Goal: Task Accomplishment & Management: Manage account settings

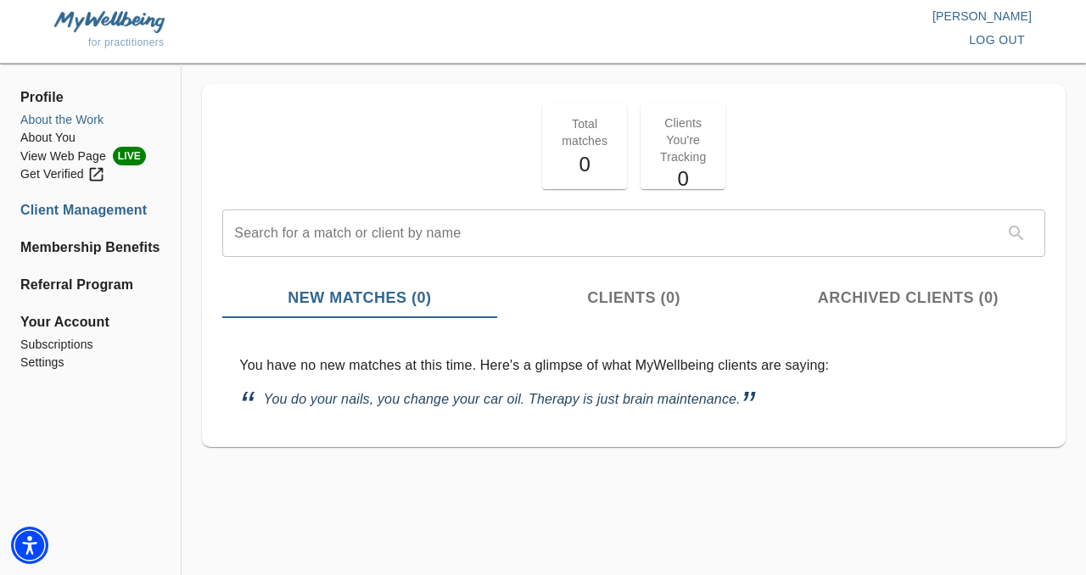
click at [75, 121] on li "About the Work" at bounding box center [90, 120] width 140 height 18
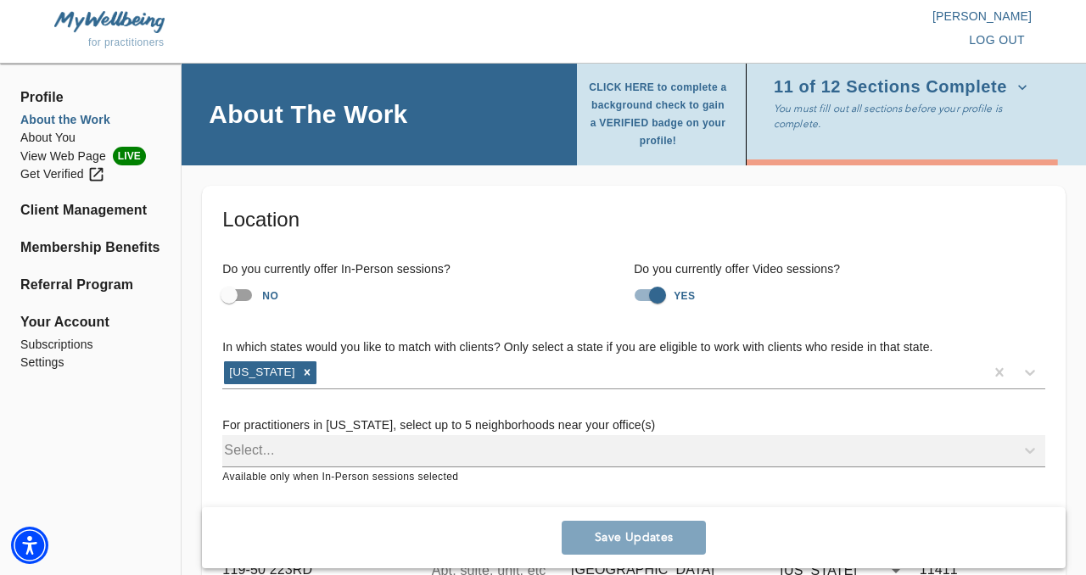
click at [52, 94] on span "Profile" at bounding box center [90, 97] width 140 height 20
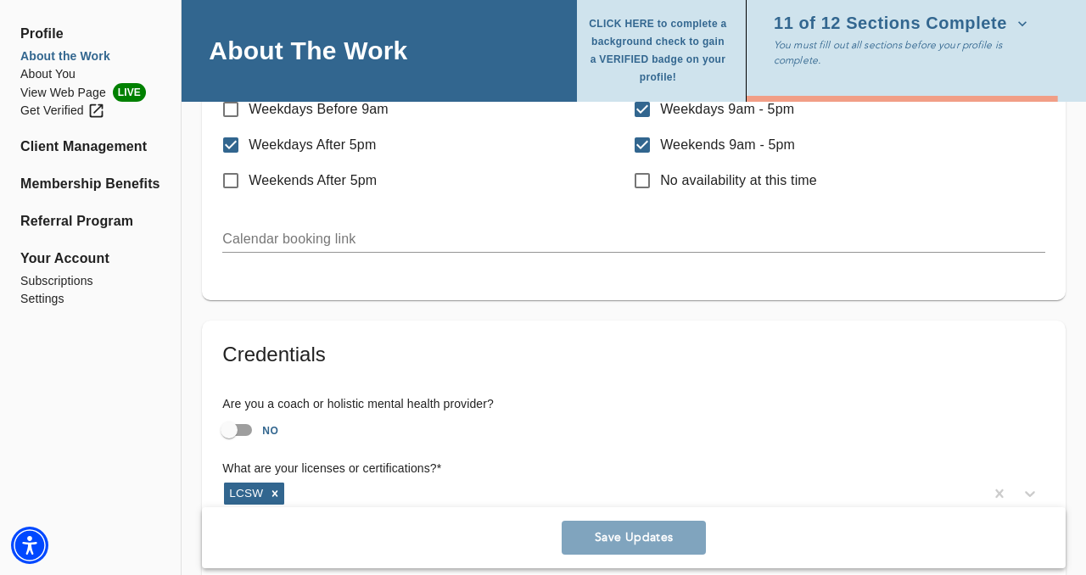
scroll to position [984, 0]
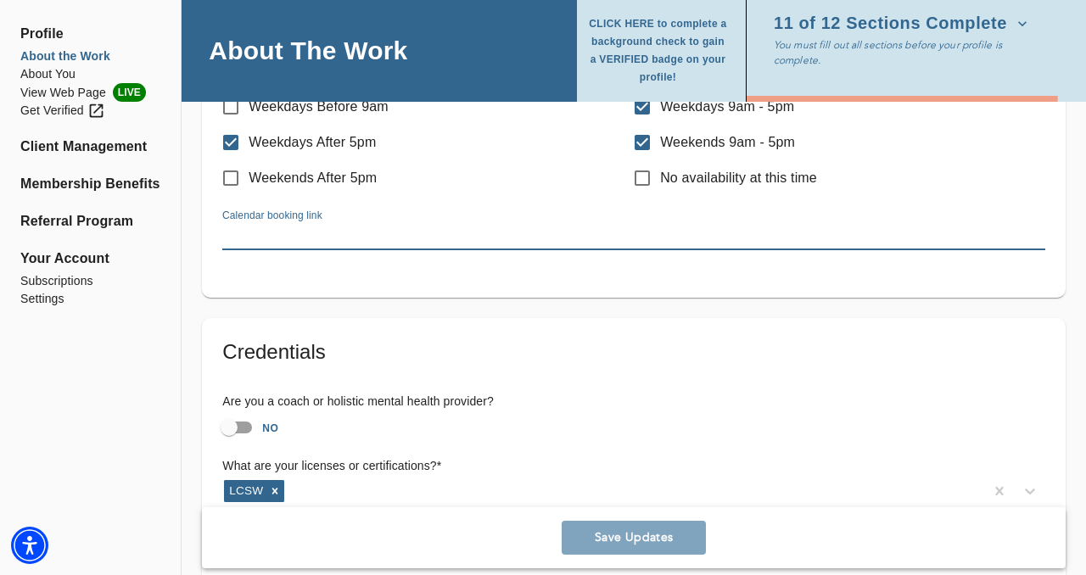
click at [395, 237] on input "text" at bounding box center [633, 236] width 823 height 27
paste input "[URL][DOMAIN_NAME][PERSON_NAME]"
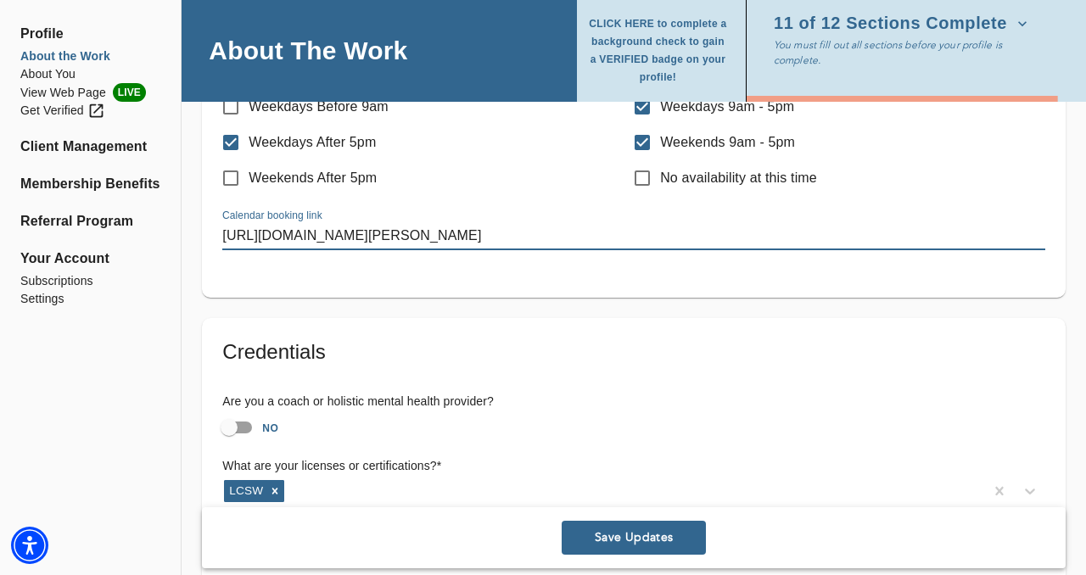
type input "[URL][DOMAIN_NAME][PERSON_NAME]"
click at [426, 292] on div "Scheduling Information Availability * Weekdays Before 9am Weekdays 9am - 5pm We…" at bounding box center [634, 147] width 864 height 302
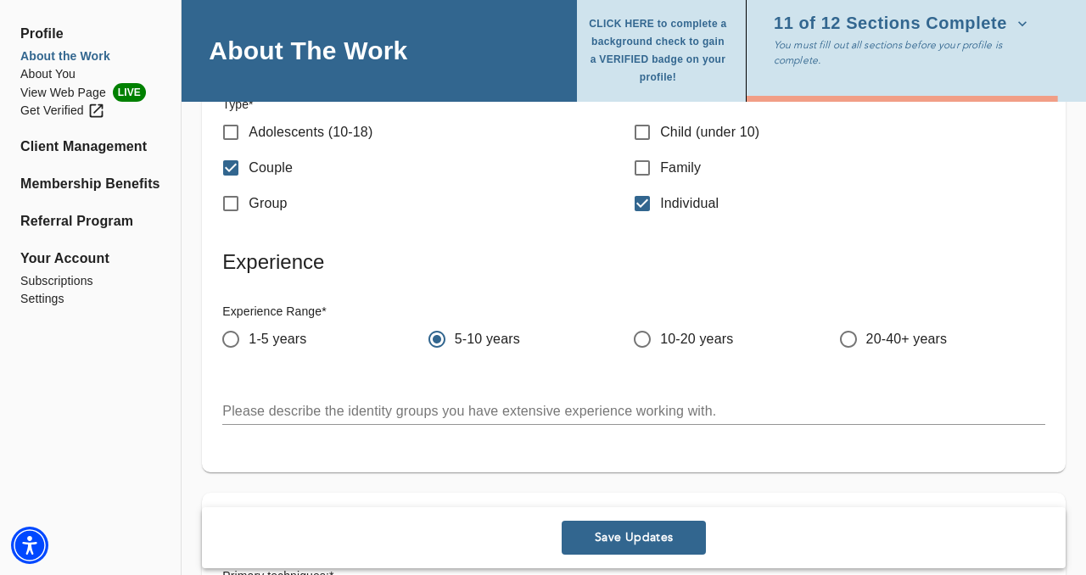
scroll to position [2036, 0]
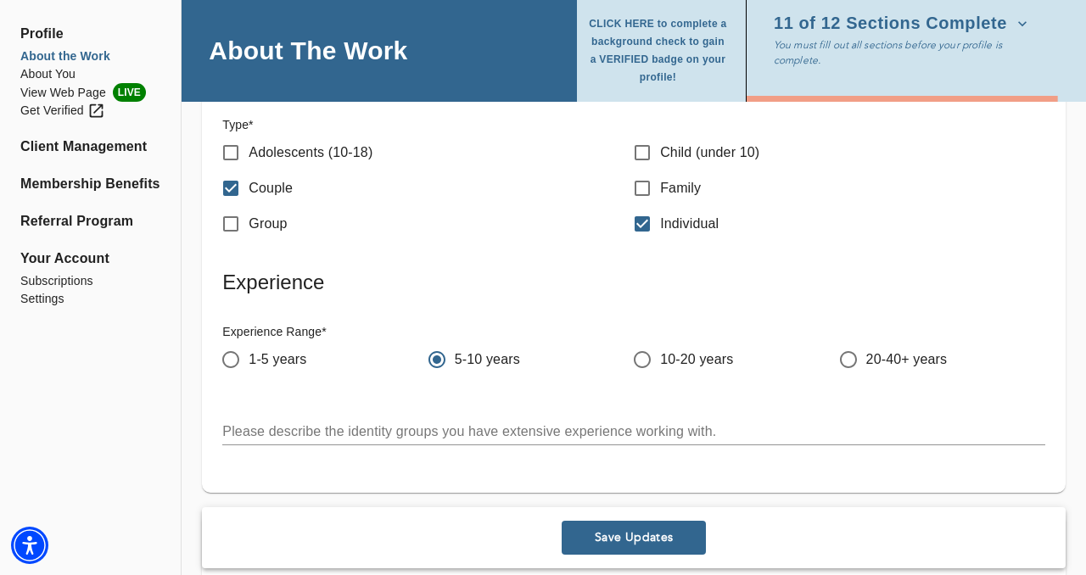
click at [264, 438] on div "x" at bounding box center [633, 431] width 823 height 27
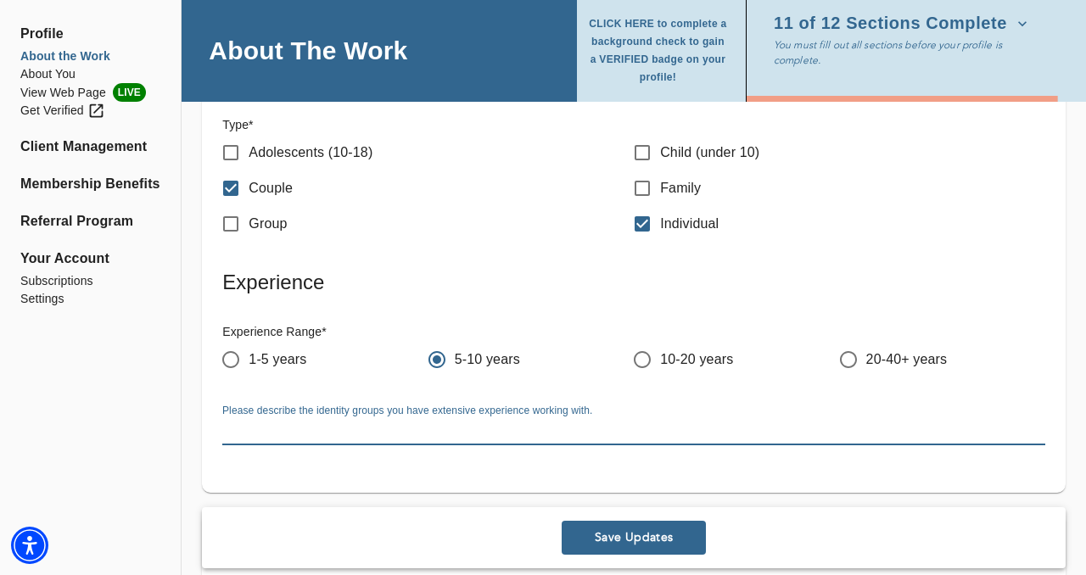
drag, startPoint x: 596, startPoint y: 414, endPoint x: 288, endPoint y: 417, distance: 307.9
click at [281, 411] on div "Please describe the identity groups you have extensive experience working with.…" at bounding box center [633, 425] width 823 height 41
click at [220, 414] on div "Please describe the identity groups you have extensive experience working with.…" at bounding box center [634, 425] width 850 height 68
drag, startPoint x: 223, startPoint y: 431, endPoint x: 569, endPoint y: 408, distance: 346.9
click at [545, 423] on textarea at bounding box center [633, 431] width 823 height 16
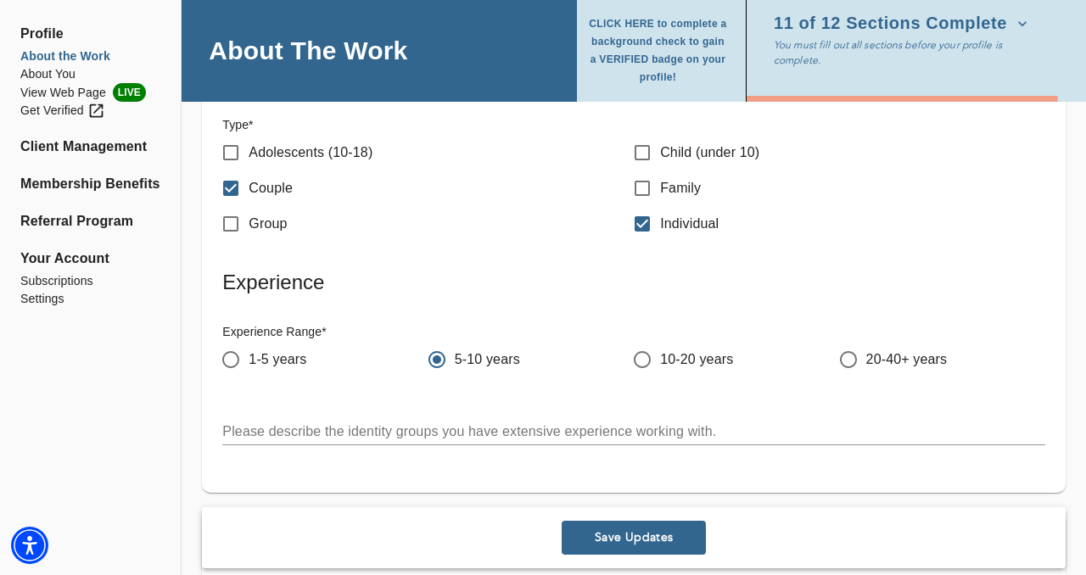
click at [590, 408] on div "Please describe the identity groups you have extensive experience working with.…" at bounding box center [633, 425] width 823 height 41
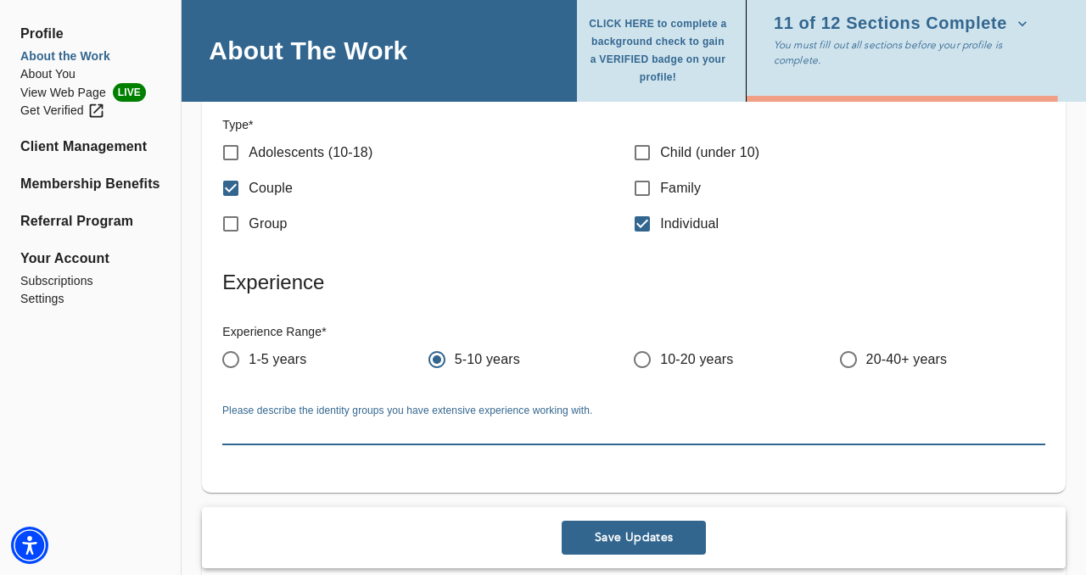
drag, startPoint x: 743, startPoint y: 432, endPoint x: 223, endPoint y: 386, distance: 522.0
click at [224, 386] on div "Experience Range * 1-5 years 5-10 years 10-20 years 20-40+ years Please describ…" at bounding box center [634, 384] width 850 height 149
click at [209, 404] on div "Please describe the identity groups you have extensive experience working with.…" at bounding box center [634, 425] width 850 height 68
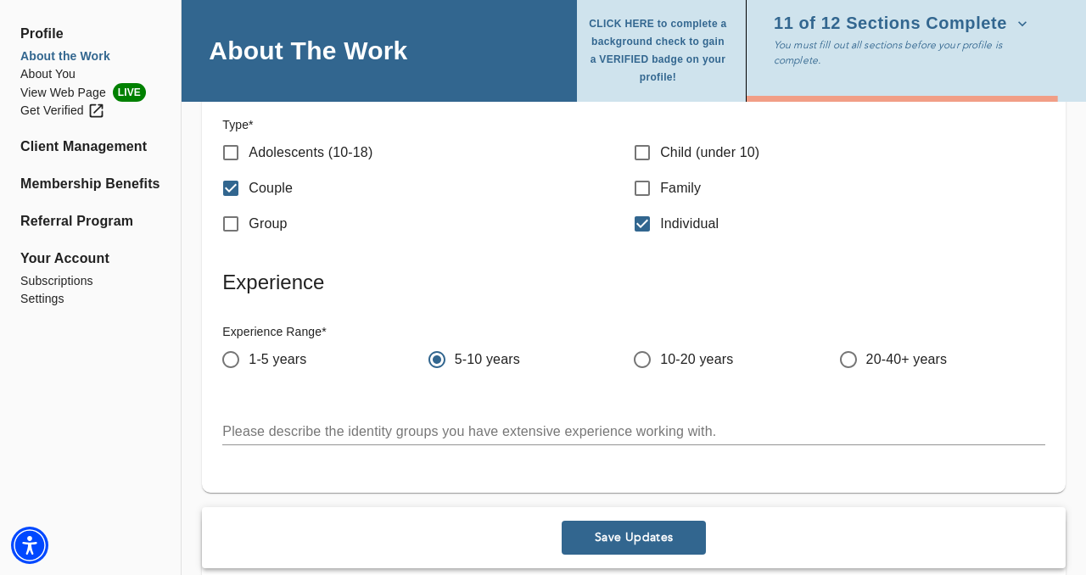
click at [180, 411] on div "Profile About the Work About You View Web Page LIVE Get Verified Client Managem…" at bounding box center [90, 20] width 181 height 3958
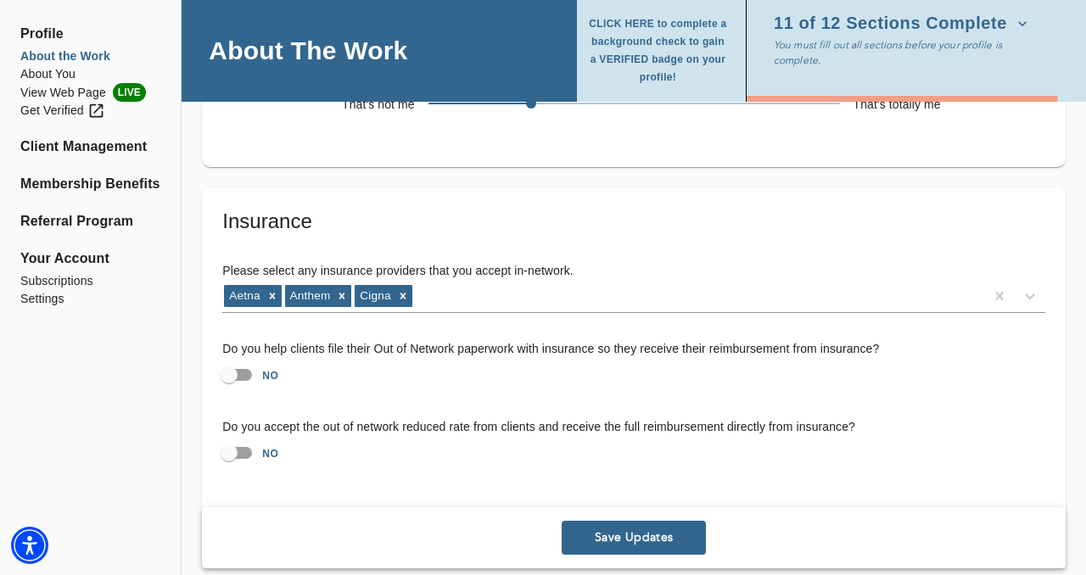
scroll to position [3407, 0]
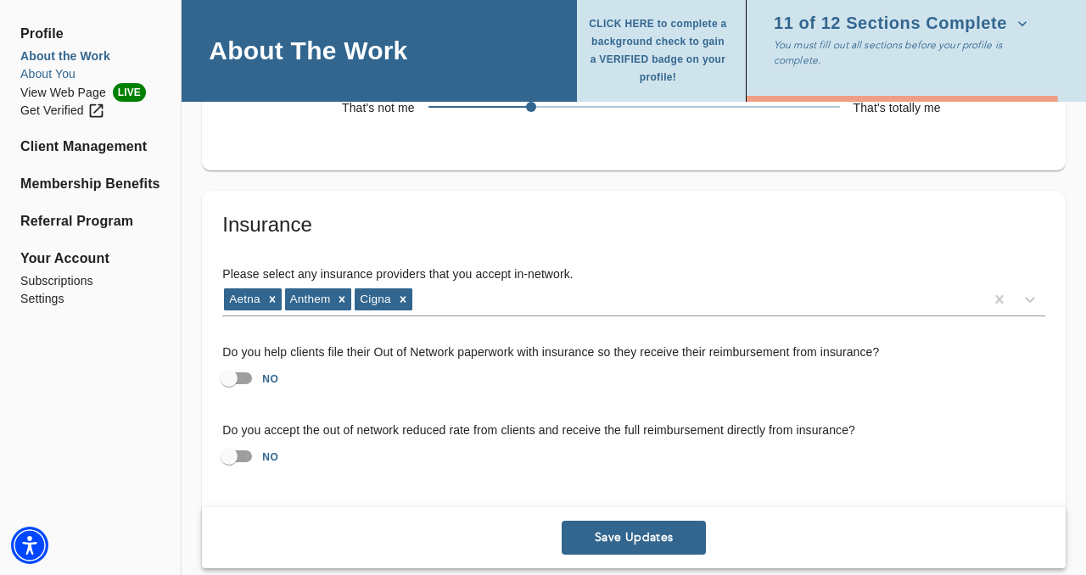
click at [54, 75] on li "About You" at bounding box center [90, 74] width 140 height 18
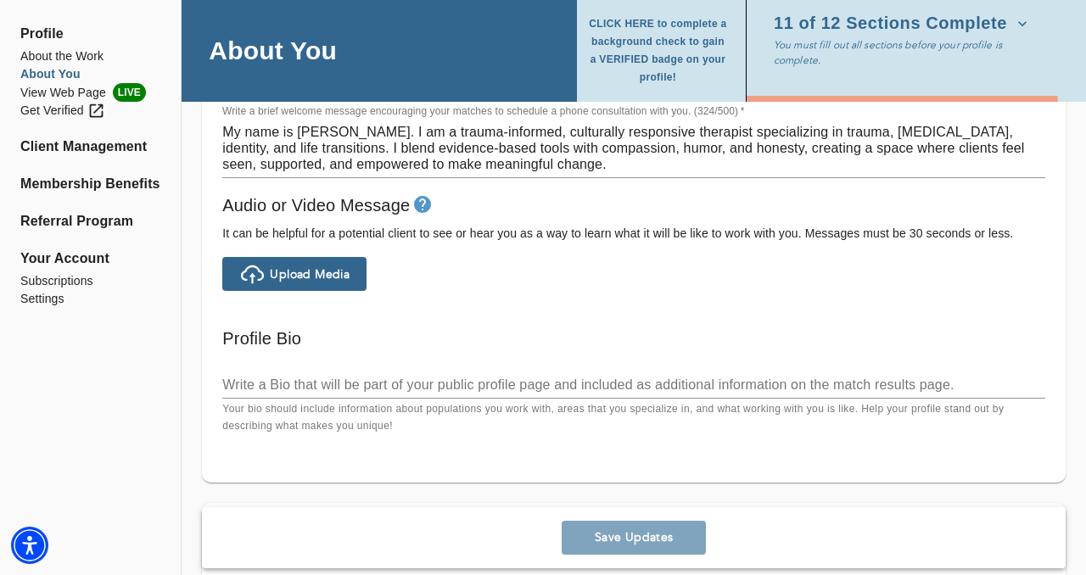
scroll to position [1120, 0]
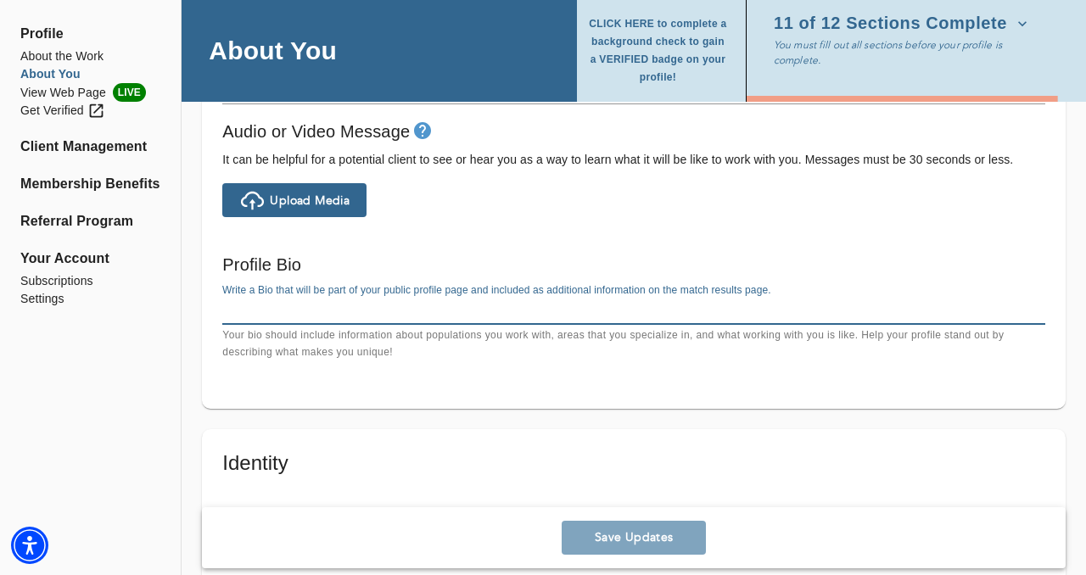
click at [718, 312] on textarea at bounding box center [633, 311] width 823 height 16
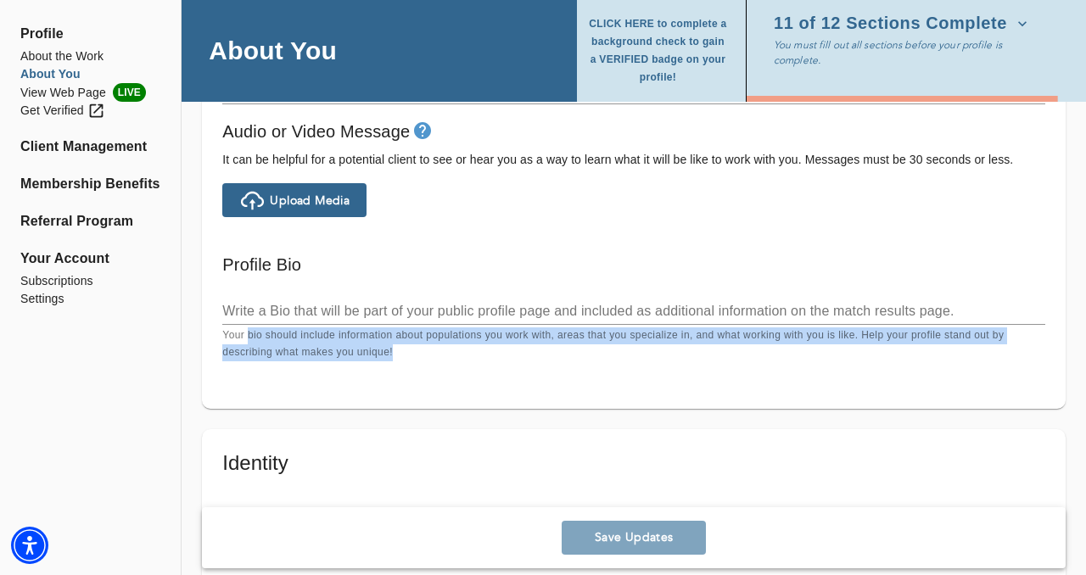
drag, startPoint x: 423, startPoint y: 352, endPoint x: 249, endPoint y: 333, distance: 175.7
click at [249, 333] on p "Your bio should include information about populations you work with, areas that…" at bounding box center [633, 344] width 823 height 34
copy p "bio should include information about populations you work with, areas that you …"
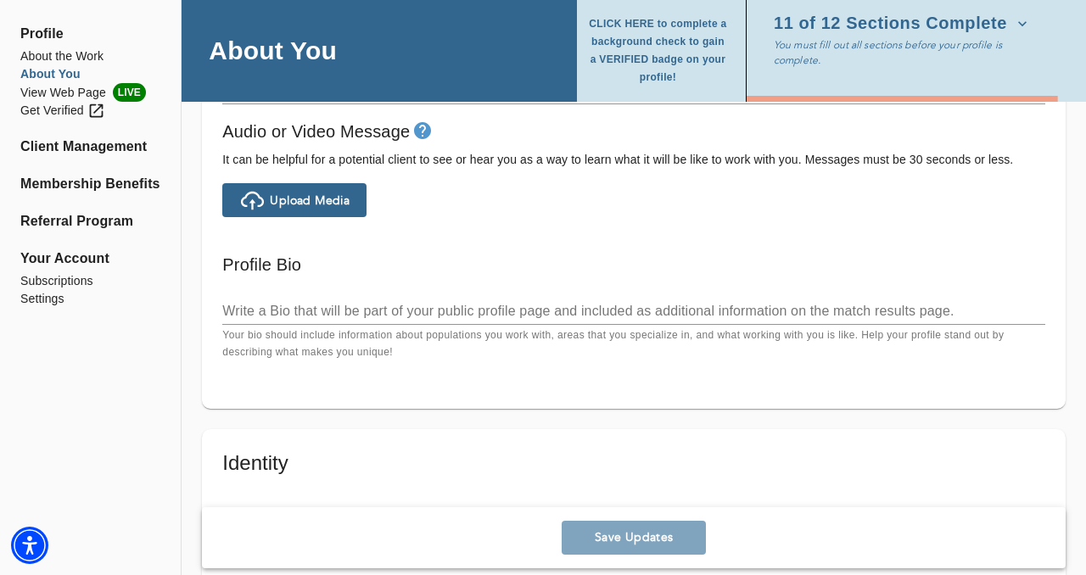
click at [197, 265] on div "Personal Information If you need to make any changes to your name or email, ple…" at bounding box center [634, 229] width 904 height 2326
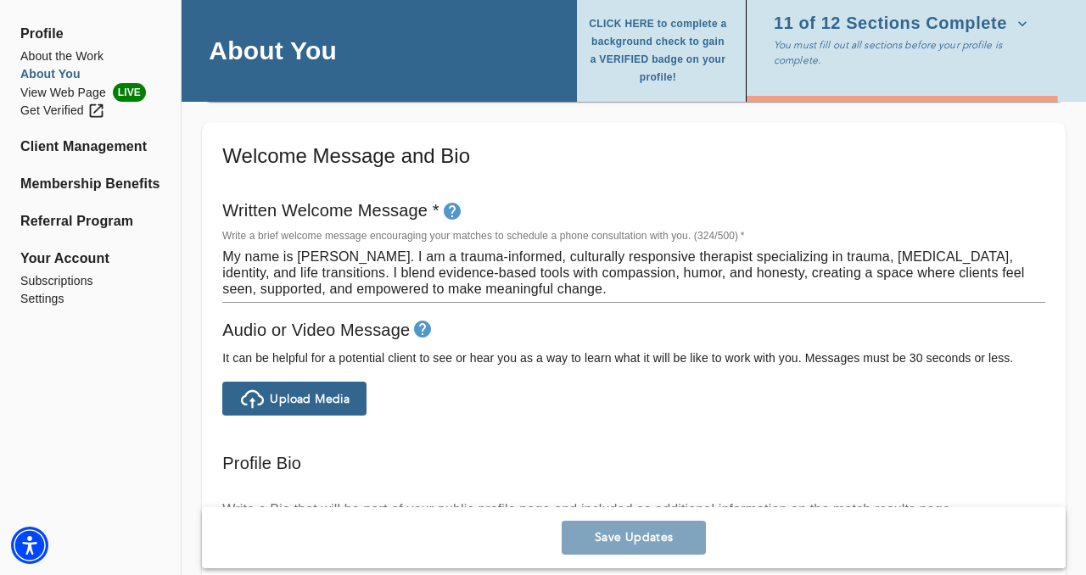
scroll to position [882, 0]
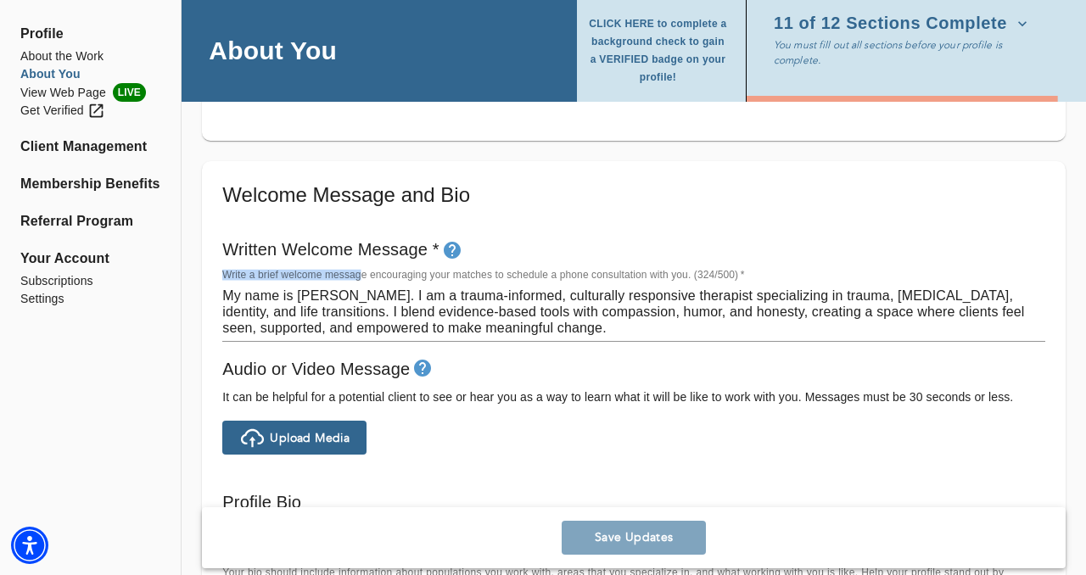
drag, startPoint x: 359, startPoint y: 279, endPoint x: 529, endPoint y: 260, distance: 171.6
click at [523, 260] on div "Written Welcome Message * Write a brief welcome message encouraging your matche…" at bounding box center [633, 289] width 836 height 120
click at [691, 280] on label "Write a brief welcome message encouraging your matches to schedule a phone cons…" at bounding box center [483, 276] width 522 height 10
drag, startPoint x: 691, startPoint y: 278, endPoint x: 220, endPoint y: 273, distance: 471.7
click at [221, 274] on div "Written Welcome Message * Write a brief welcome message encouraging your matche…" at bounding box center [633, 289] width 836 height 120
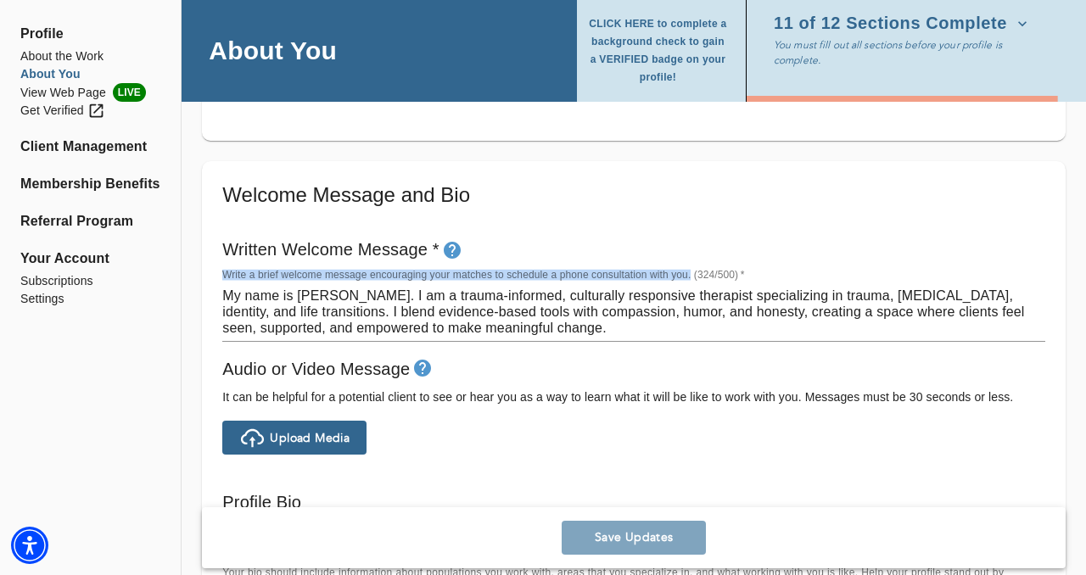
copy label "Write a brief welcome message encouraging your matches to schedule a phone cons…"
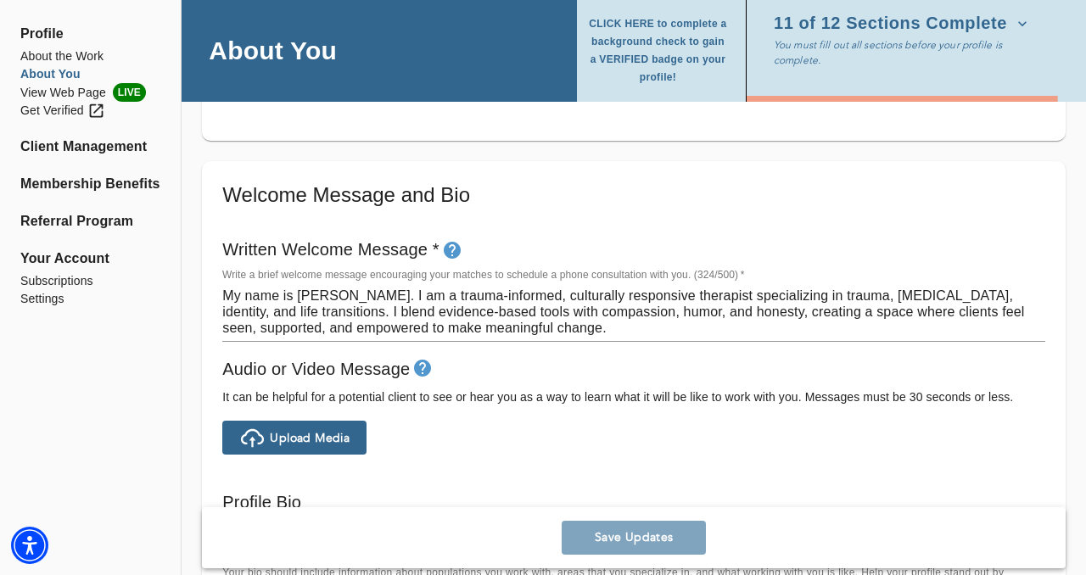
click at [215, 290] on div "Welcome Message and Bio Written Welcome Message * Write a brief welcome message…" at bounding box center [634, 404] width 864 height 486
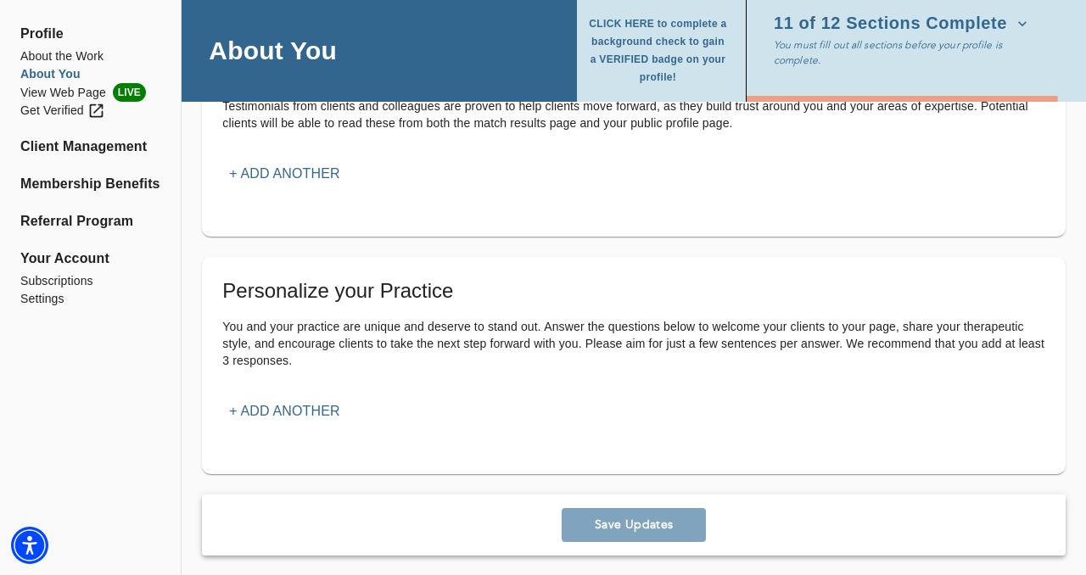
scroll to position [1937, 0]
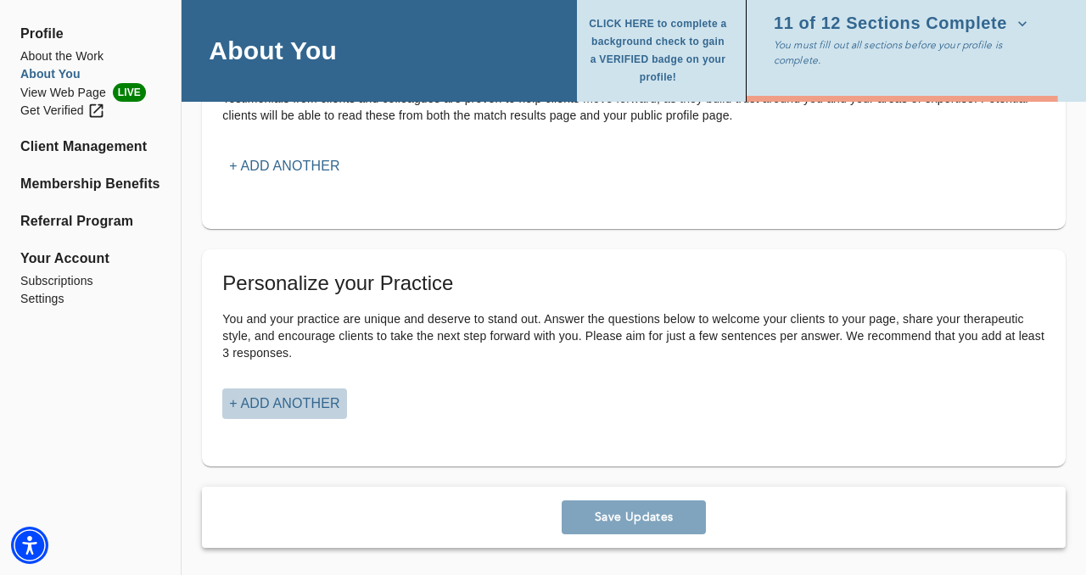
click at [284, 405] on p "+ Add another" at bounding box center [284, 404] width 110 height 20
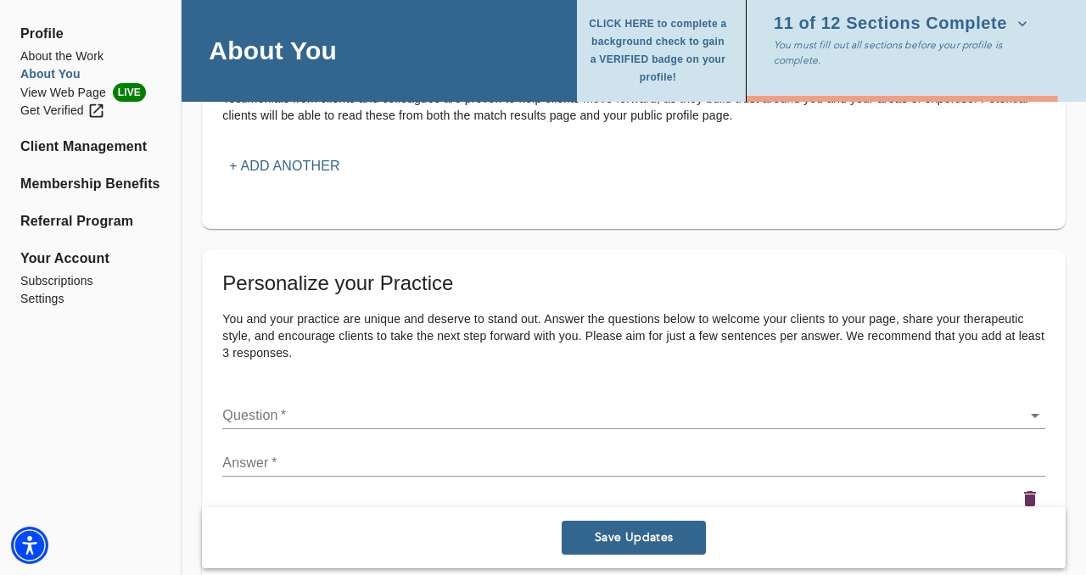
click at [244, 398] on div "Question   * ​" at bounding box center [633, 409] width 823 height 41
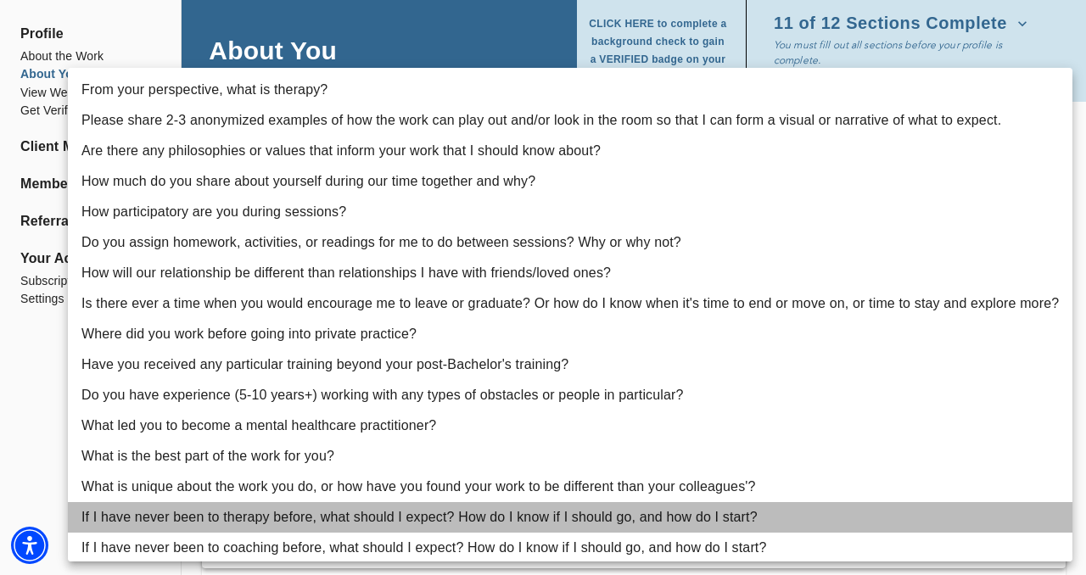
click at [294, 522] on li "If I have never been to therapy before, what should I expect? How do I know if …" at bounding box center [570, 517] width 1004 height 31
type input "15"
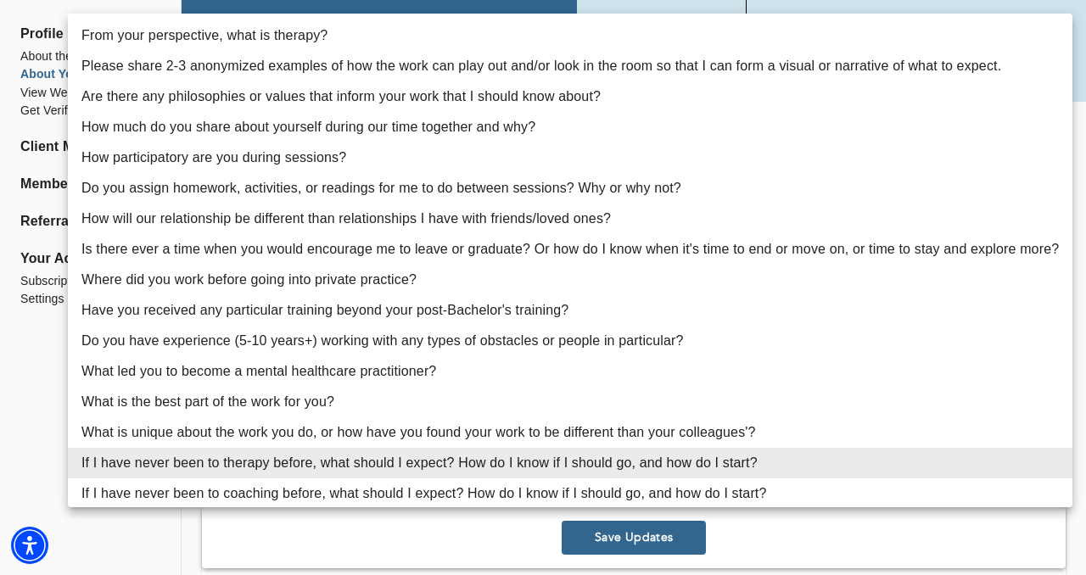
drag, startPoint x: 913, startPoint y: 417, endPoint x: 665, endPoint y: 415, distance: 247.7
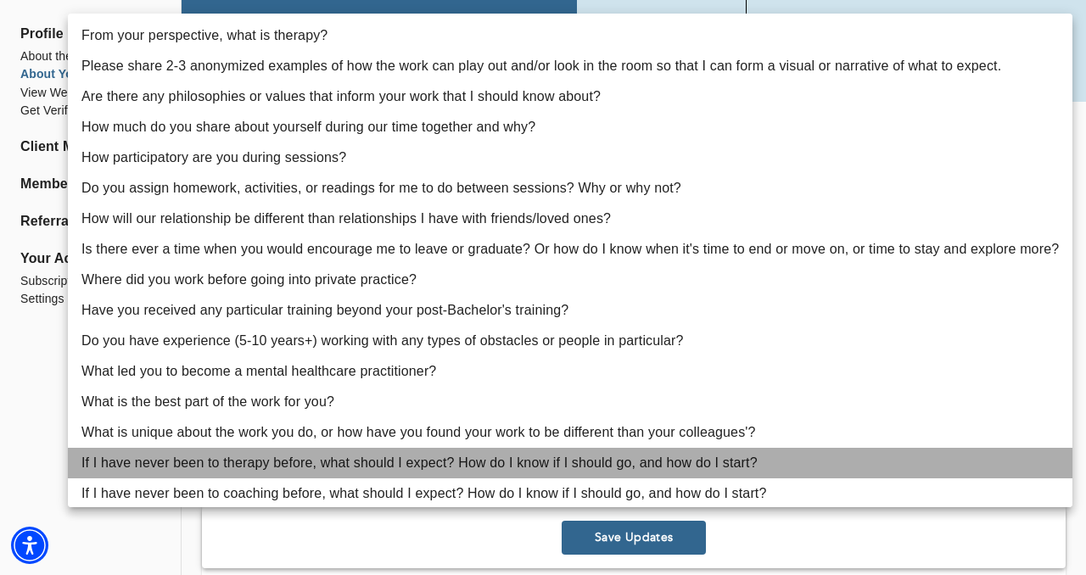
drag, startPoint x: 797, startPoint y: 454, endPoint x: 412, endPoint y: 456, distance: 385.1
click at [412, 456] on li "If I have never been to therapy before, what should I expect? How do I know if …" at bounding box center [570, 463] width 1004 height 31
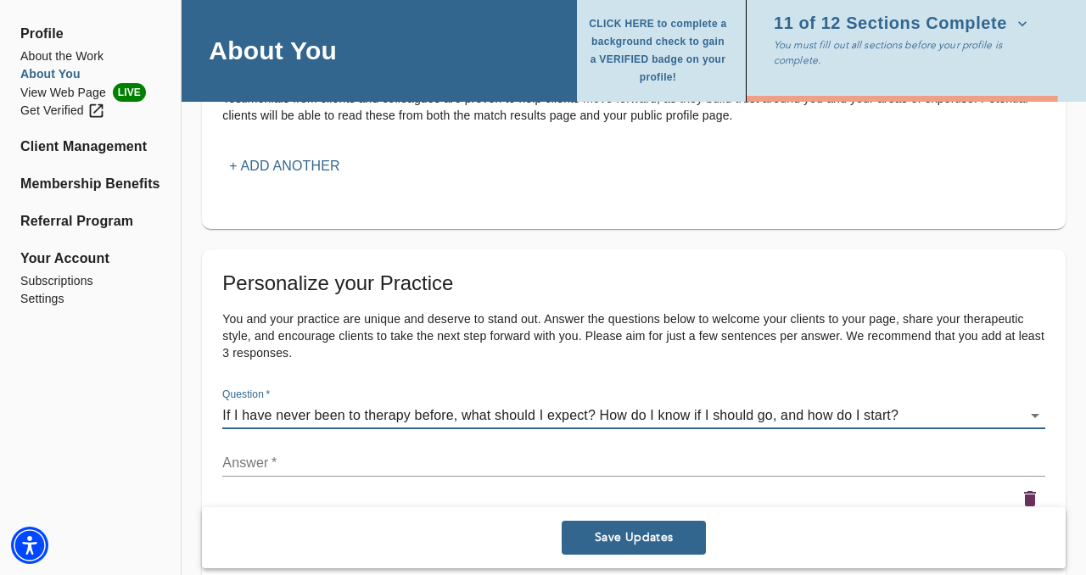
click at [243, 433] on div "Answer   * x" at bounding box center [634, 457] width 830 height 48
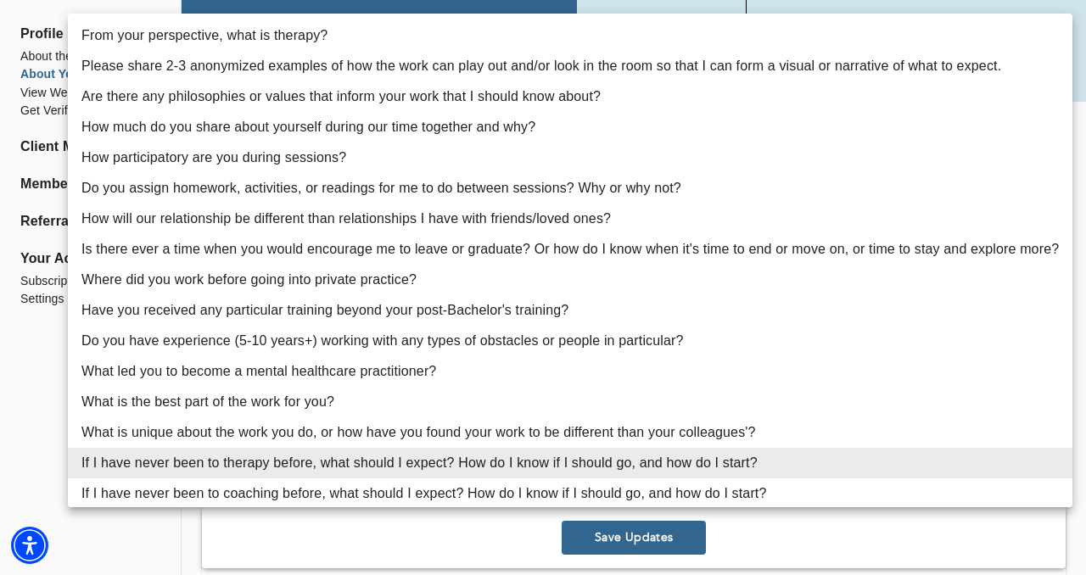
click at [441, 529] on div at bounding box center [543, 287] width 1086 height 575
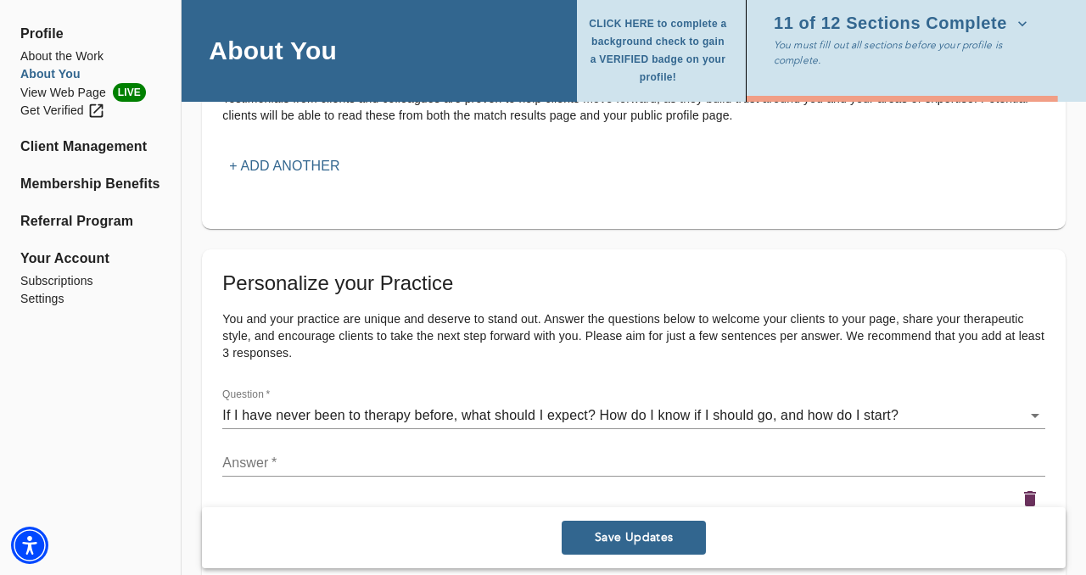
drag, startPoint x: 424, startPoint y: 475, endPoint x: 417, endPoint y: 546, distance: 71.6
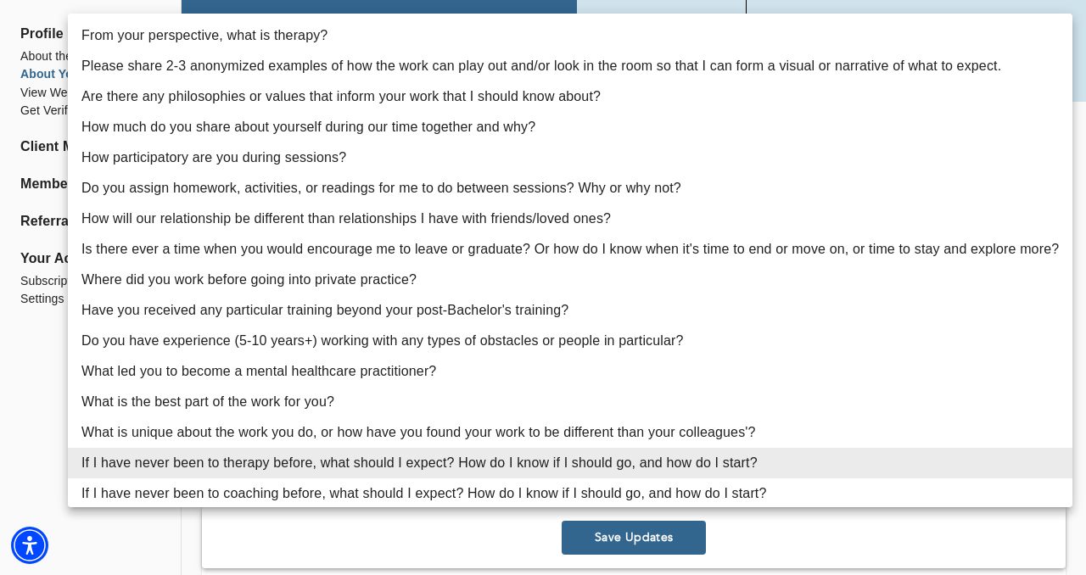
click at [44, 380] on div at bounding box center [543, 287] width 1086 height 575
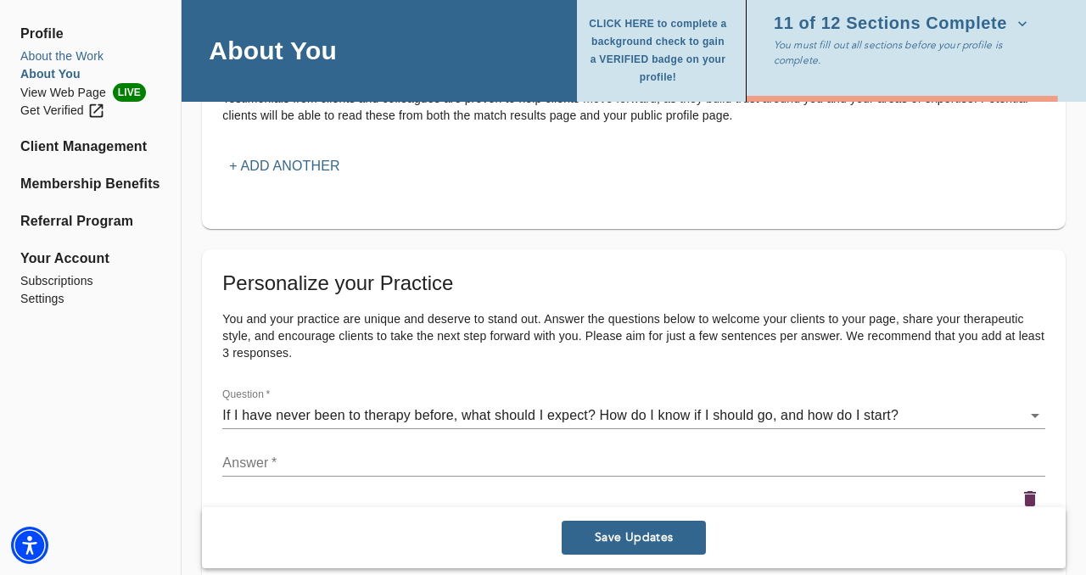
click at [76, 55] on li "About the Work" at bounding box center [90, 57] width 140 height 18
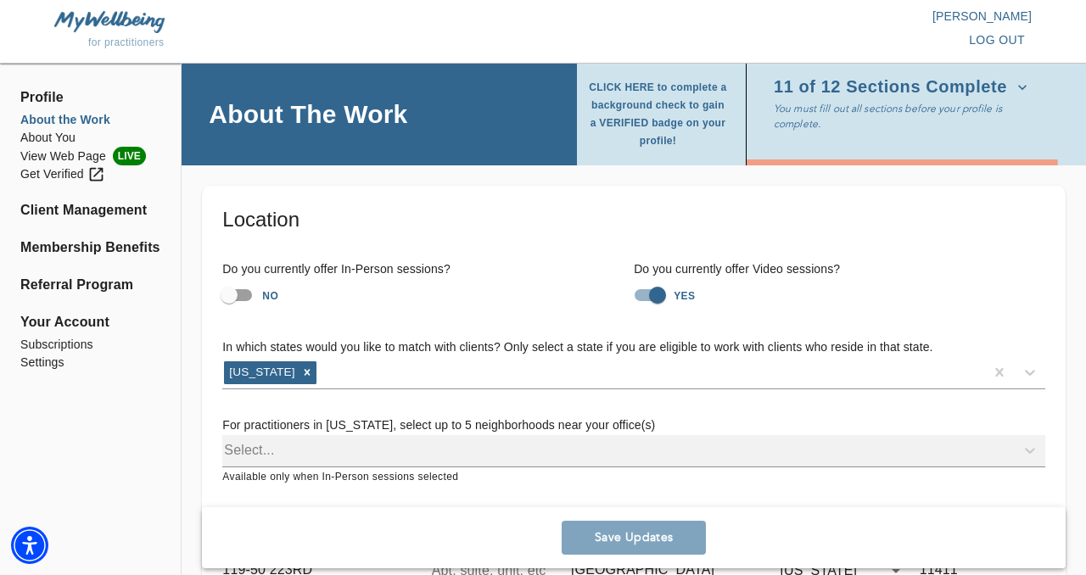
click at [221, 359] on div "In which states would you like to match with clients? Only select a state if yo…" at bounding box center [634, 412] width 850 height 175
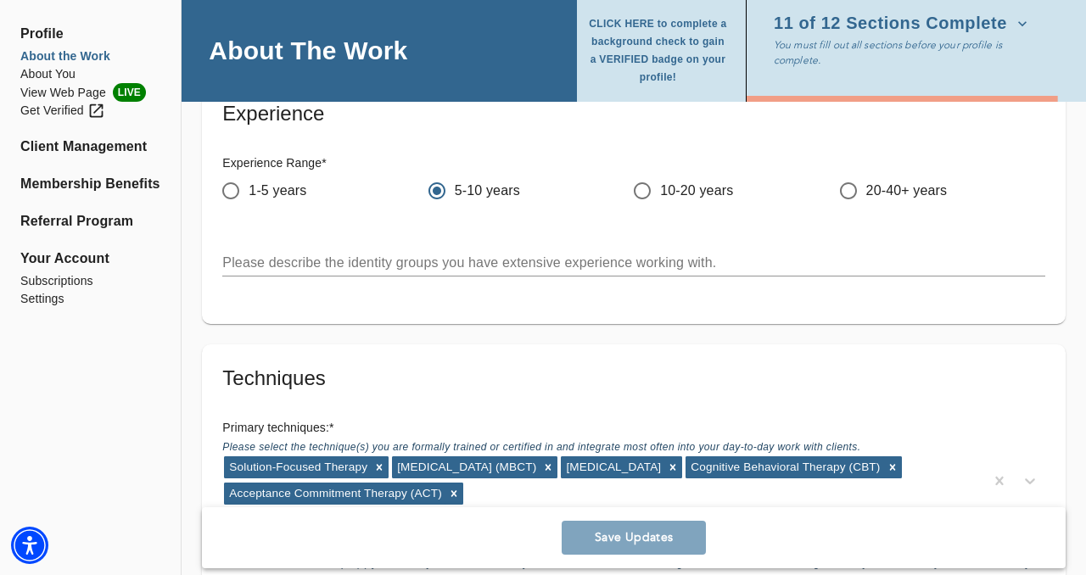
scroll to position [2206, 0]
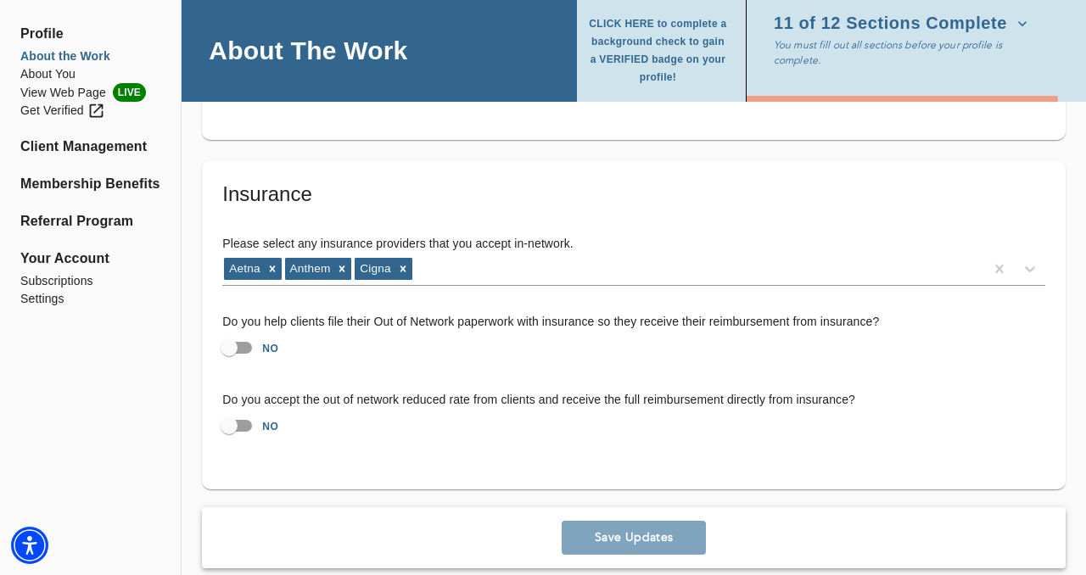
scroll to position [3441, 0]
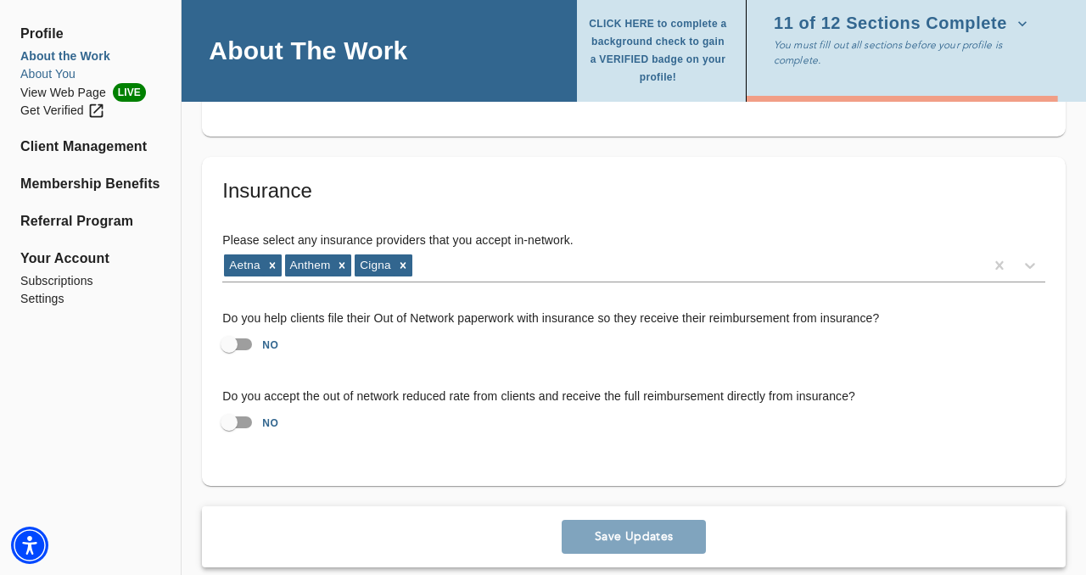
click at [54, 77] on li "About You" at bounding box center [90, 74] width 140 height 18
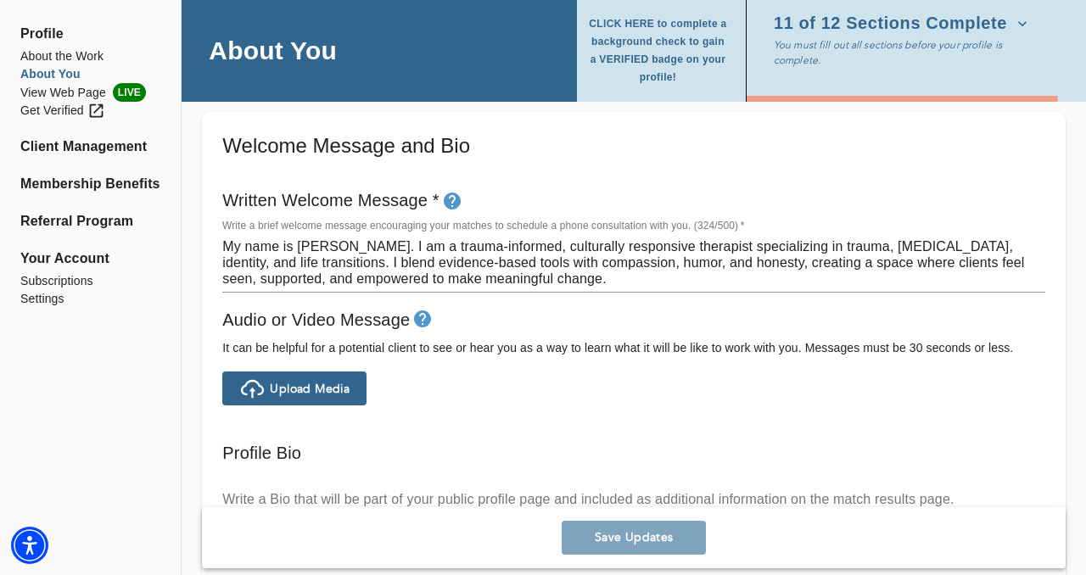
scroll to position [950, 0]
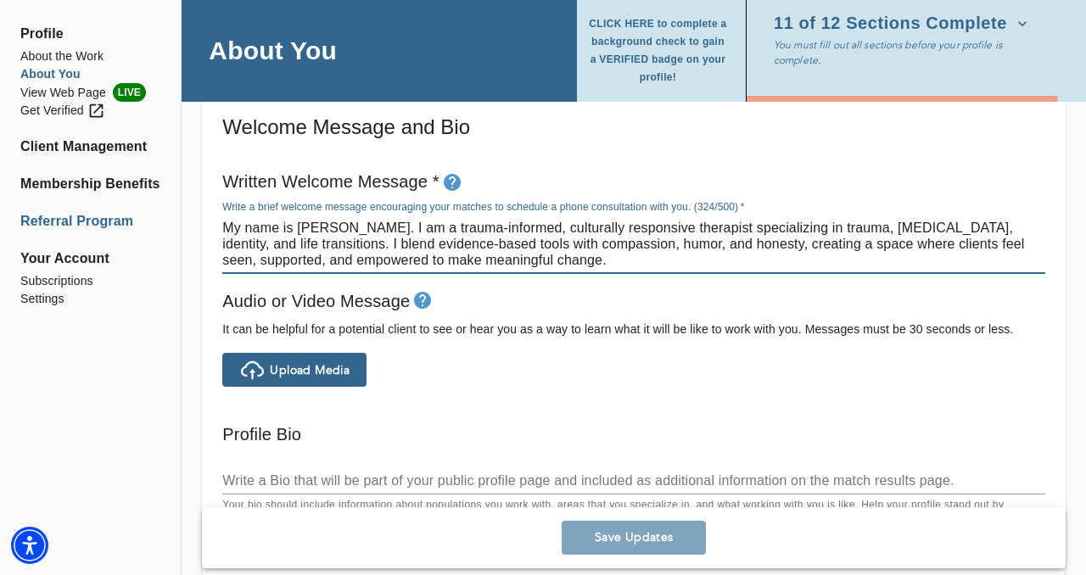
drag, startPoint x: 640, startPoint y: 265, endPoint x: 146, endPoint y: 214, distance: 496.3
click at [146, 214] on div "Profile About the Work About You View Web Page LIVE Get Verified Client Managem…" at bounding box center [543, 338] width 1086 height 2448
paste textarea "Hi, I’m [PERSON_NAME]! I know finding the right therapist can feel like a lot, …"
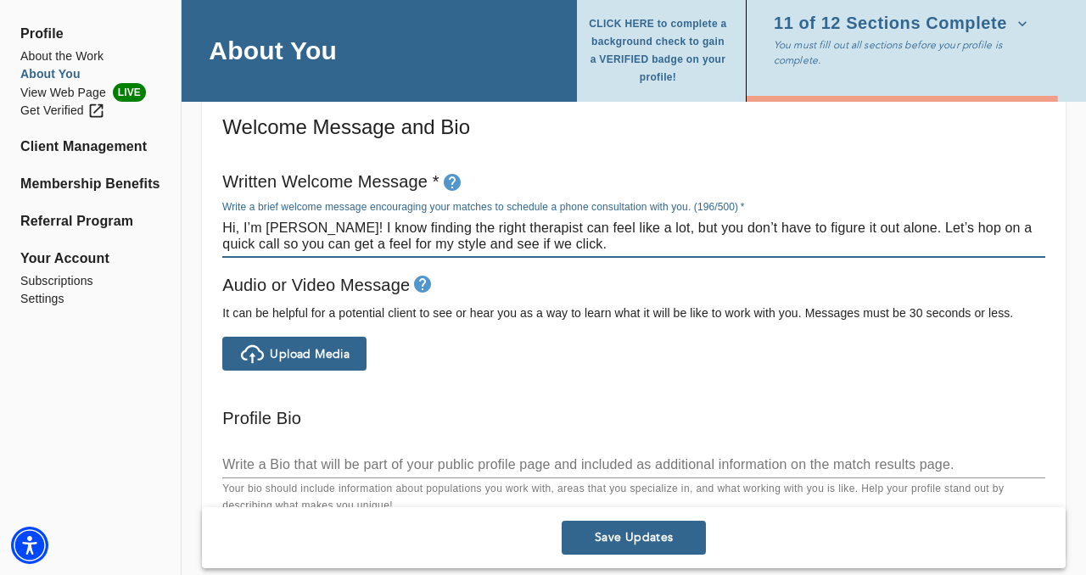
type textarea "Hi, I’m [PERSON_NAME]! I know finding the right therapist can feel like a lot, …"
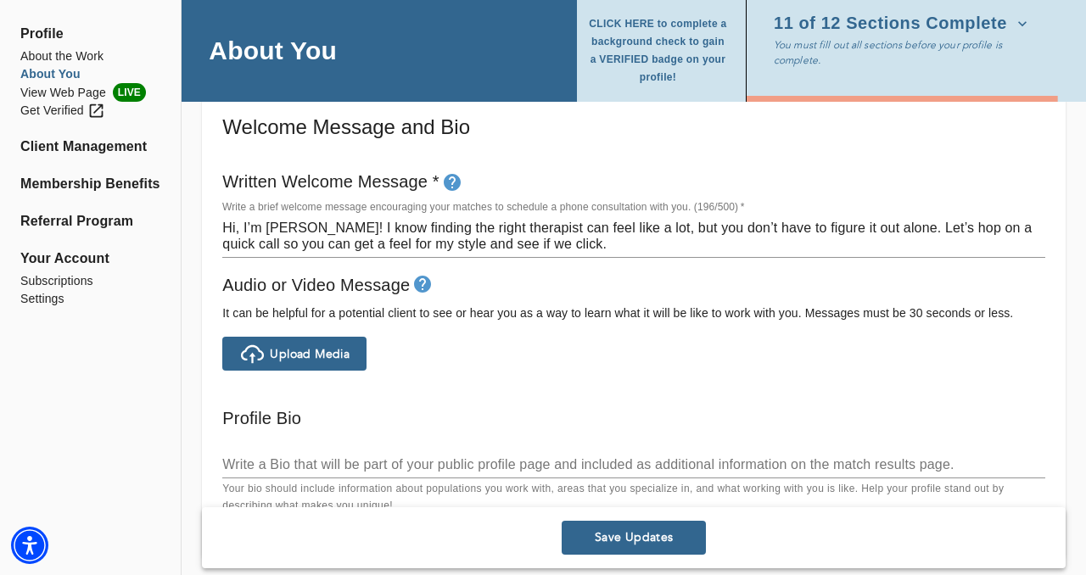
click at [195, 296] on div "Personal Information If you need to make any changes to your name or email, ple…" at bounding box center [634, 391] width 904 height 2310
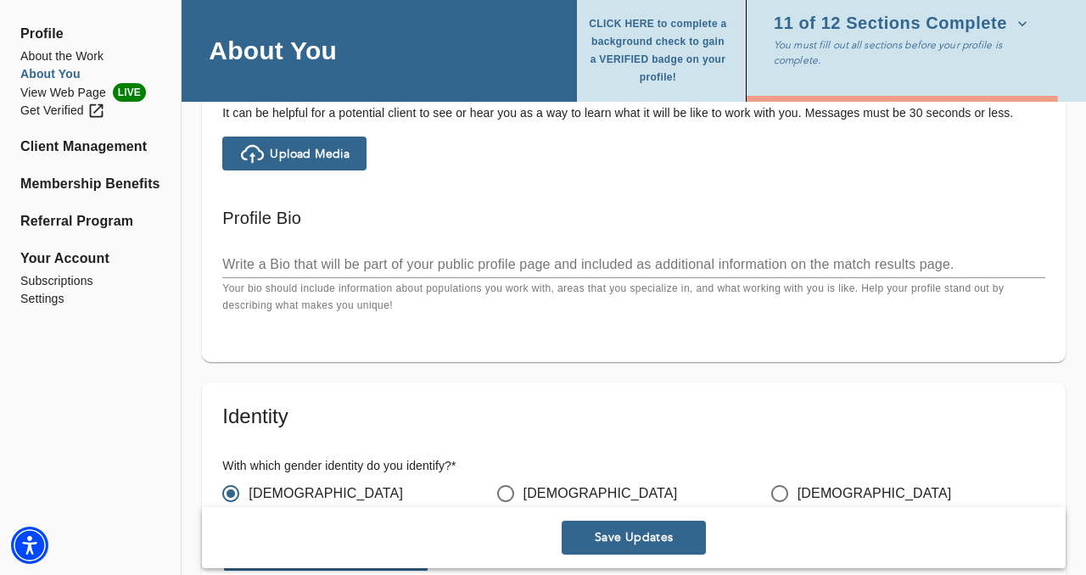
scroll to position [1154, 0]
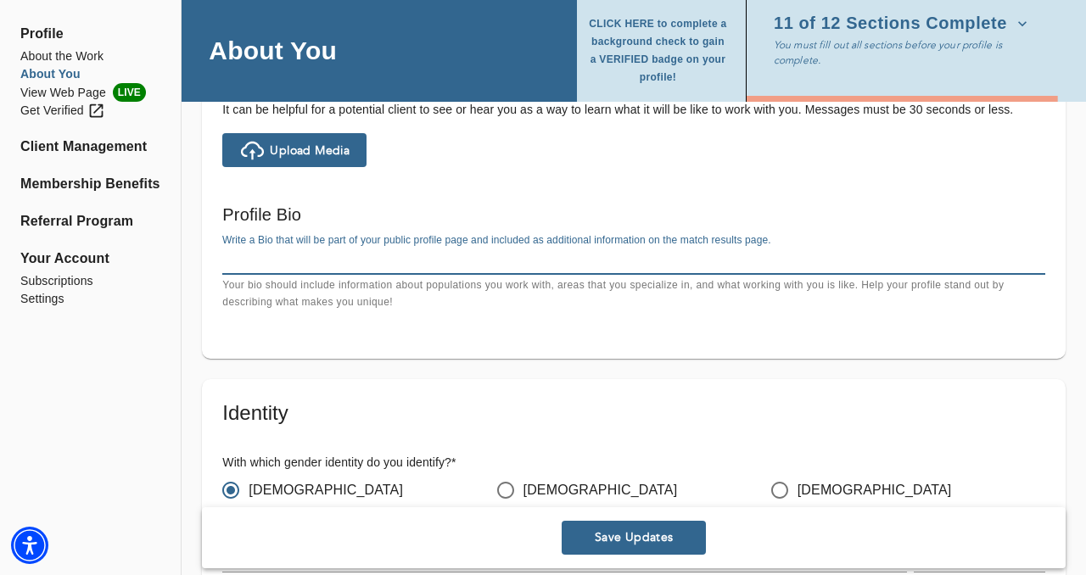
click at [260, 265] on textarea at bounding box center [633, 261] width 823 height 16
paste textarea "[PERSON_NAME], LCSW, is a [DEMOGRAPHIC_DATA] therapist who helps people navigat…"
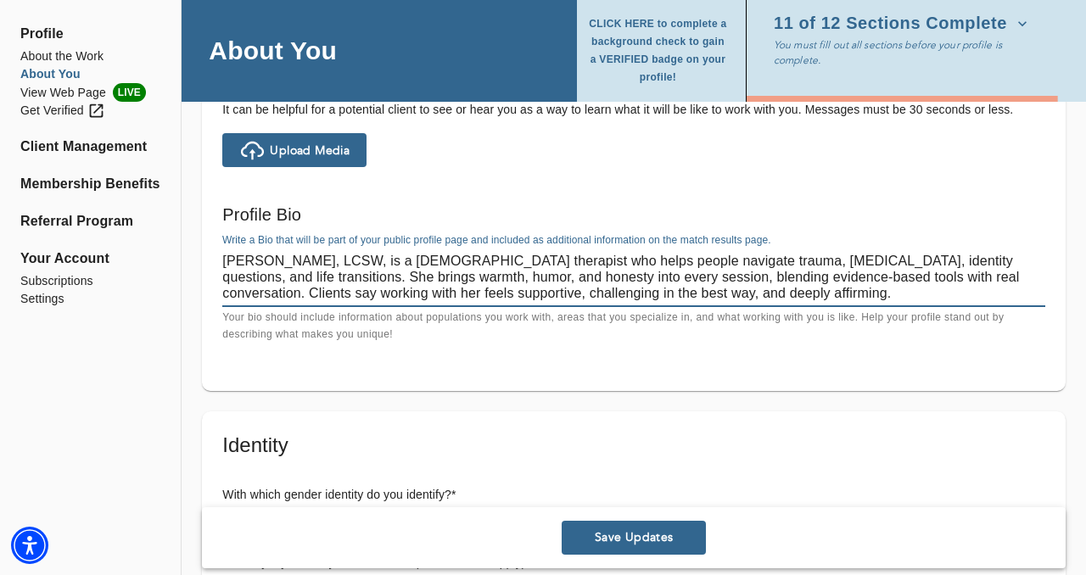
click at [427, 260] on textarea "[PERSON_NAME], LCSW, is a [DEMOGRAPHIC_DATA] therapist who helps people navigat…" at bounding box center [633, 277] width 823 height 48
click at [223, 260] on textarea "[PERSON_NAME], LCSW, I am a [DEMOGRAPHIC_DATA] therapist who helps people navig…" at bounding box center [633, 277] width 823 height 48
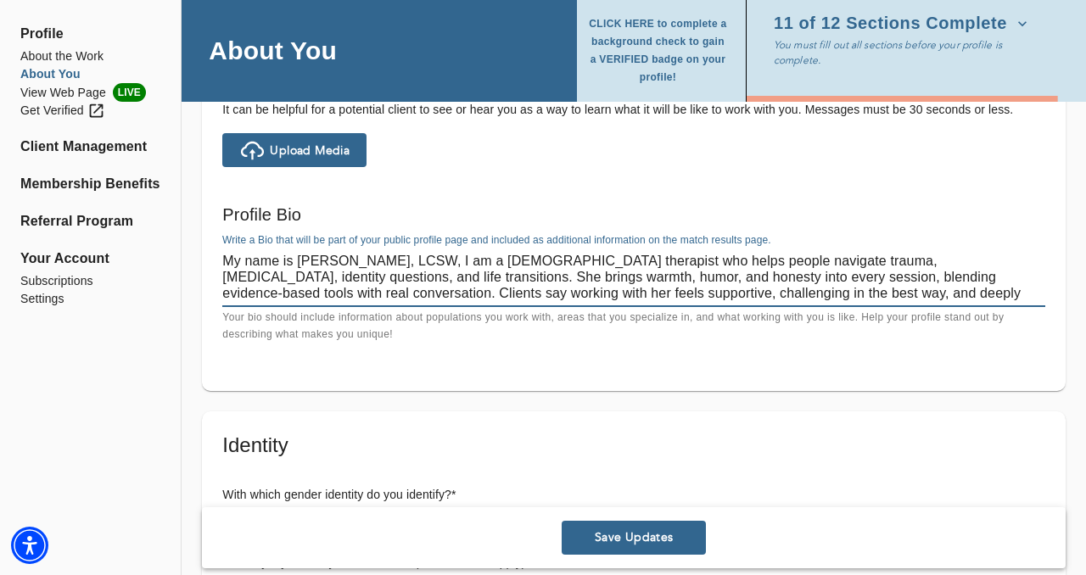
drag, startPoint x: 535, startPoint y: 272, endPoint x: 509, endPoint y: 272, distance: 26.3
click at [511, 274] on textarea "My name is [PERSON_NAME], LCSW, I am a [DEMOGRAPHIC_DATA] therapist who helps p…" at bounding box center [633, 277] width 823 height 48
drag, startPoint x: 433, startPoint y: 296, endPoint x: 411, endPoint y: 294, distance: 21.3
click at [413, 295] on textarea "My name is [PERSON_NAME], LCSW, I am a [DEMOGRAPHIC_DATA] therapist who helps p…" at bounding box center [633, 277] width 823 height 48
type textarea "My name is [PERSON_NAME], LCSW, I am a [DEMOGRAPHIC_DATA] therapist who helps p…"
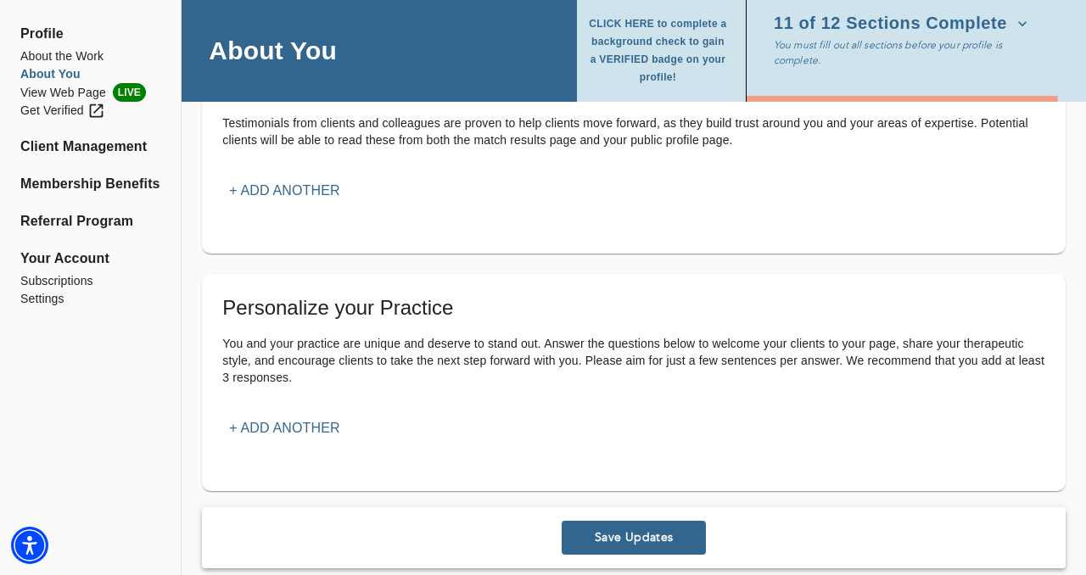
scroll to position [1953, 0]
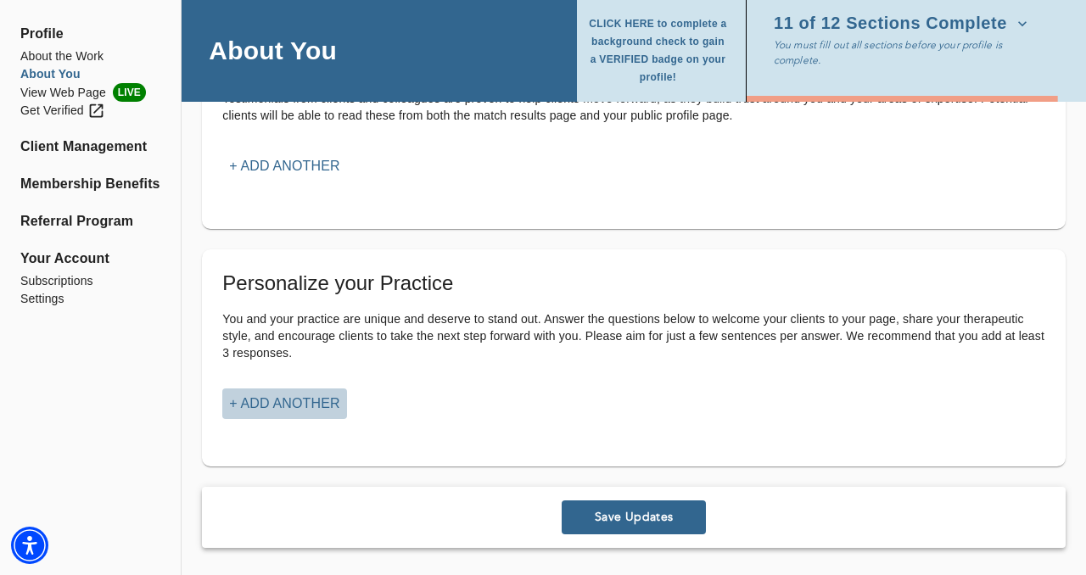
click at [284, 399] on p "+ Add another" at bounding box center [284, 404] width 110 height 20
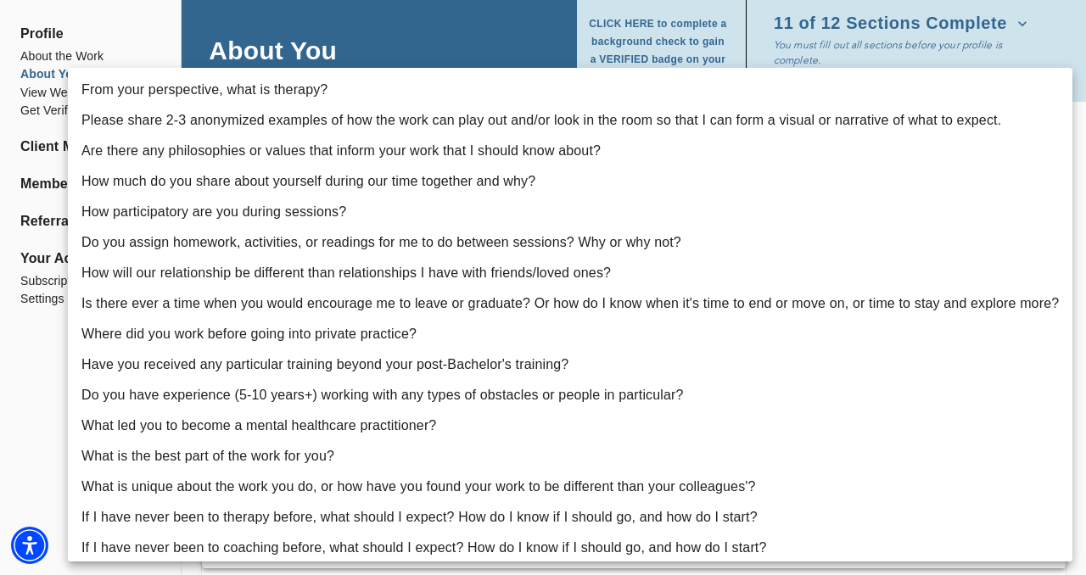
click at [316, 94] on li "From your perspective, what is therapy?" at bounding box center [570, 90] width 1004 height 31
type input "1"
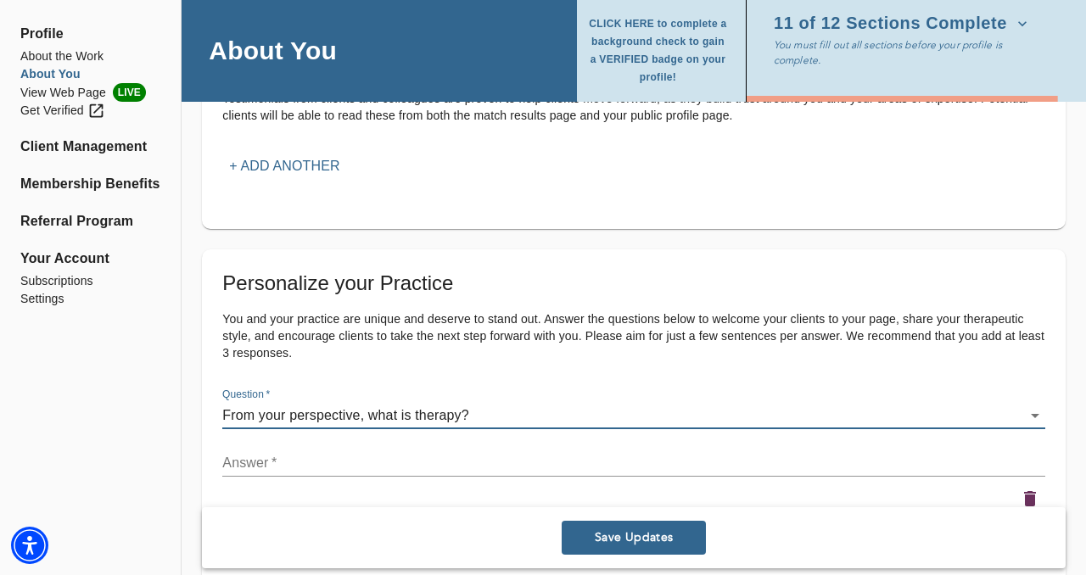
click at [278, 459] on textarea at bounding box center [633, 463] width 823 height 16
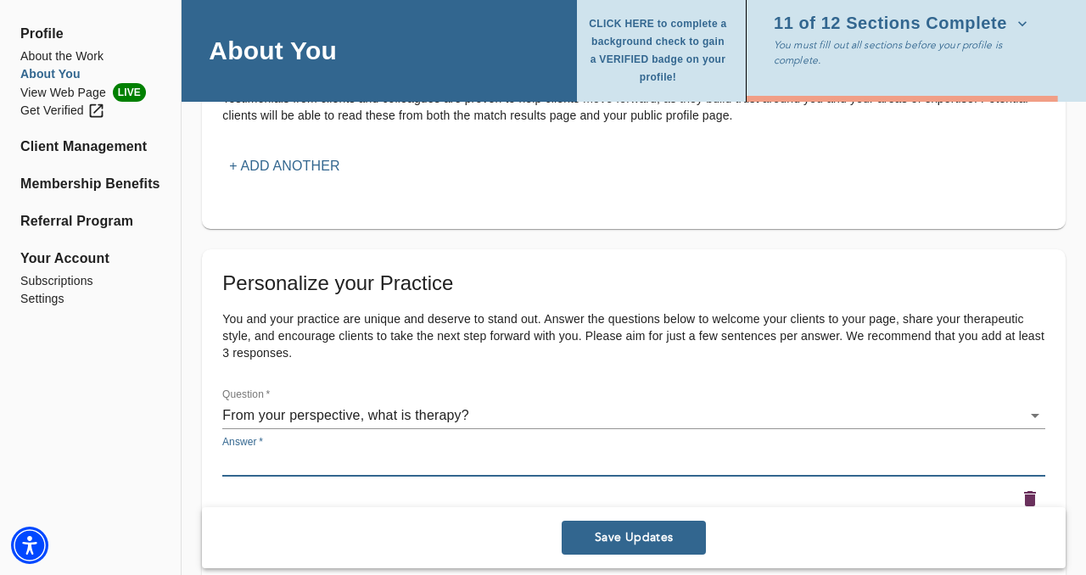
paste textarea "To me, therapy is about connection and change. It’s a place to be seen and supp…"
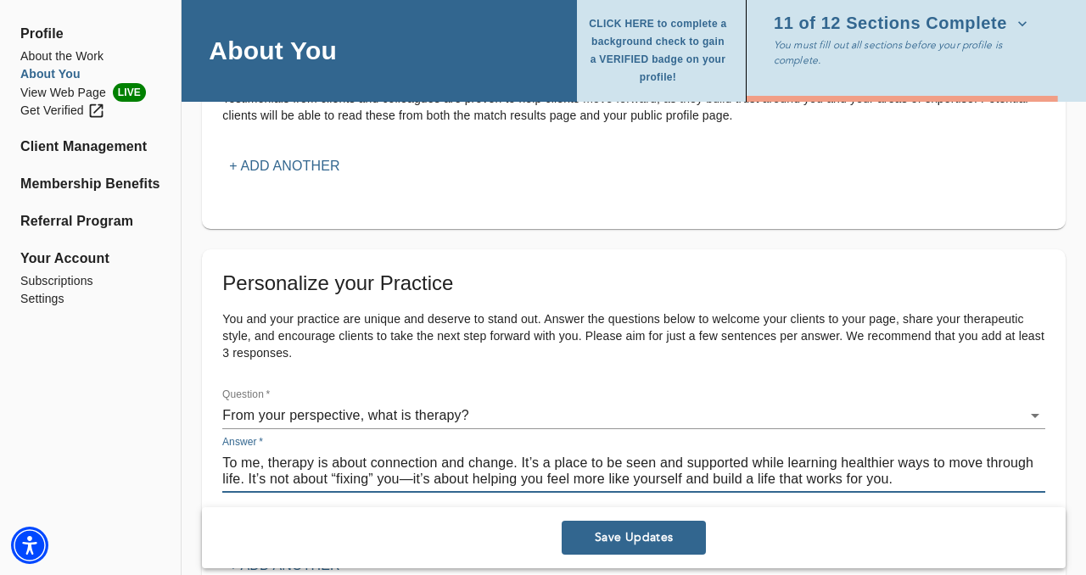
drag, startPoint x: 406, startPoint y: 478, endPoint x: 415, endPoint y: 480, distance: 8.9
click at [407, 478] on textarea "To me, therapy is about connection and change. It’s a place to be seen and supp…" at bounding box center [633, 471] width 823 height 32
type textarea "To me, therapy is about connection and change. It’s a place to be seen and supp…"
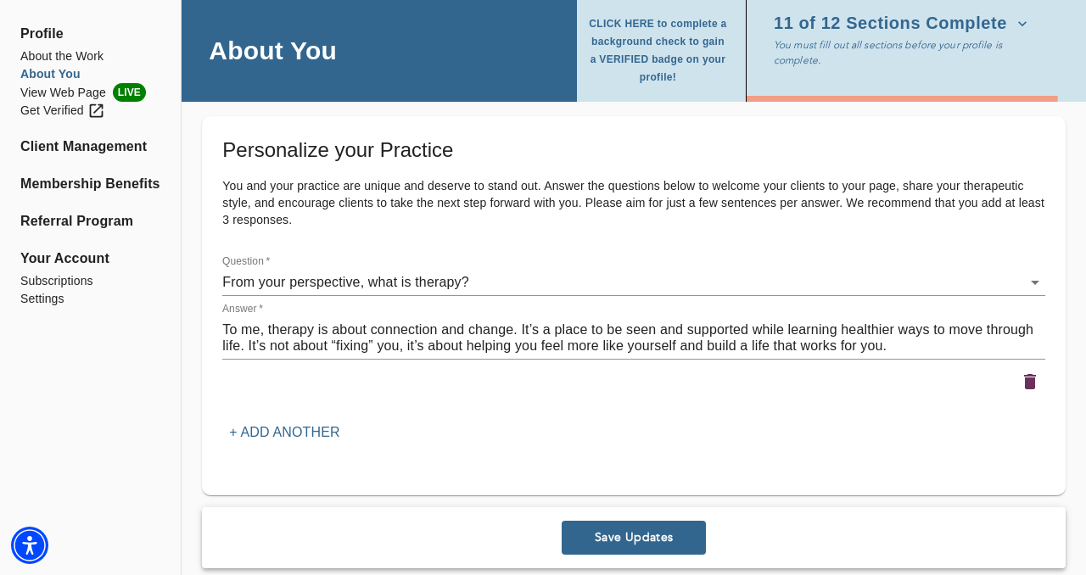
scroll to position [2088, 0]
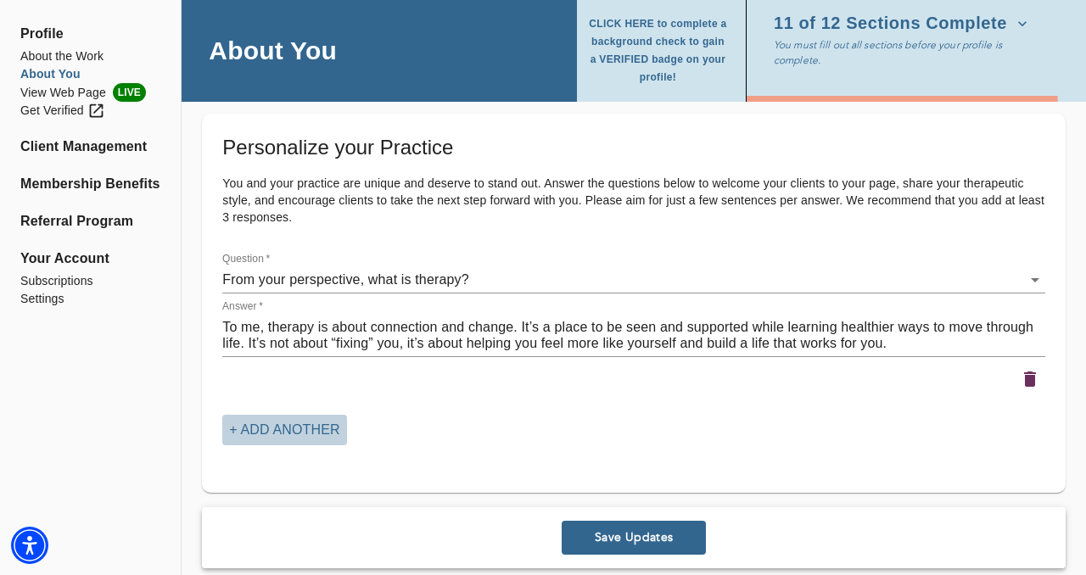
click at [301, 428] on p "+ Add another" at bounding box center [284, 430] width 110 height 20
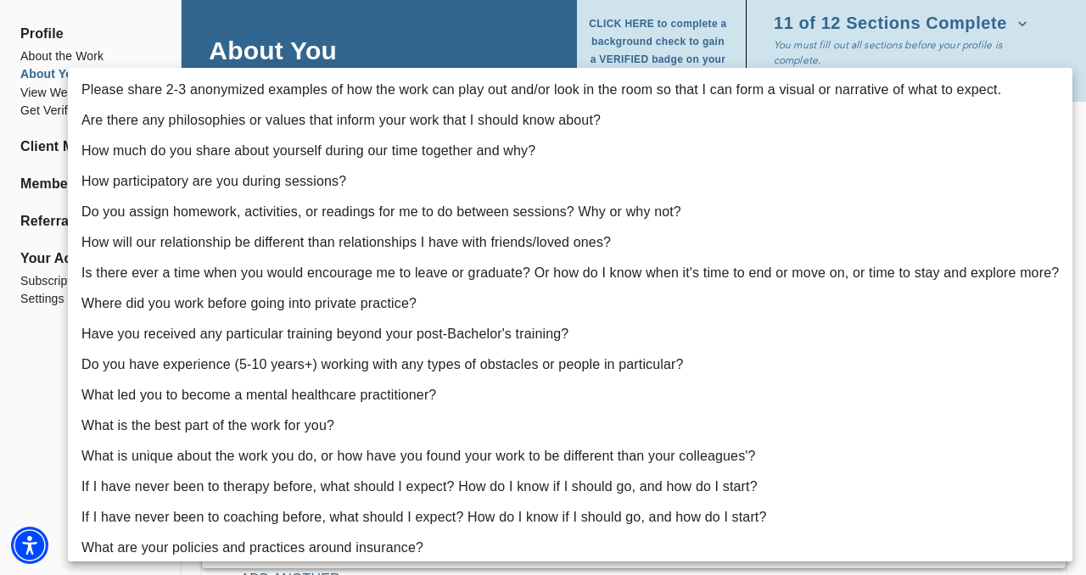
click at [349, 248] on li "How will our relationship be different than relationships I have with friends/l…" at bounding box center [570, 242] width 1004 height 31
type input "7"
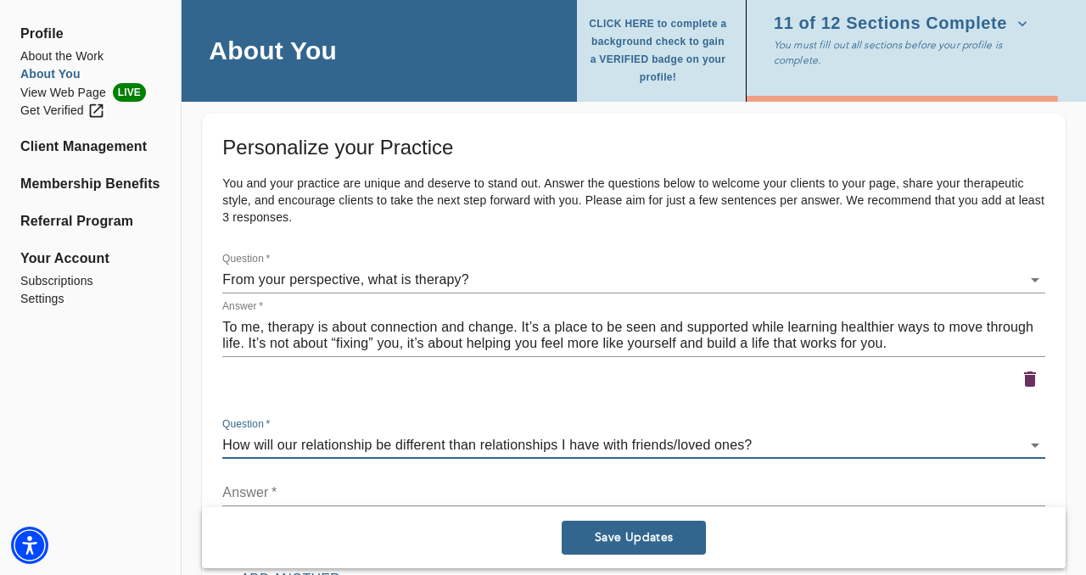
click at [300, 483] on div "x" at bounding box center [633, 492] width 823 height 27
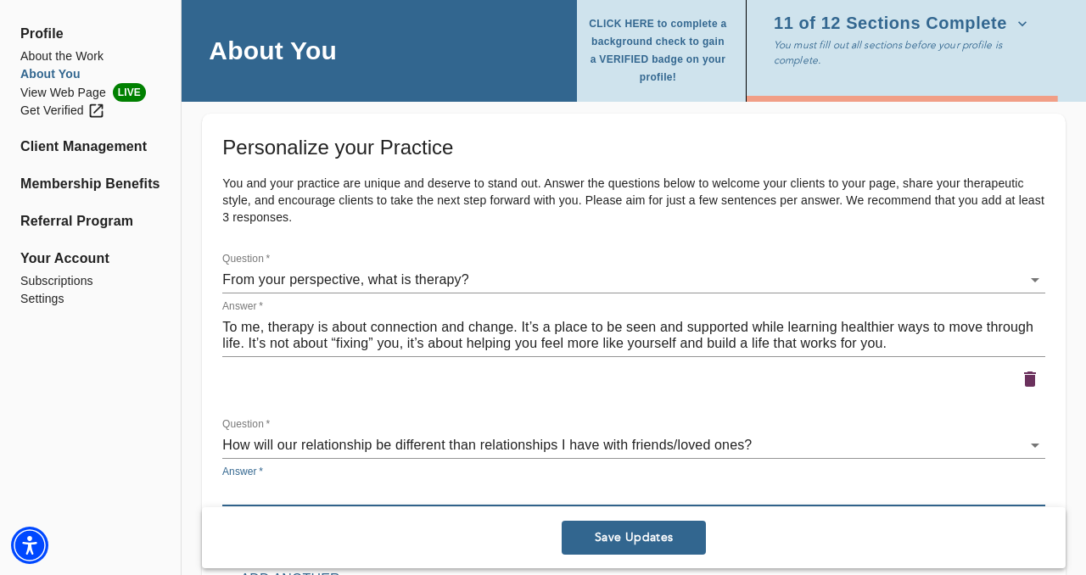
paste textarea "With me, you don’t have to filter yourself or worry about protecting my feeling…"
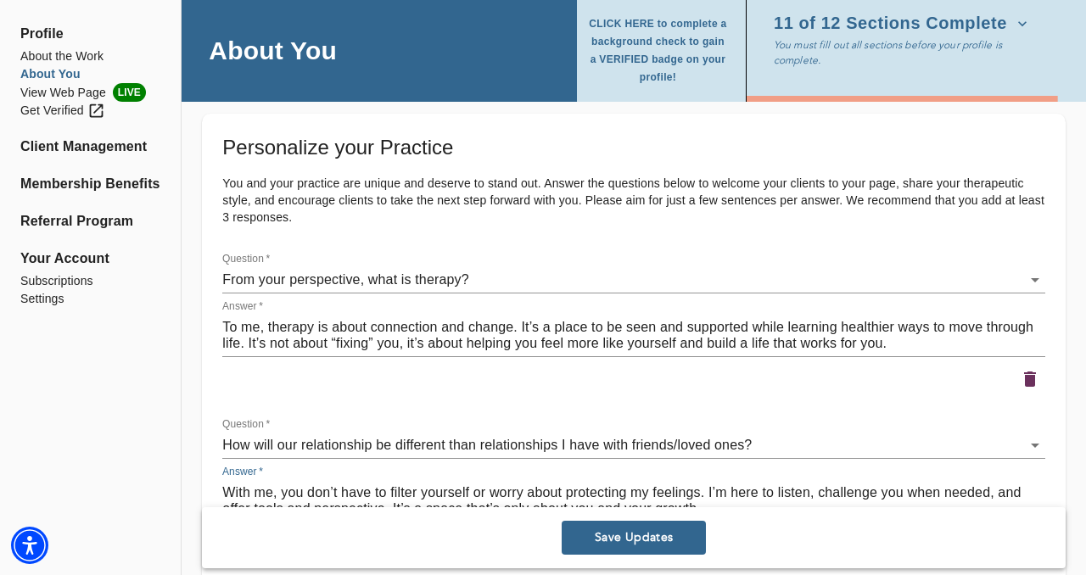
type textarea "With me, you don’t have to filter yourself or worry about protecting my feeling…"
click at [204, 472] on div "Personalize your Practice You and your practice are unique and deserve to stand…" at bounding box center [634, 386] width 864 height 545
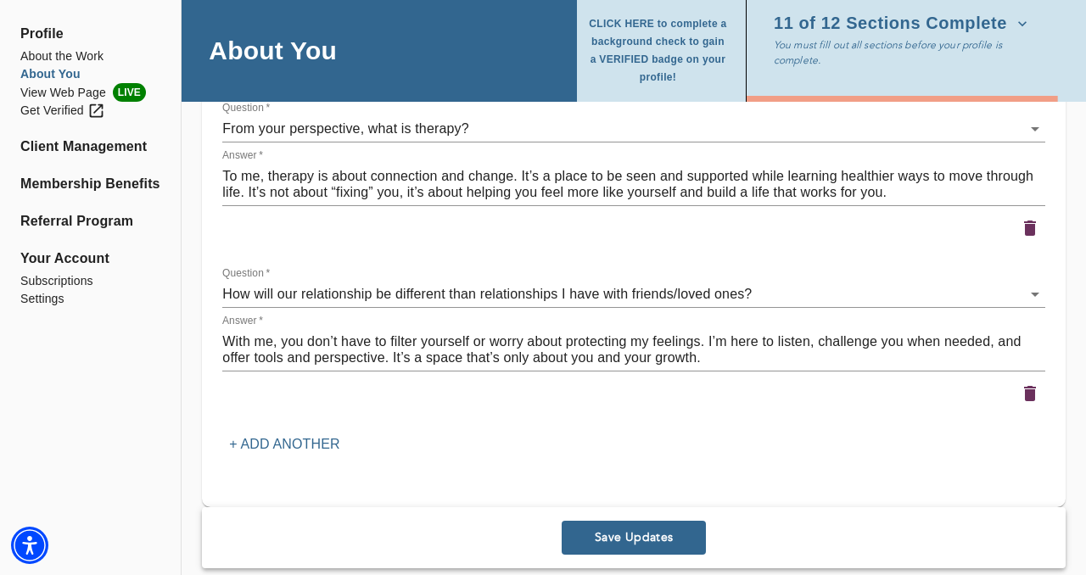
scroll to position [2280, 0]
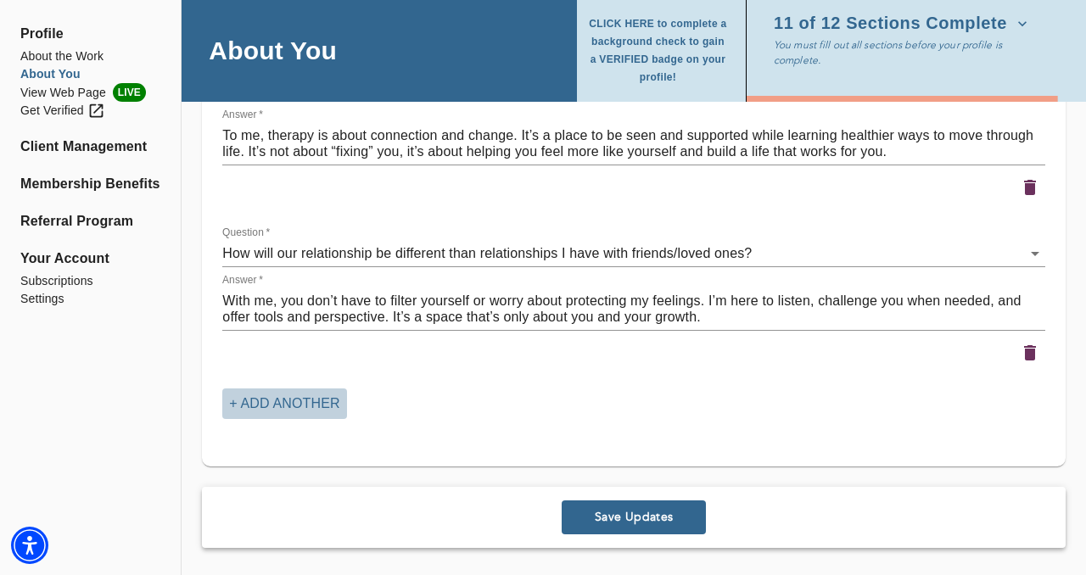
click at [294, 390] on button "+ Add another" at bounding box center [284, 404] width 124 height 31
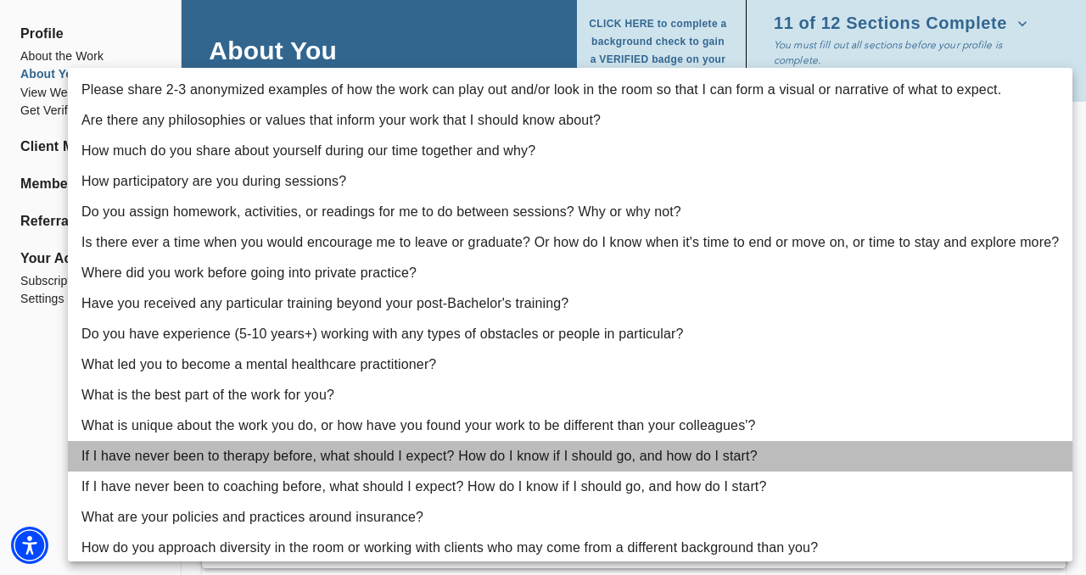
click at [314, 455] on li "If I have never been to therapy before, what should I expect? How do I know if …" at bounding box center [570, 456] width 1004 height 31
type input "15"
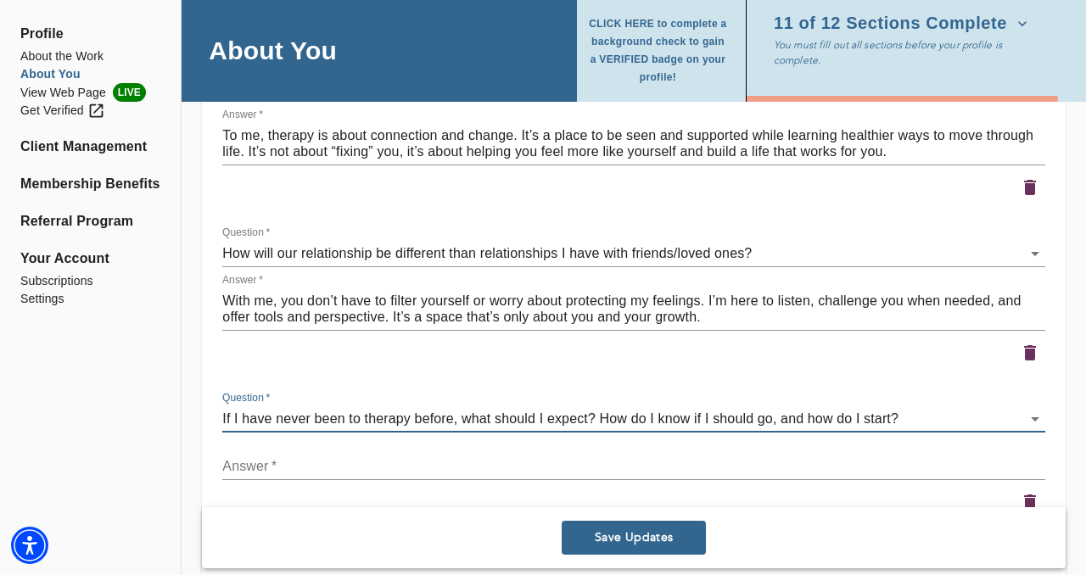
click at [281, 462] on textarea at bounding box center [633, 466] width 823 height 16
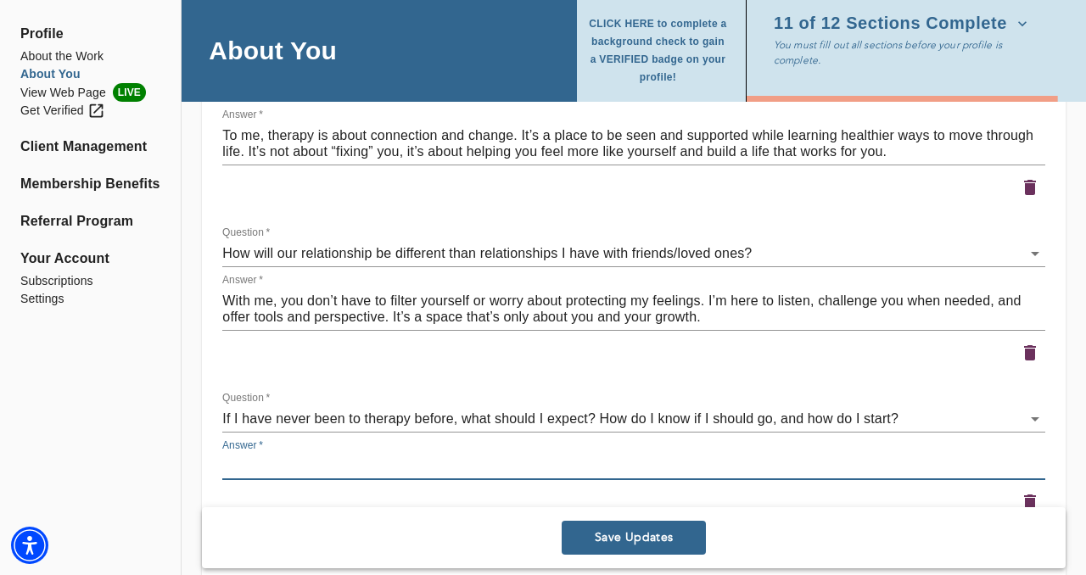
paste textarea "Therapy is a space just for you—somewhere to be honest, process what’s on your …"
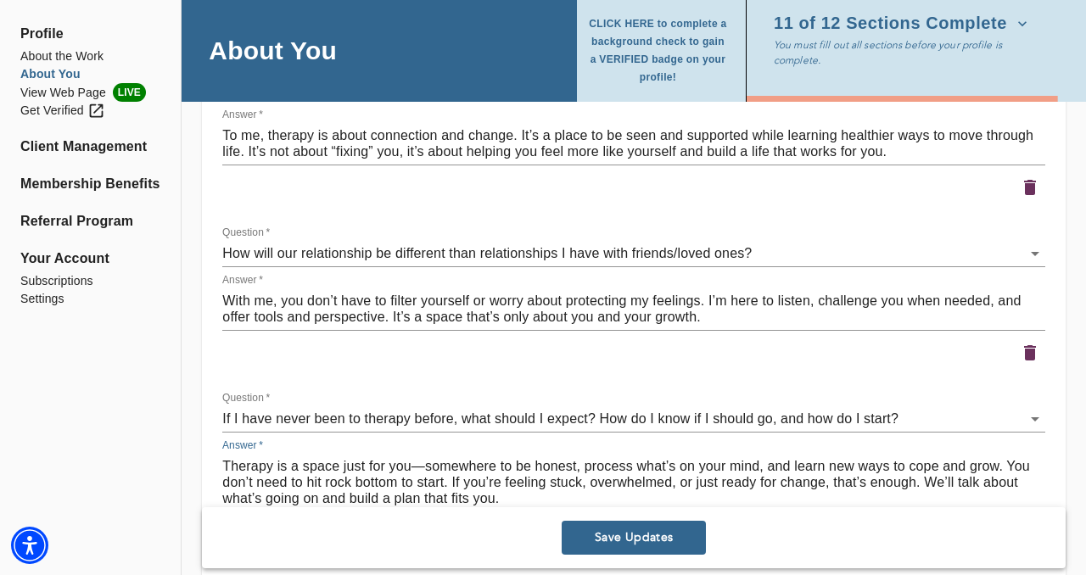
click at [429, 466] on textarea "Therapy is a space just for you—somewhere to be honest, process what’s on your …" at bounding box center [633, 482] width 823 height 48
click at [421, 466] on textarea "Therapy is a space just for you—somewhere to be honest, process what’s on your …" at bounding box center [633, 482] width 823 height 48
drag, startPoint x: 438, startPoint y: 461, endPoint x: 411, endPoint y: 495, distance: 42.8
click at [411, 495] on textarea "Therapy is a space just for you! Somewhere to be honest, process what’s on your…" at bounding box center [633, 482] width 823 height 48
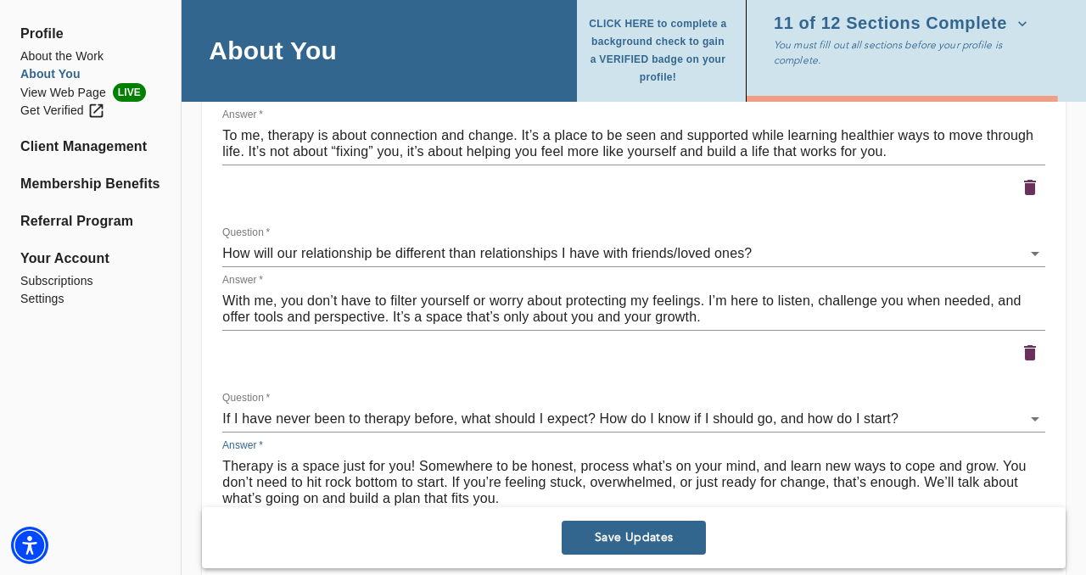
type textarea "Therapy is a space just for you! Somewhere to be honest, process what’s on your…"
click at [657, 540] on span "Save Updates" at bounding box center [633, 538] width 131 height 16
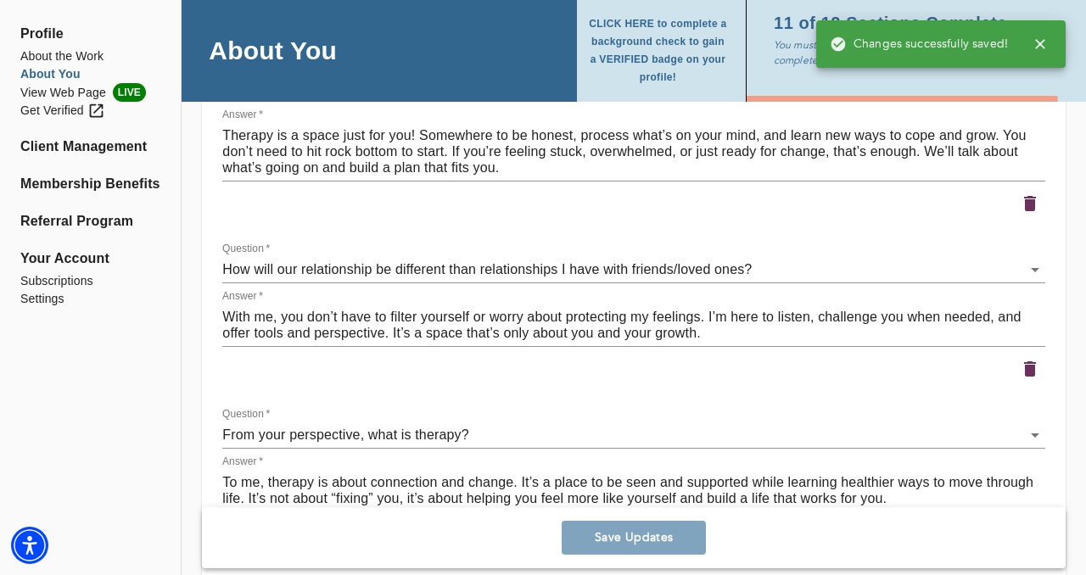
click at [204, 398] on div "Personalize your Practice You and your practice are unique and deserve to stand…" at bounding box center [634, 285] width 864 height 726
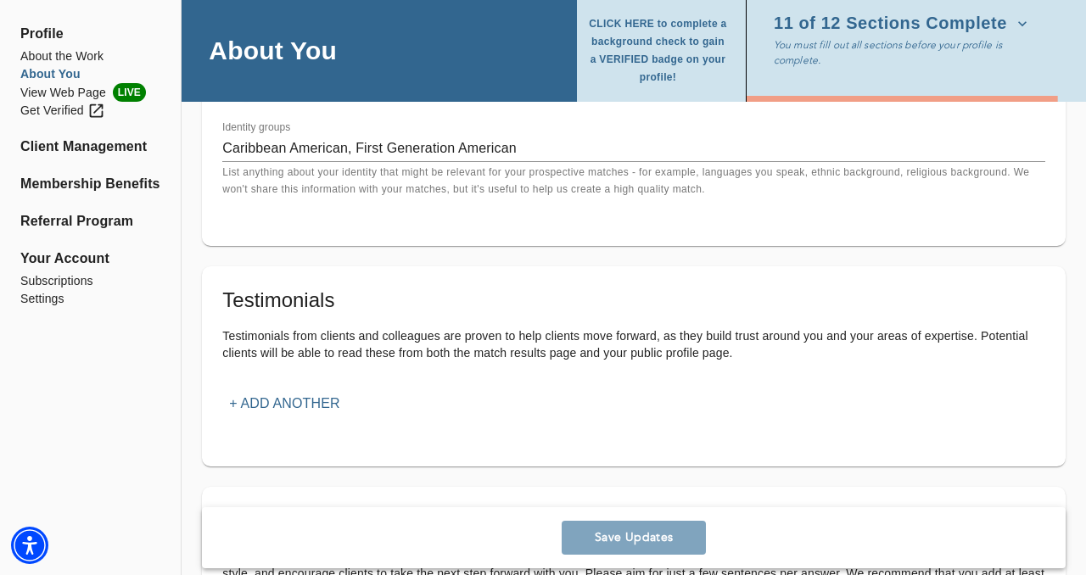
scroll to position [1681, 0]
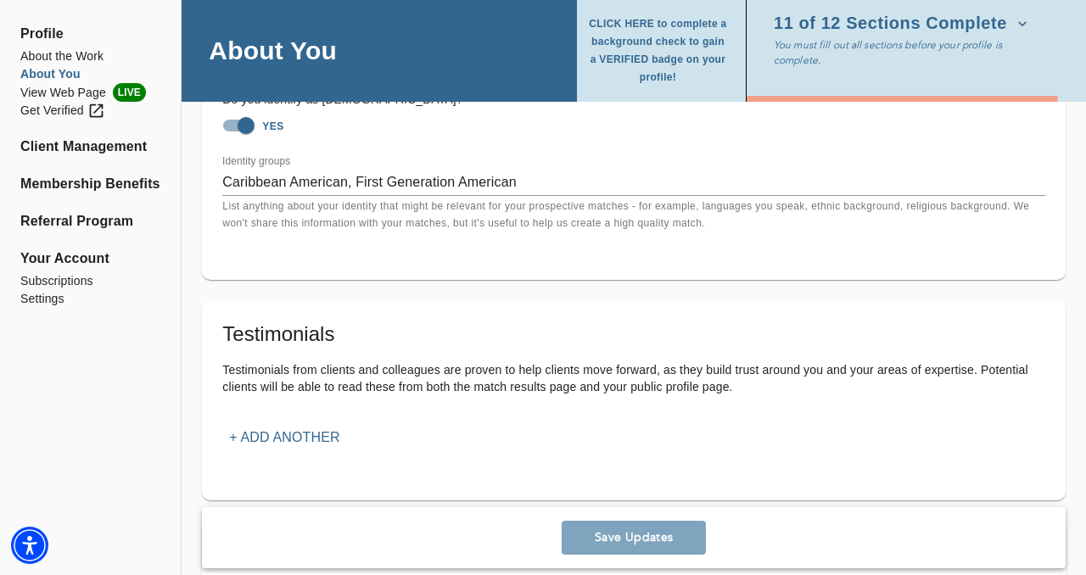
click at [299, 444] on p "+ Add another" at bounding box center [284, 438] width 110 height 20
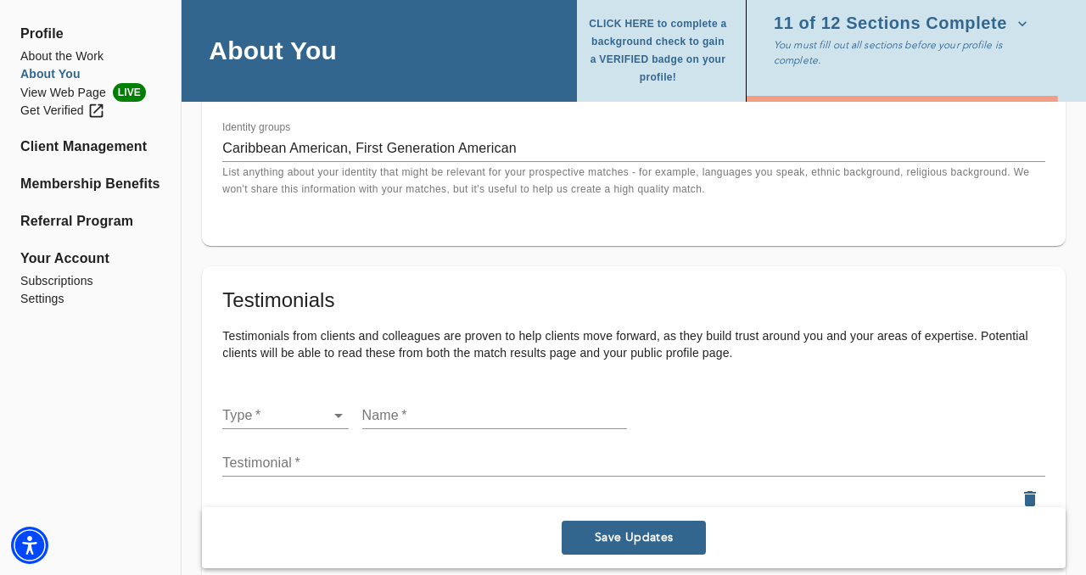
scroll to position [1783, 0]
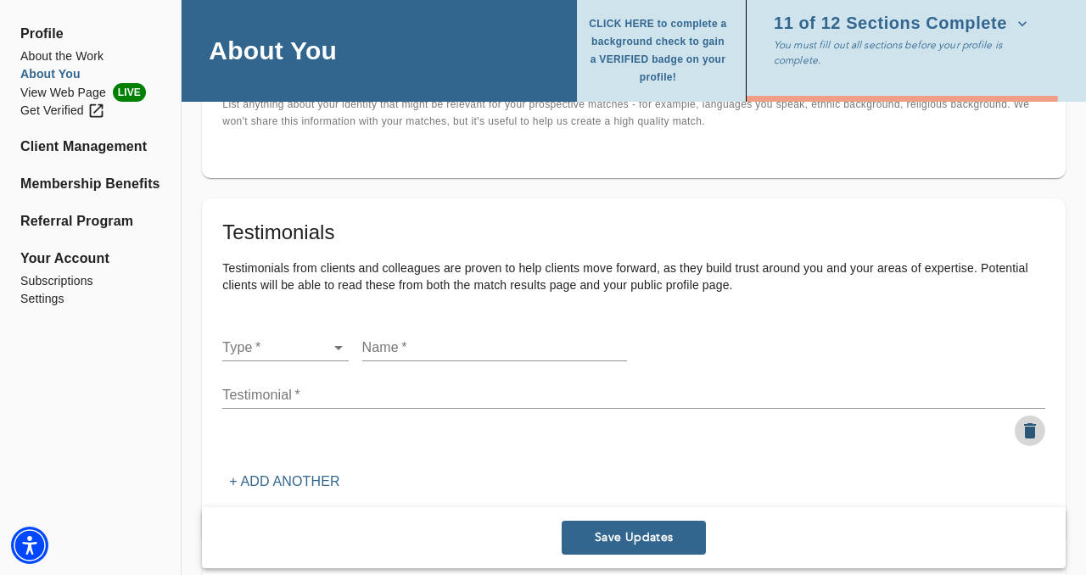
click at [1034, 439] on icon "button" at bounding box center [1030, 431] width 20 height 20
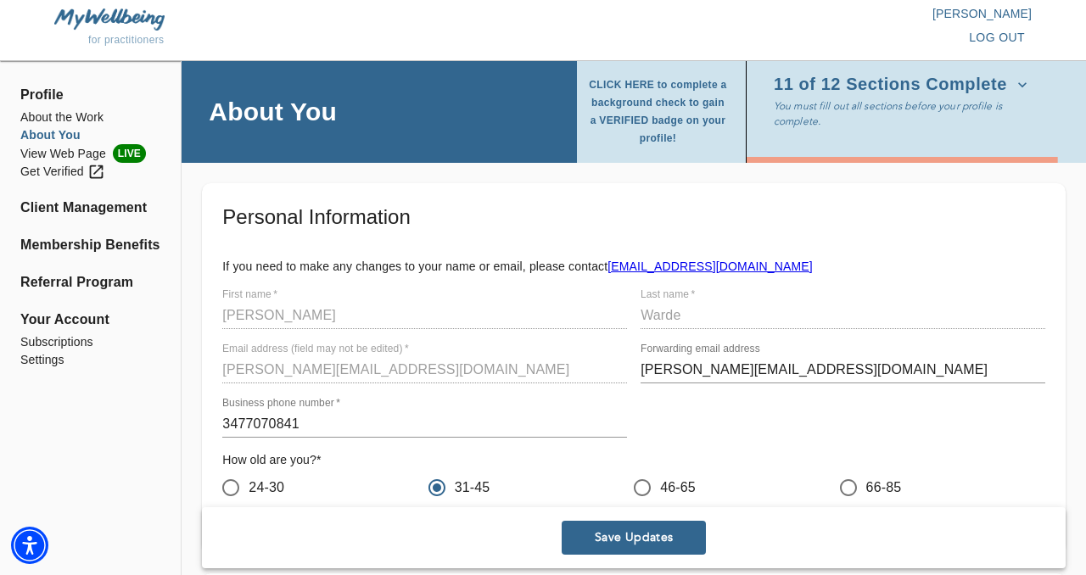
scroll to position [0, 0]
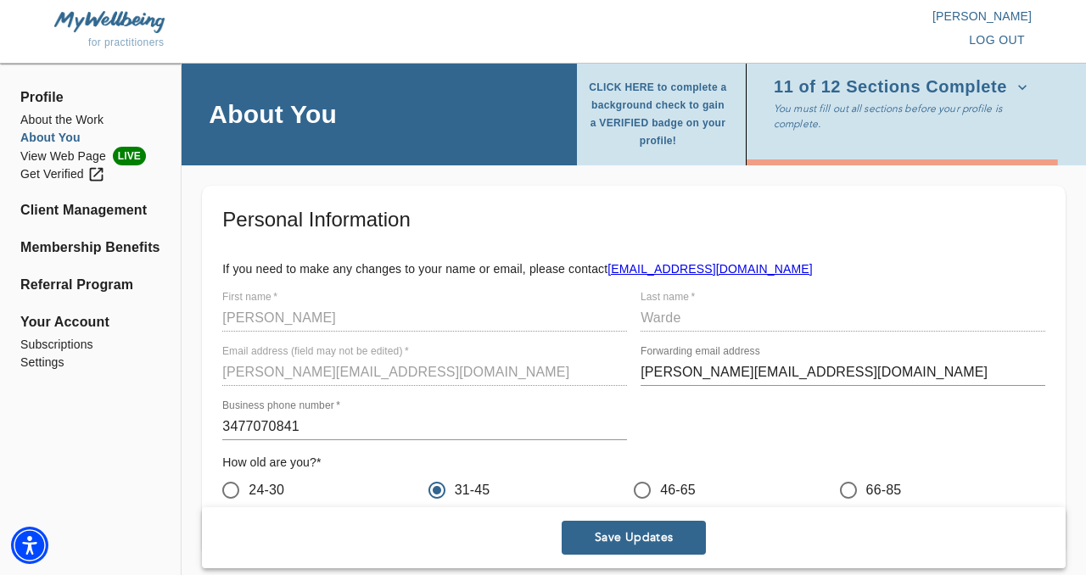
click at [621, 537] on span "Save Updates" at bounding box center [633, 538] width 131 height 16
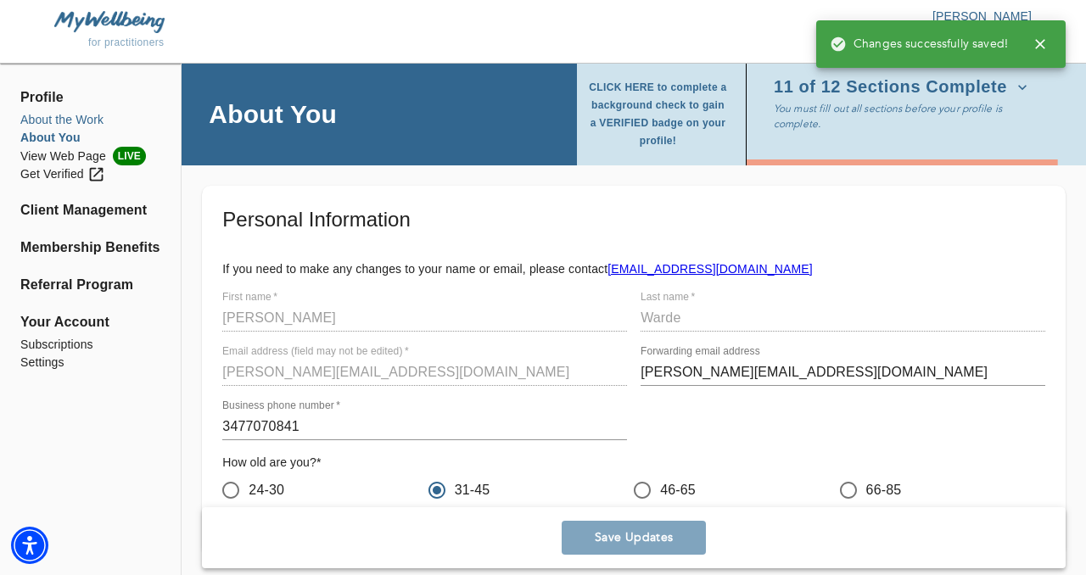
click at [40, 120] on li "About the Work" at bounding box center [90, 120] width 140 height 18
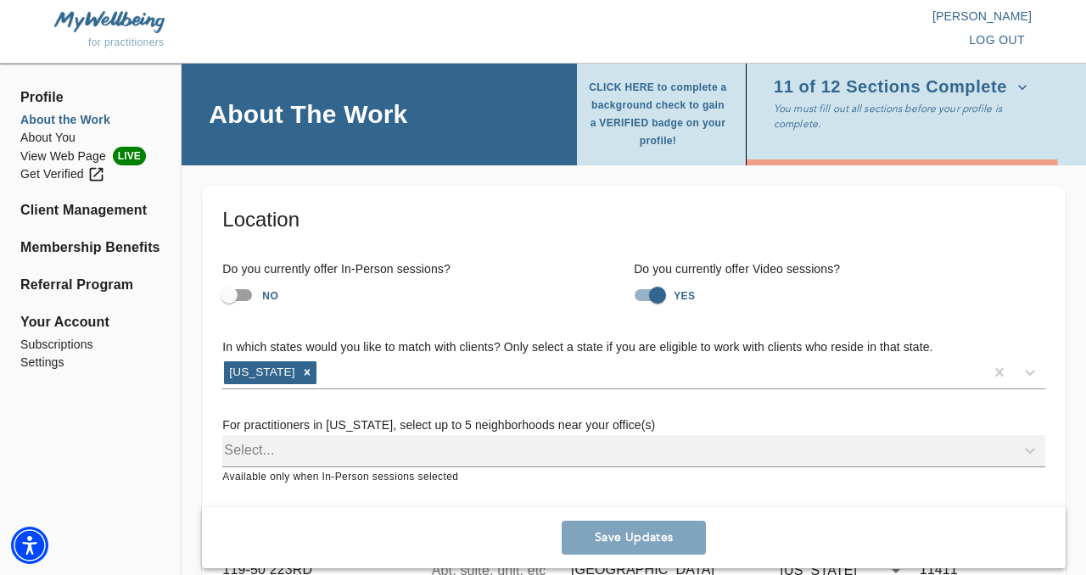
click at [202, 364] on div "Location Do you currently offer In-Person sessions? NO Do you currently offer V…" at bounding box center [634, 447] width 864 height 523
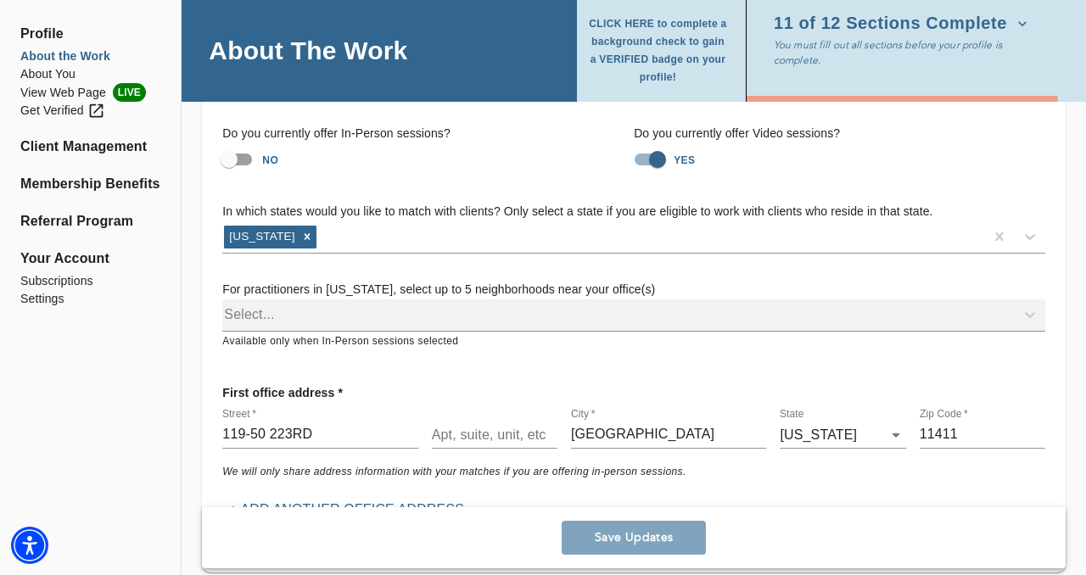
scroll to position [170, 0]
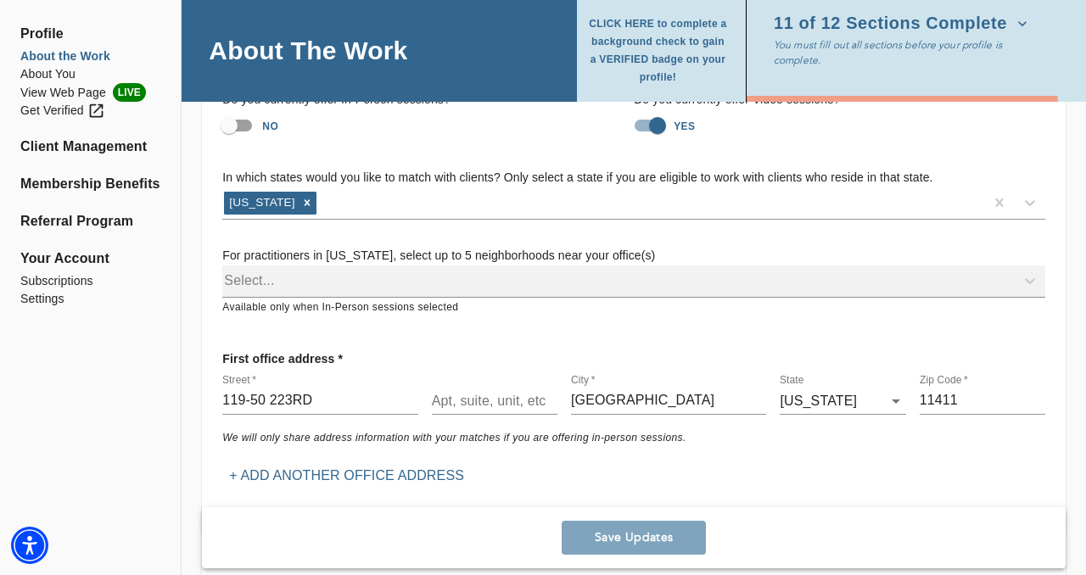
click at [309, 281] on div "Select..." at bounding box center [633, 282] width 823 height 32
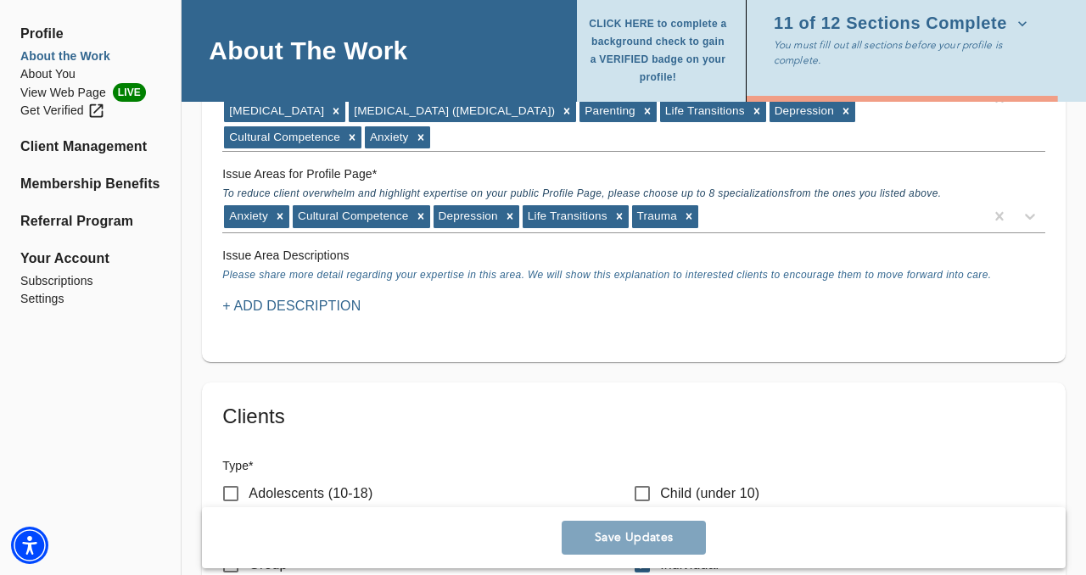
scroll to position [1697, 0]
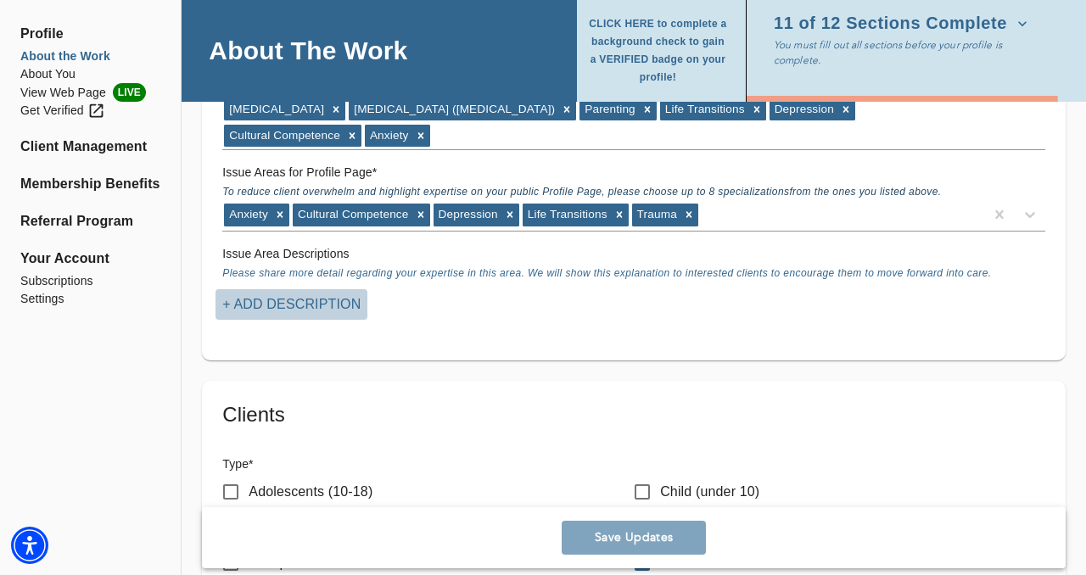
click at [310, 305] on p "+ Add Description" at bounding box center [291, 304] width 138 height 20
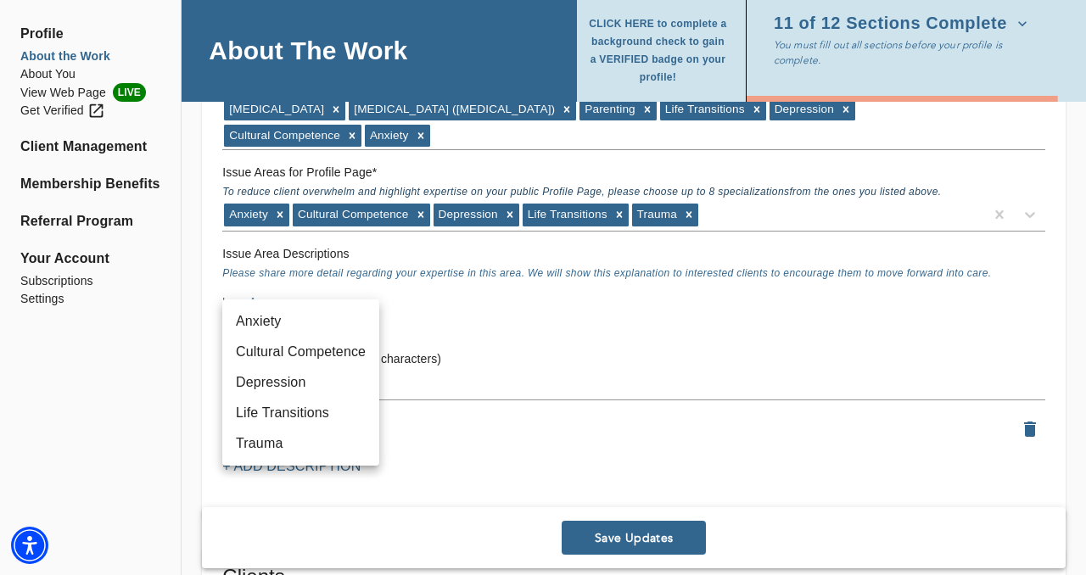
click at [299, 271] on div at bounding box center [543, 287] width 1086 height 575
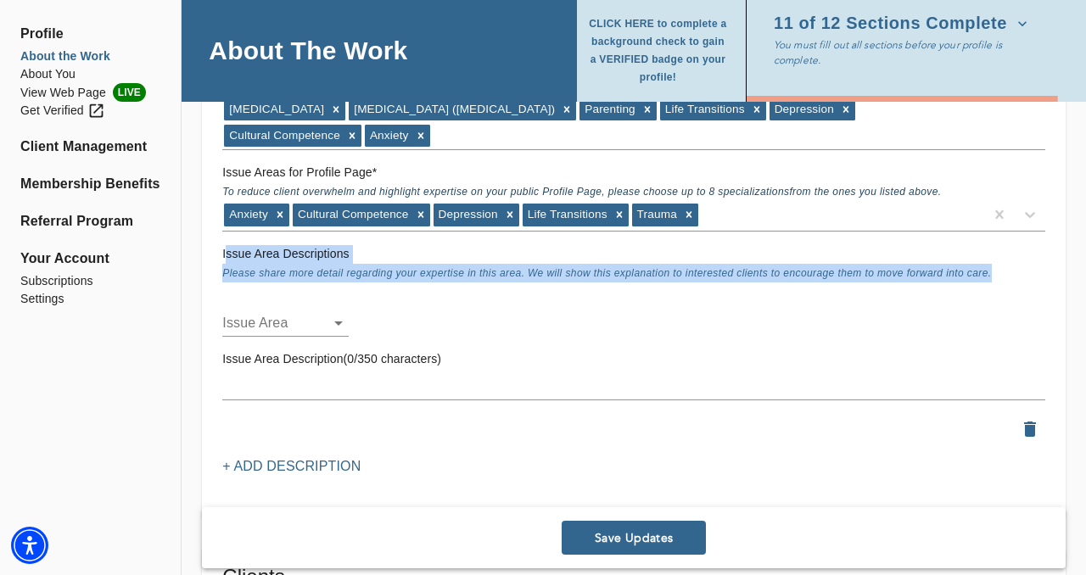
drag, startPoint x: 226, startPoint y: 252, endPoint x: 1004, endPoint y: 274, distance: 778.2
click at [1004, 274] on div "Issue Area Descriptions Please share more detail regarding your expertise in th…" at bounding box center [633, 263] width 836 height 51
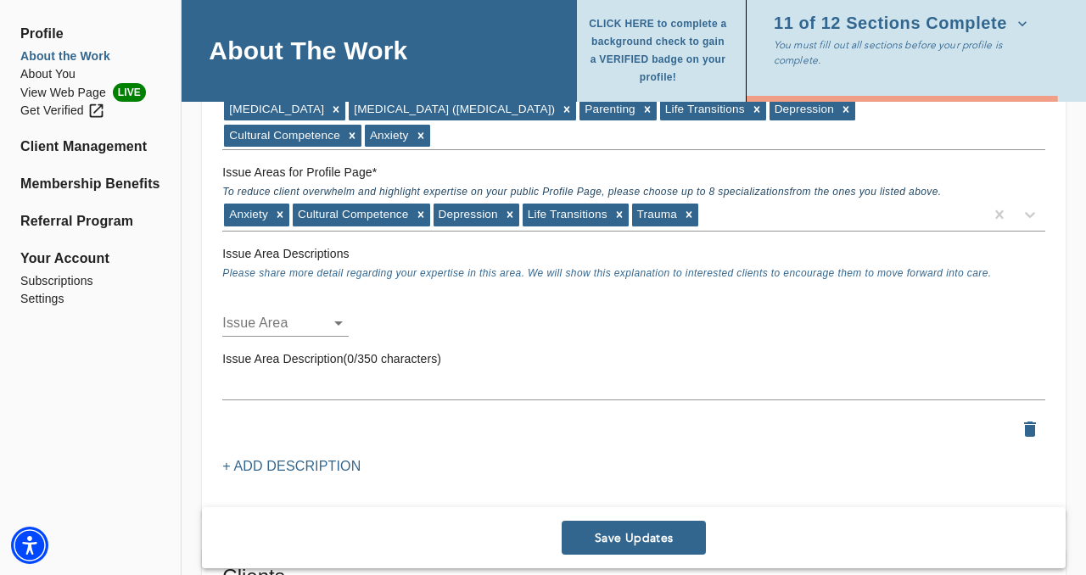
click at [222, 252] on h6 "Issue Area Descriptions" at bounding box center [633, 254] width 823 height 19
click at [210, 277] on div "Issue Areas Issue Areas for Matching: * Please include ALL issue areas for whic…" at bounding box center [634, 220] width 864 height 605
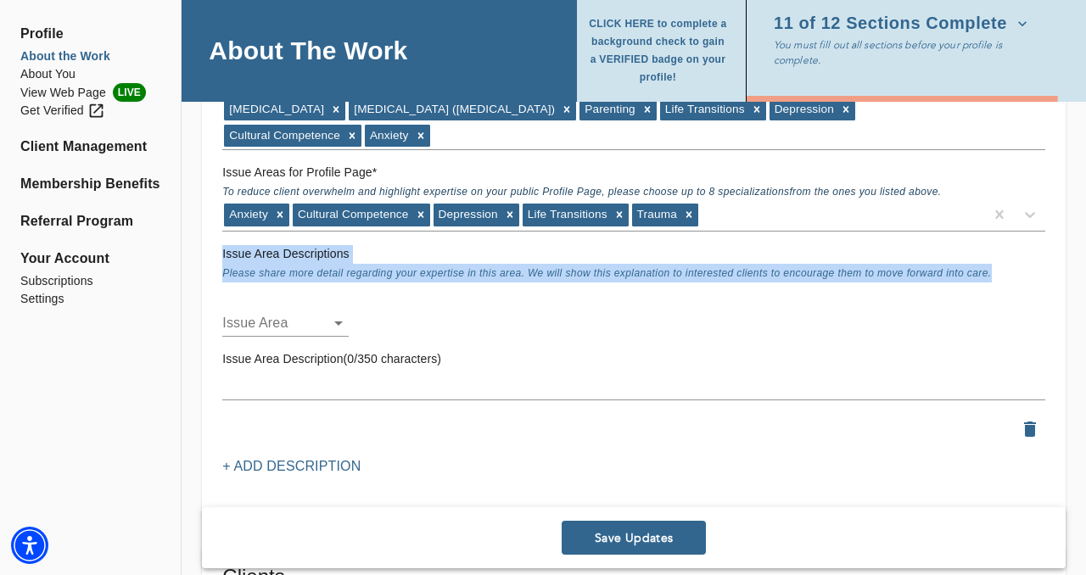
drag, startPoint x: 221, startPoint y: 254, endPoint x: 1004, endPoint y: 279, distance: 782.5
click at [1004, 279] on div "Issue Area Descriptions Please share more detail regarding your expertise in th…" at bounding box center [633, 263] width 836 height 51
copy div "Issue Area Descriptions Please share more detail regarding your expertise in th…"
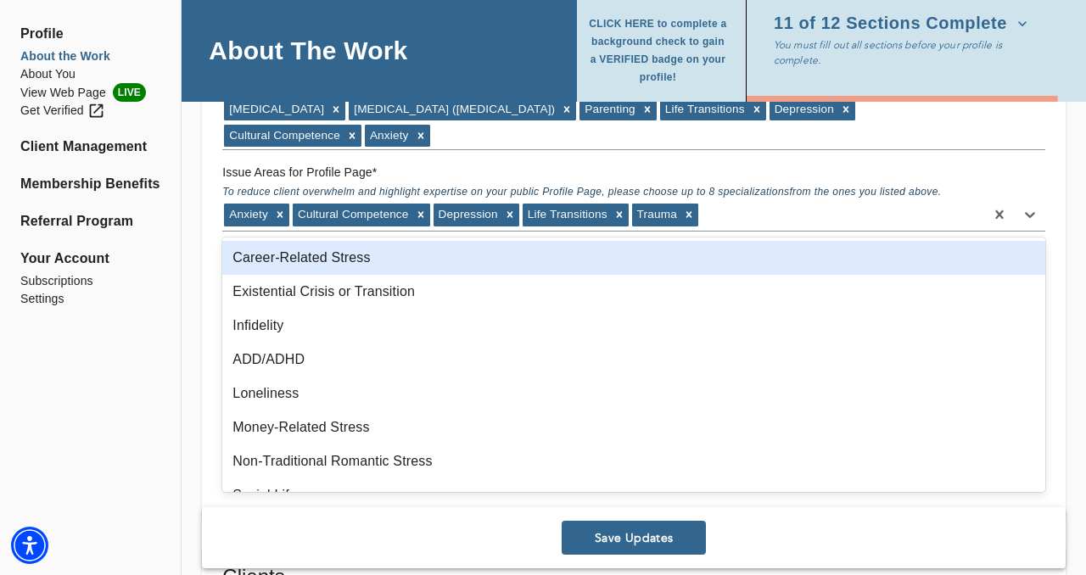
drag, startPoint x: 753, startPoint y: 204, endPoint x: 366, endPoint y: 48, distance: 417.9
click at [310, 221] on div "Anxiety Cultural Competence [MEDICAL_DATA] Life Transitions Trauma" at bounding box center [603, 214] width 762 height 27
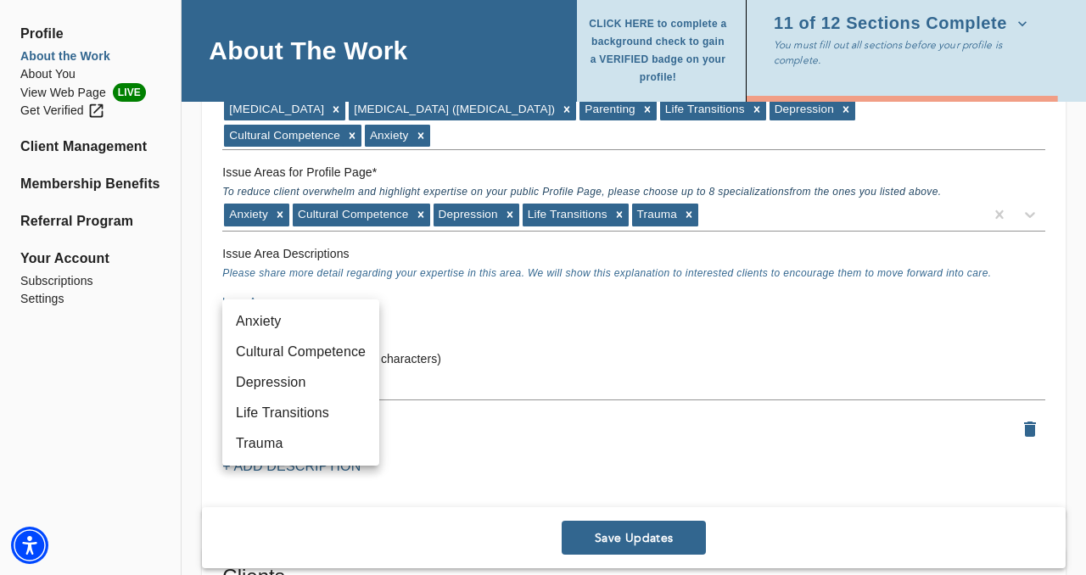
click at [316, 325] on li "Anxiety" at bounding box center [300, 321] width 157 height 31
type input "5"
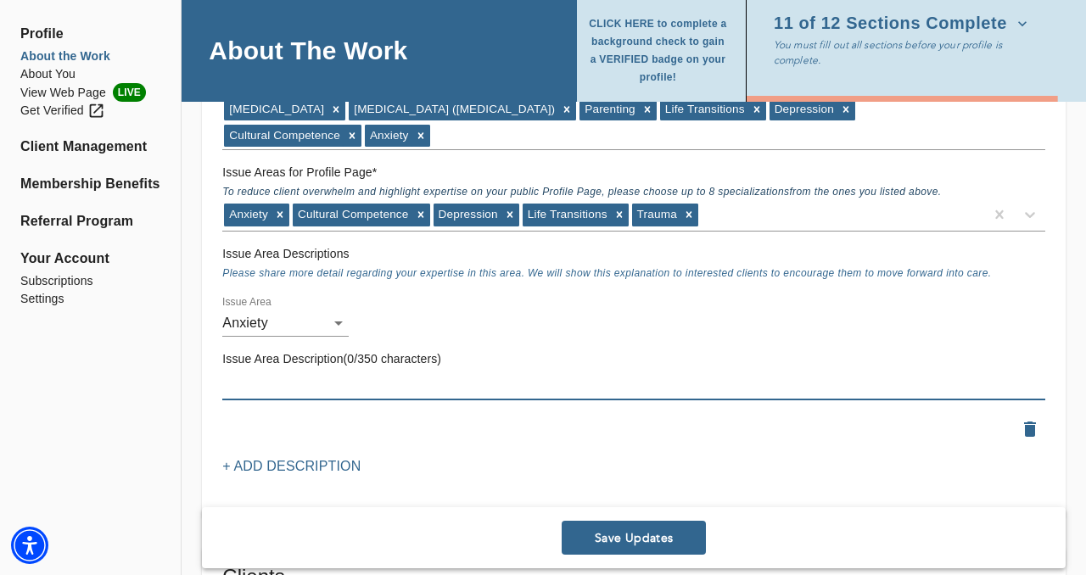
click at [343, 382] on textarea at bounding box center [633, 386] width 823 height 16
paste textarea "Anxiety can feel overwhelming, leaving you stuck in worry or on edge. In our wo…"
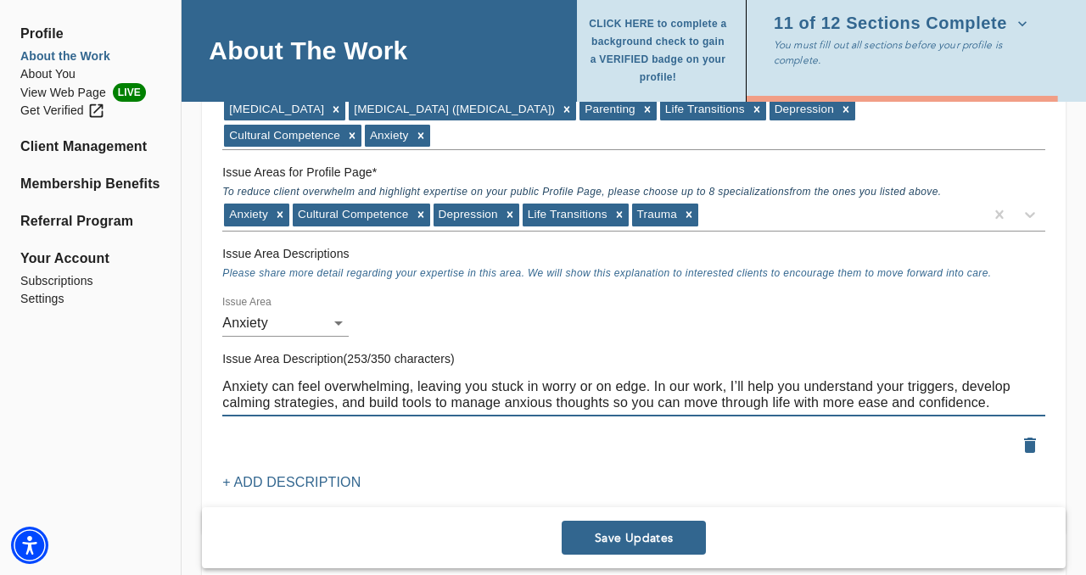
type textarea "Anxiety can feel overwhelming, leaving you stuck in worry or on edge. In our wo…"
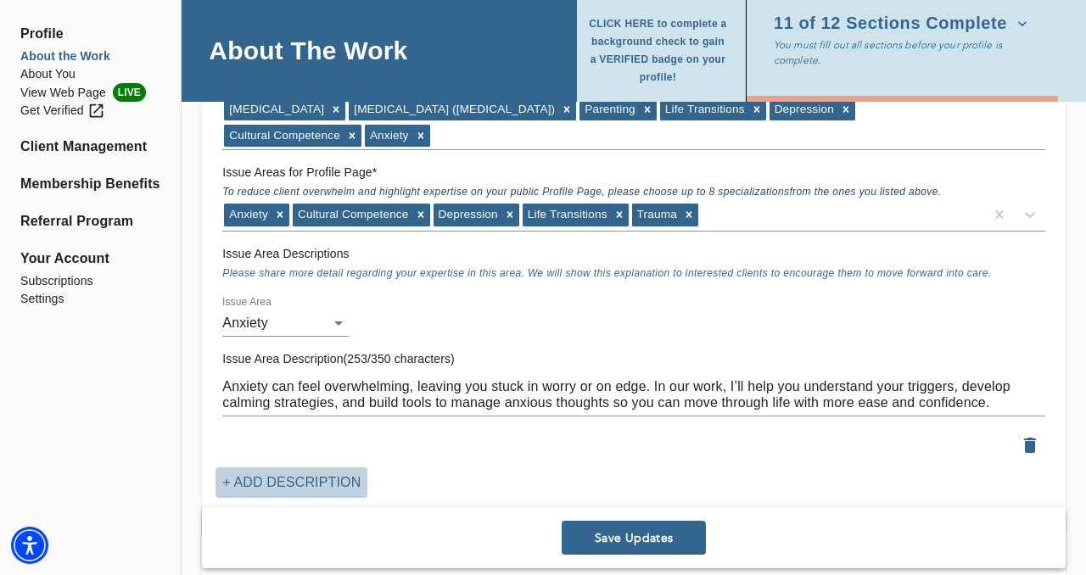
click at [297, 475] on p "+ Add Description" at bounding box center [291, 482] width 138 height 20
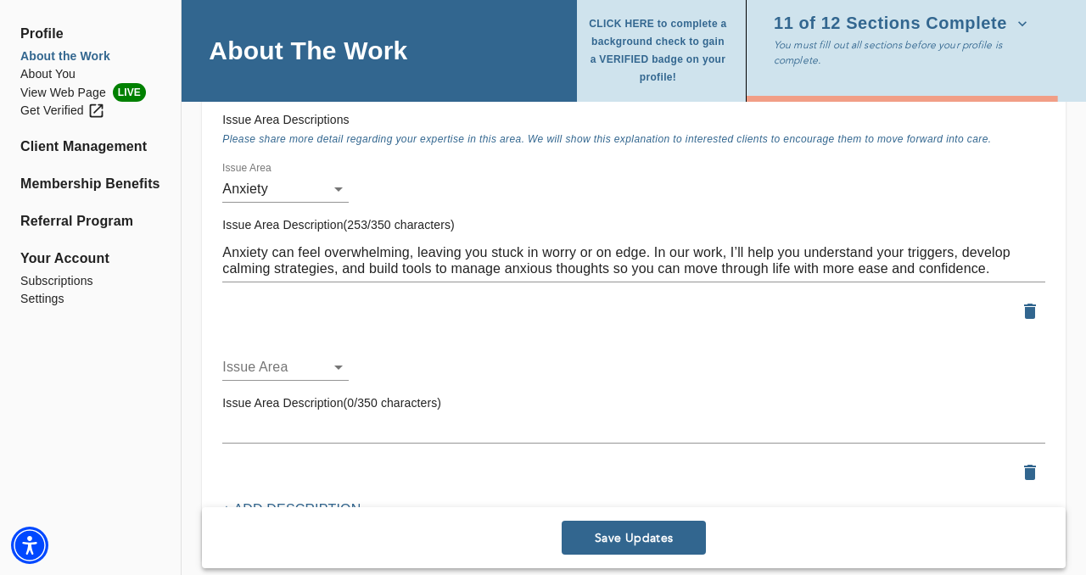
scroll to position [1832, 0]
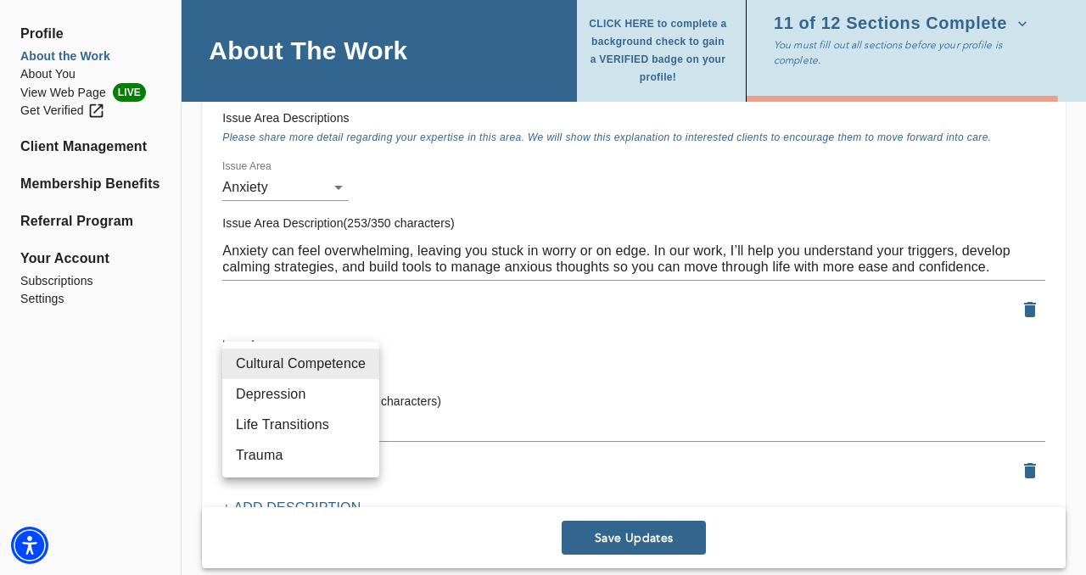
click at [304, 375] on li "Cultural Competence" at bounding box center [300, 364] width 157 height 31
type input "10"
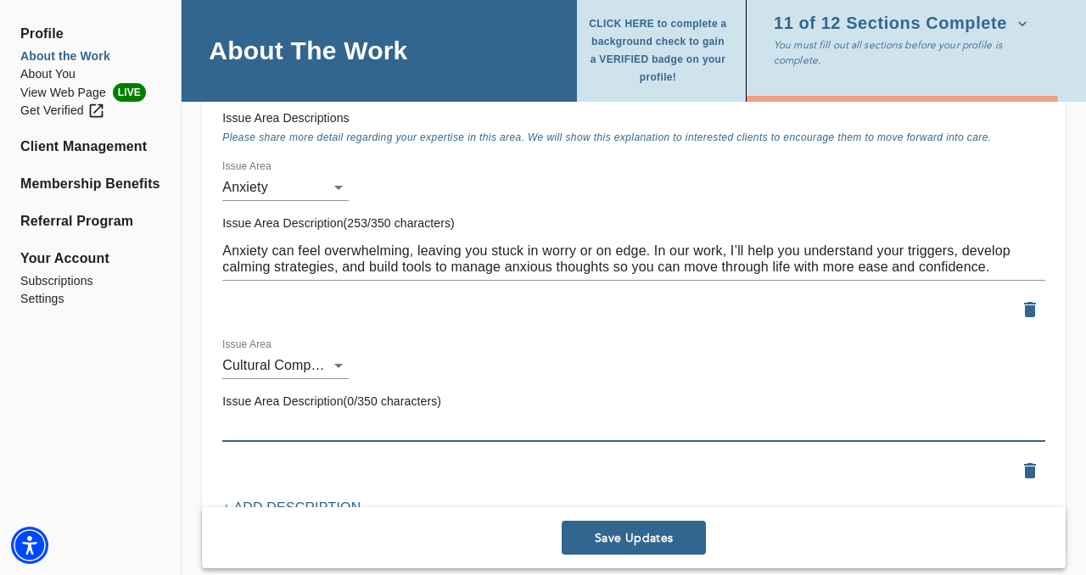
click at [279, 431] on textarea at bounding box center [633, 428] width 823 height 16
paste textarea "As a [DEMOGRAPHIC_DATA] therapist, I know the importance of feeling understood …"
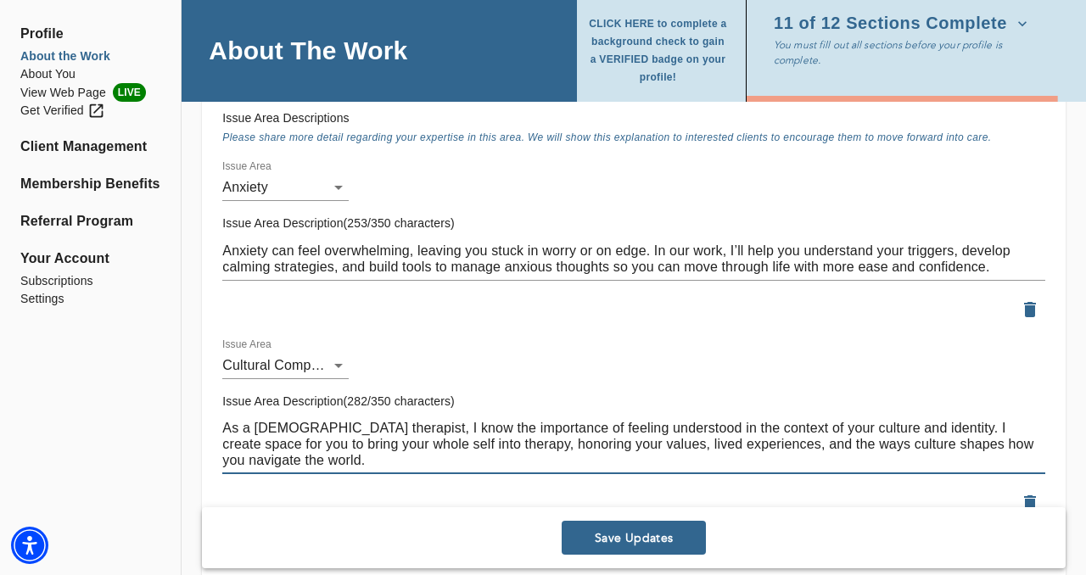
type textarea "As a [DEMOGRAPHIC_DATA] therapist, I know the importance of feeling understood …"
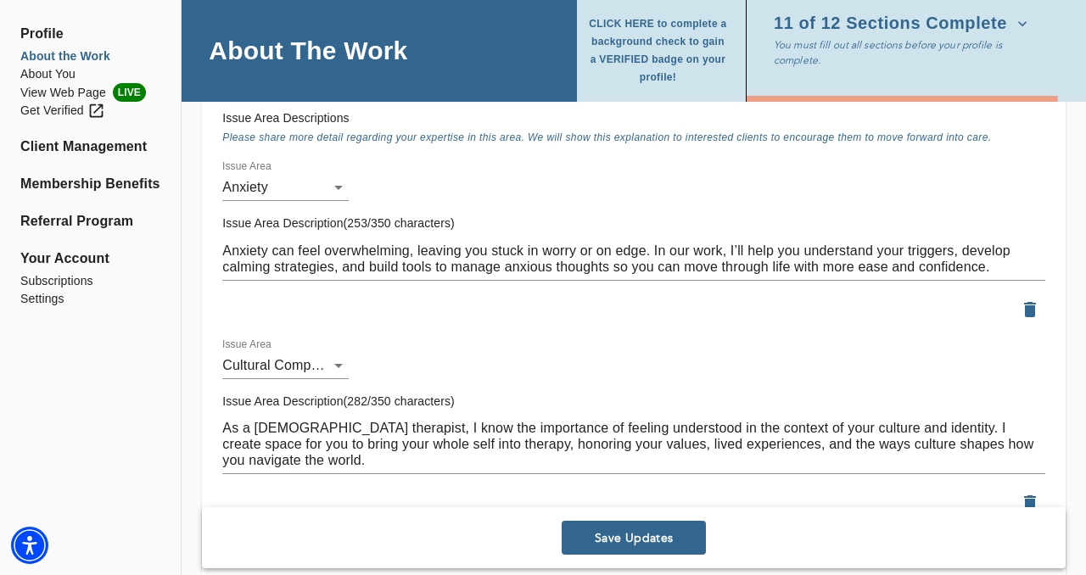
drag, startPoint x: 198, startPoint y: 420, endPoint x: 213, endPoint y: 420, distance: 14.4
click at [205, 420] on div "Location Do you currently offer In-Person sessions? NO Do you currently offer V…" at bounding box center [634, 464] width 904 height 4221
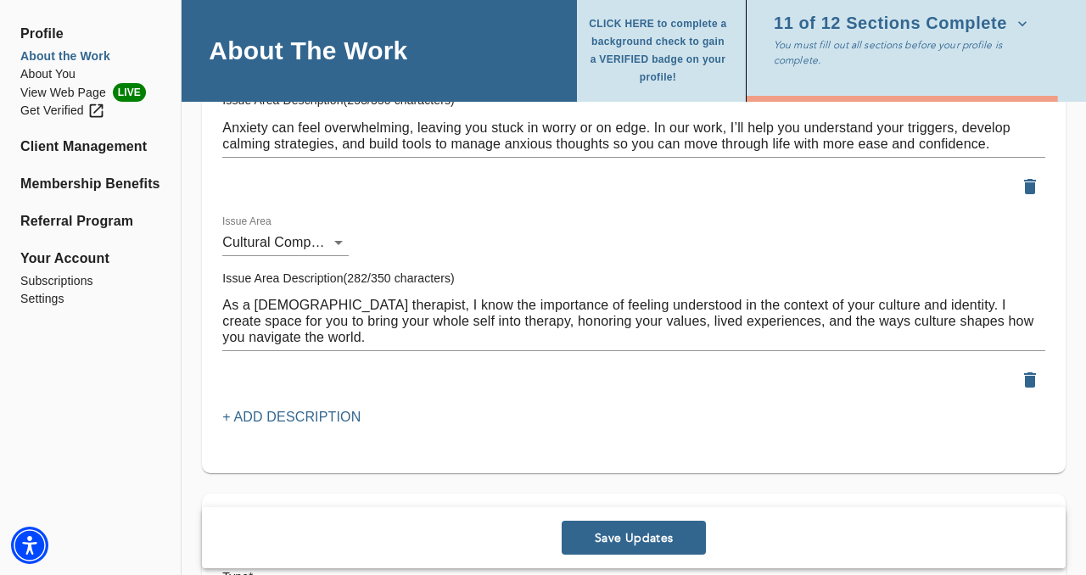
scroll to position [1968, 0]
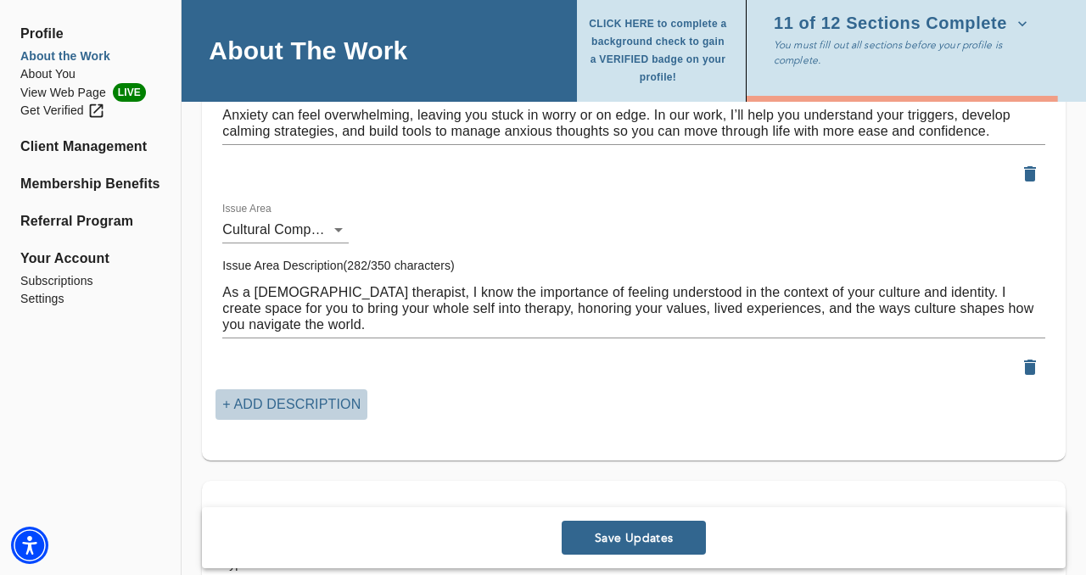
click at [262, 406] on p "+ Add Description" at bounding box center [291, 404] width 138 height 20
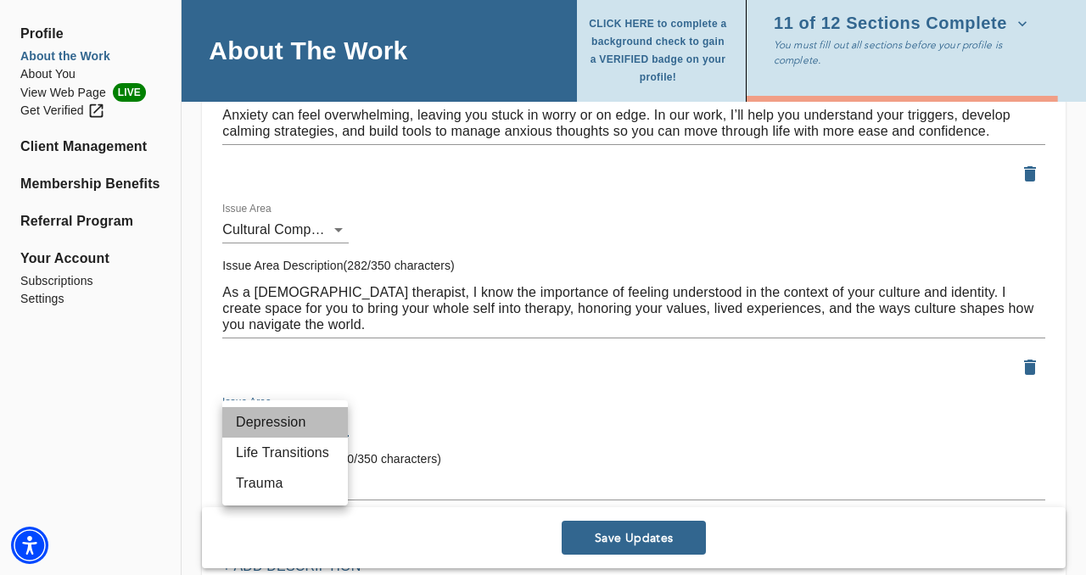
click at [297, 415] on li "Depression" at bounding box center [285, 422] width 126 height 31
type input "12"
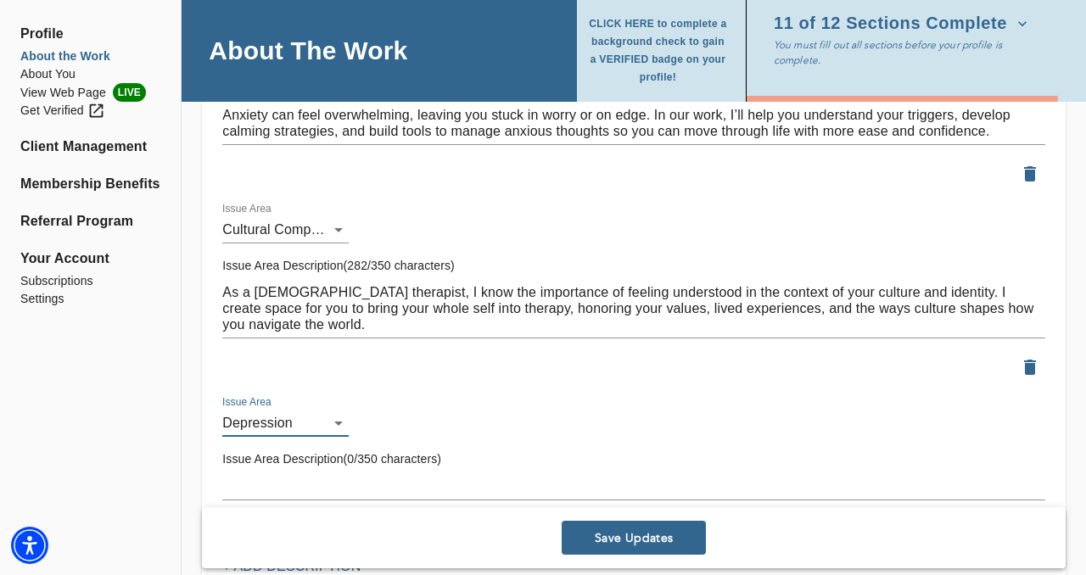
click at [326, 485] on textarea at bounding box center [633, 486] width 823 height 16
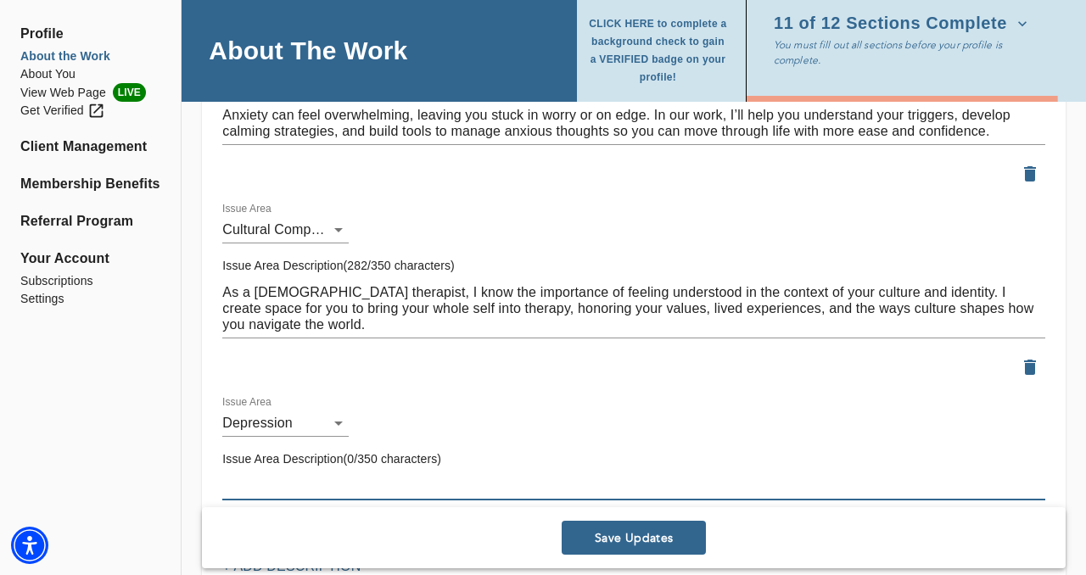
paste textarea "[MEDICAL_DATA] can make even the smallest tasks feel heavy. Together, we’ll wor…"
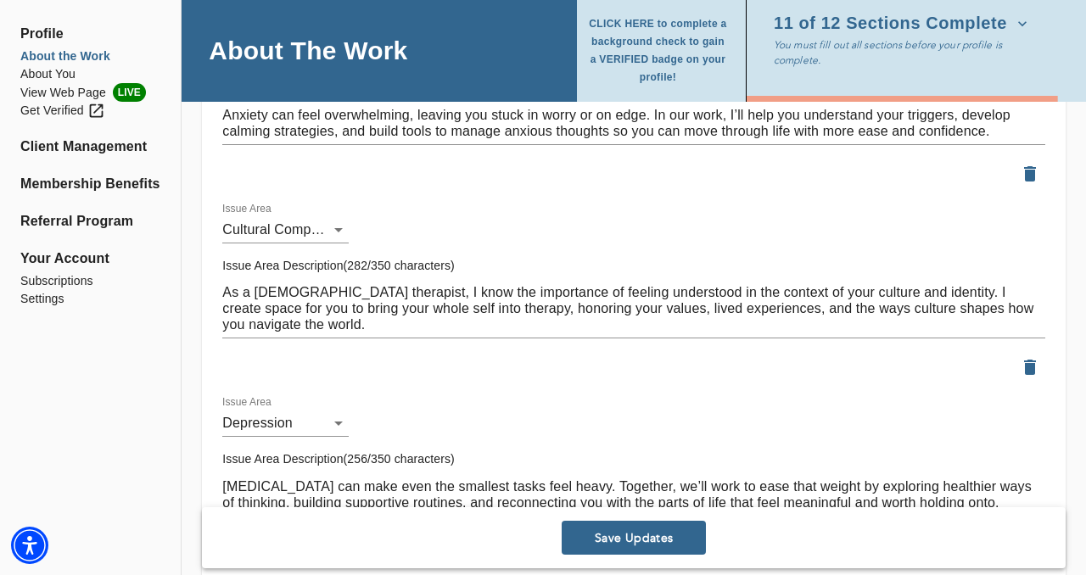
type textarea "[MEDICAL_DATA] can make even the smallest tasks feel heavy. Together, we’ll wor…"
click at [209, 433] on div "Issue Areas Issue Areas for Matching: * Please include ALL issue areas for whic…" at bounding box center [634, 142] width 864 height 993
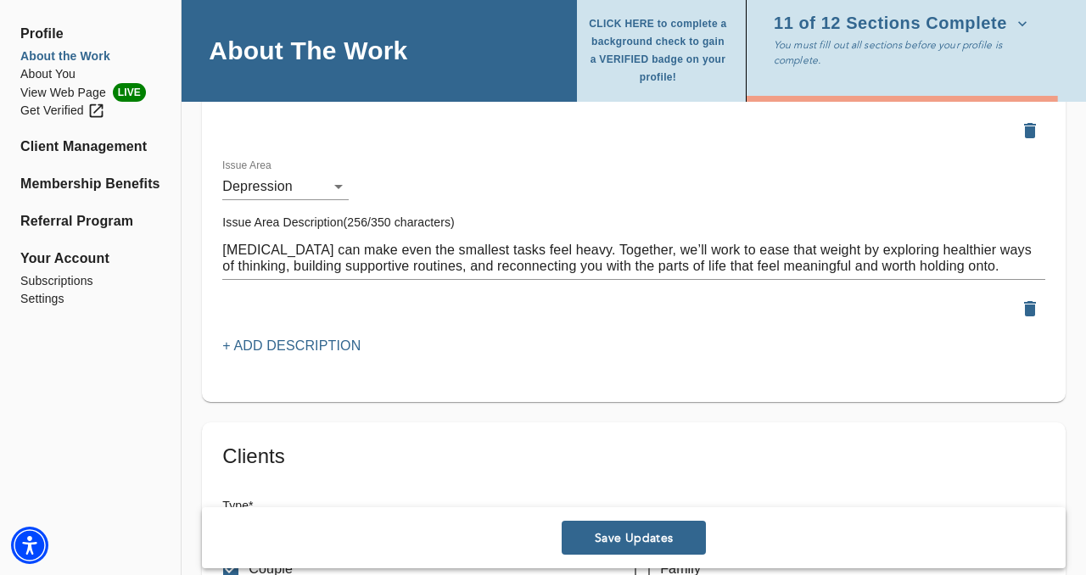
scroll to position [2206, 0]
click at [294, 349] on p "+ Add Description" at bounding box center [291, 345] width 138 height 20
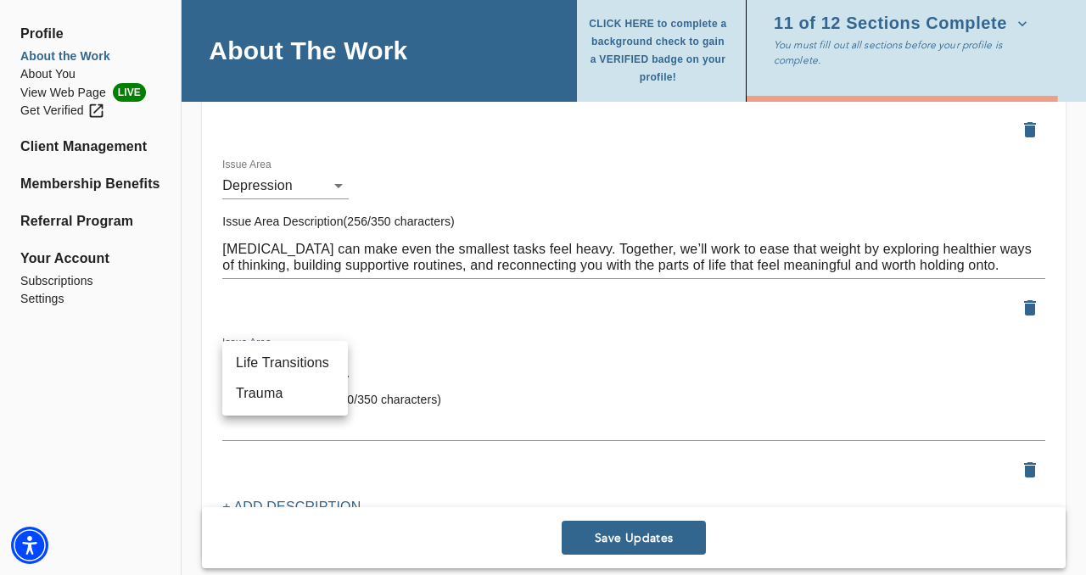
click at [293, 367] on li "Life Transitions" at bounding box center [285, 363] width 126 height 31
type input "31"
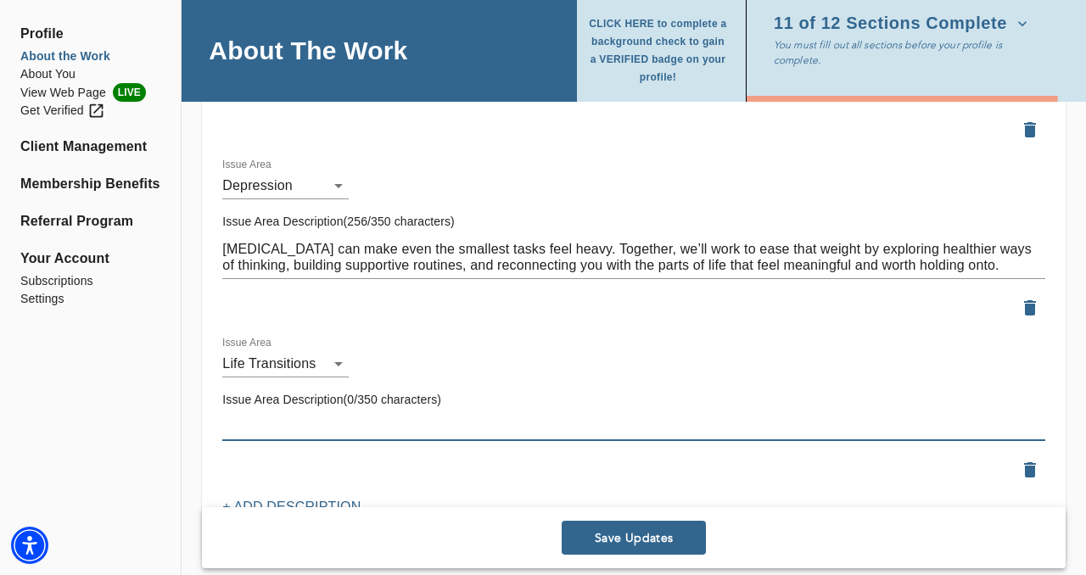
click at [259, 431] on textarea at bounding box center [633, 427] width 823 height 16
paste textarea "Changes—even positive ones—can bring stress, uncertainty, and self-doubt. Wheth…"
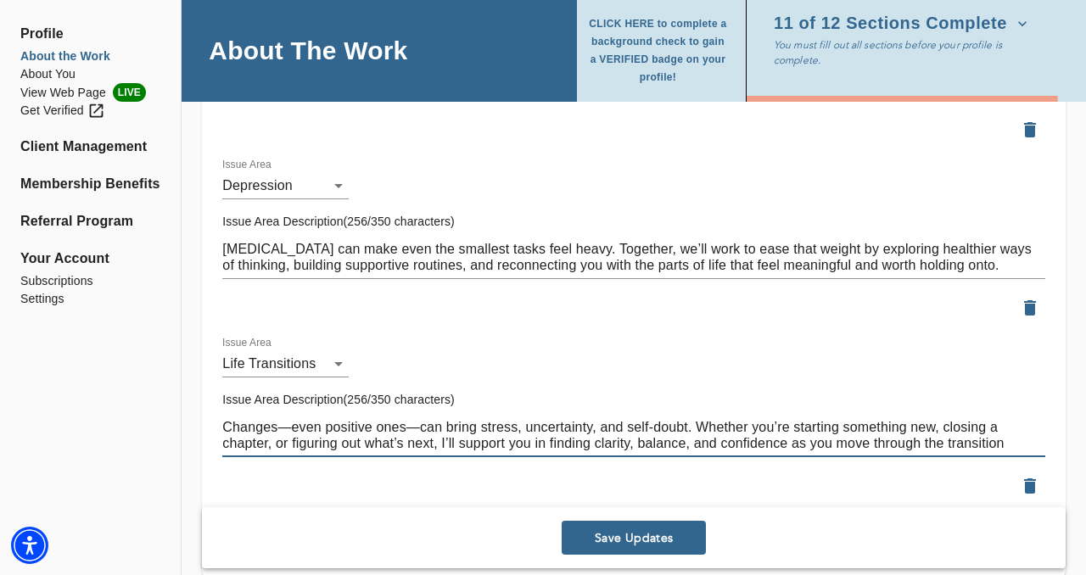
click at [291, 426] on textarea "Changes—even positive ones—can bring stress, uncertainty, and self-doubt. Wheth…" at bounding box center [633, 435] width 823 height 32
type textarea "Changes (even positive ones) can bring stress, uncertainty, and self-doubt. Whe…"
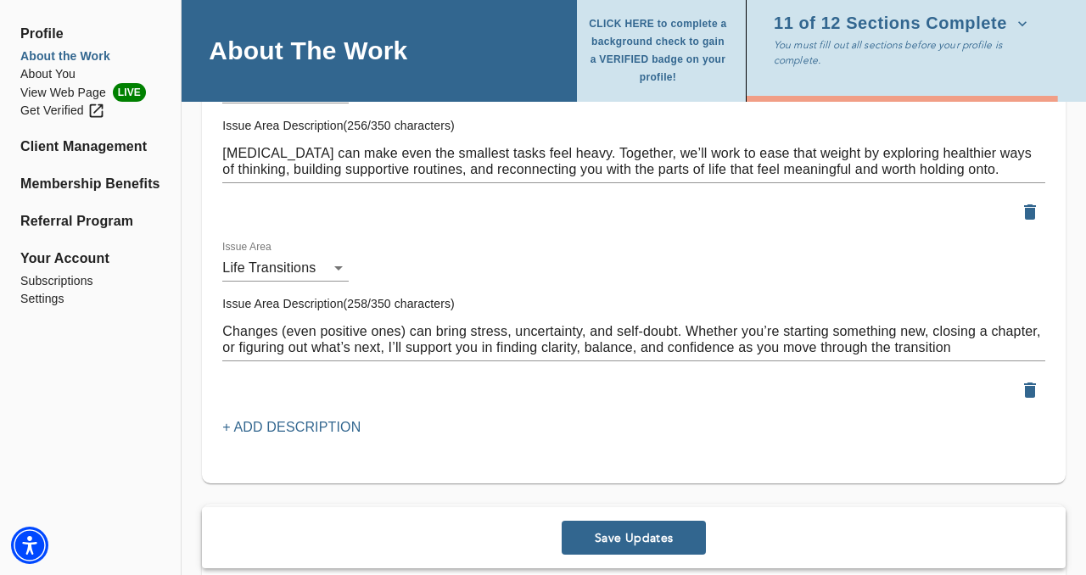
scroll to position [2341, 0]
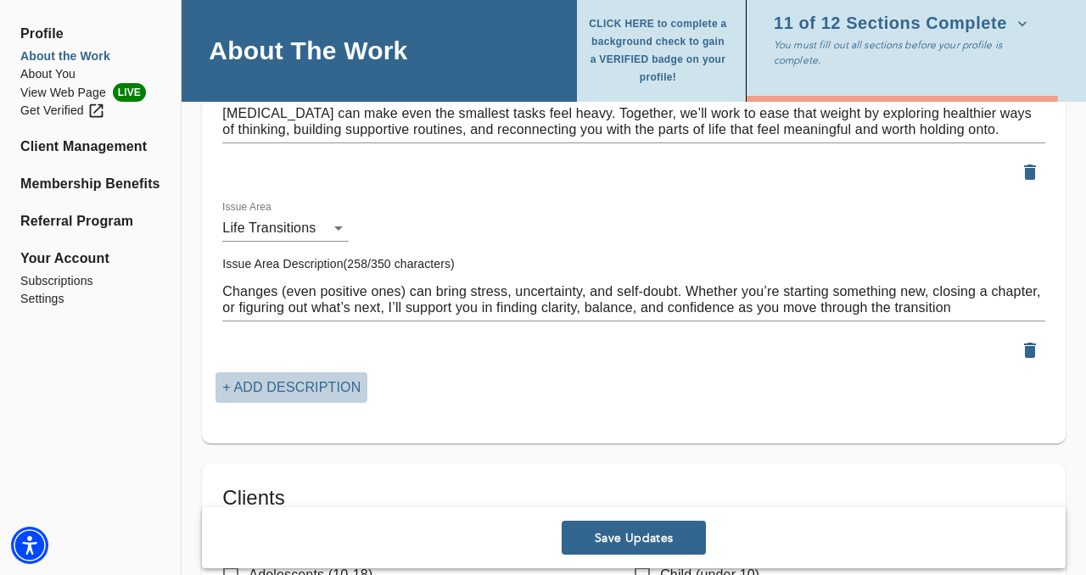
click at [246, 380] on p "+ Add Description" at bounding box center [291, 387] width 138 height 20
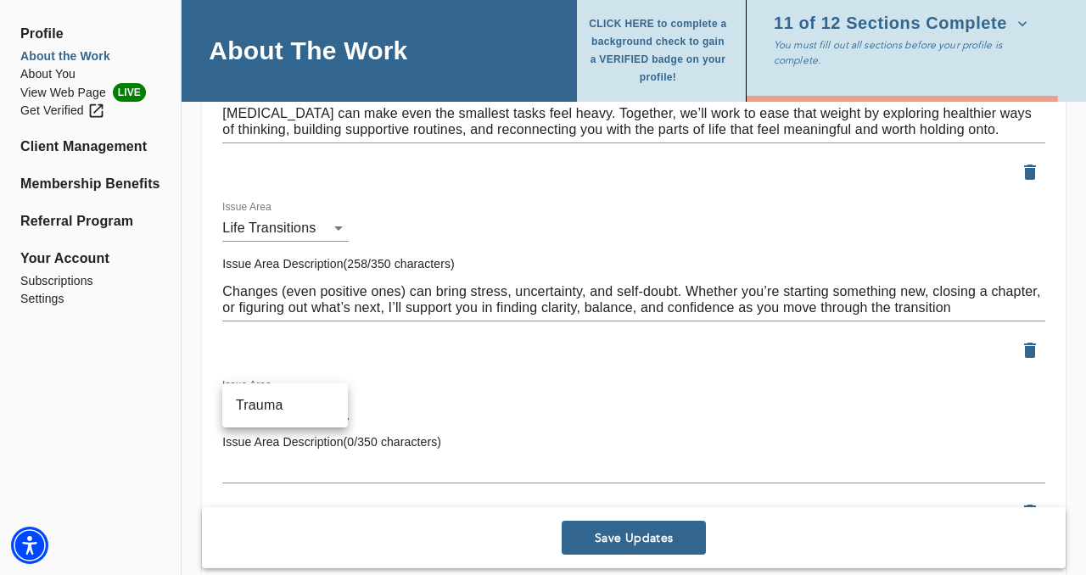
click at [292, 409] on li "Trauma" at bounding box center [285, 405] width 126 height 31
type input "58"
click at [278, 456] on div "x" at bounding box center [633, 469] width 823 height 27
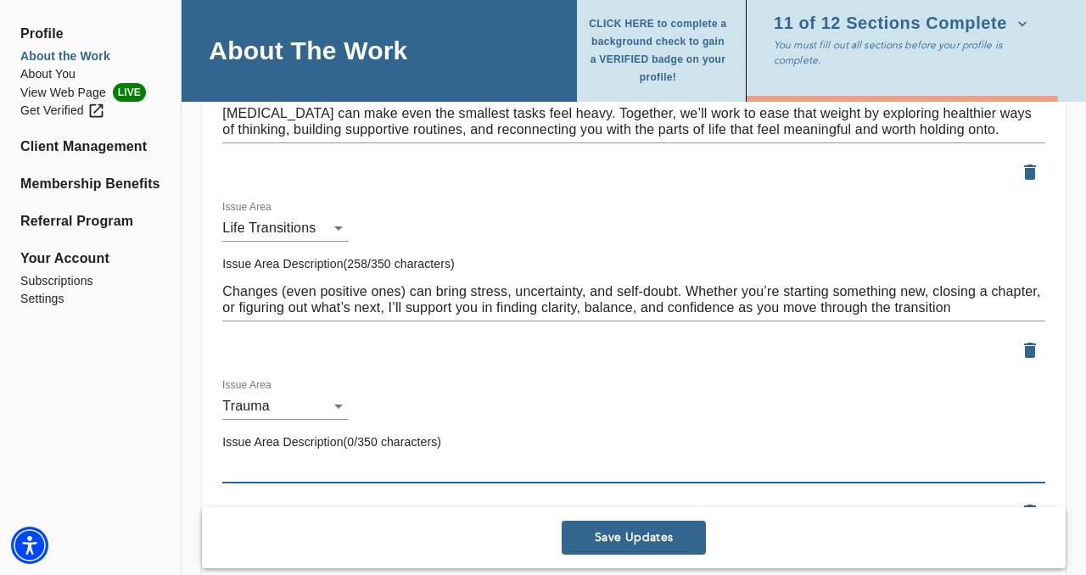
paste textarea "Trauma can leave lasting marks on how you see yourself and the world. I take a …"
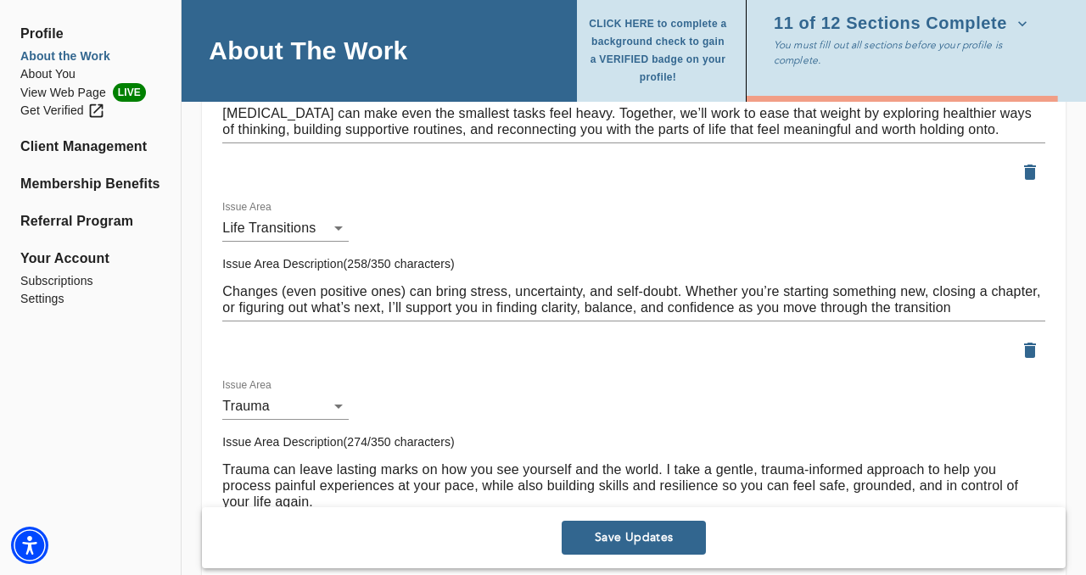
type textarea "Trauma can leave lasting marks on how you see yourself and the world. I take a …"
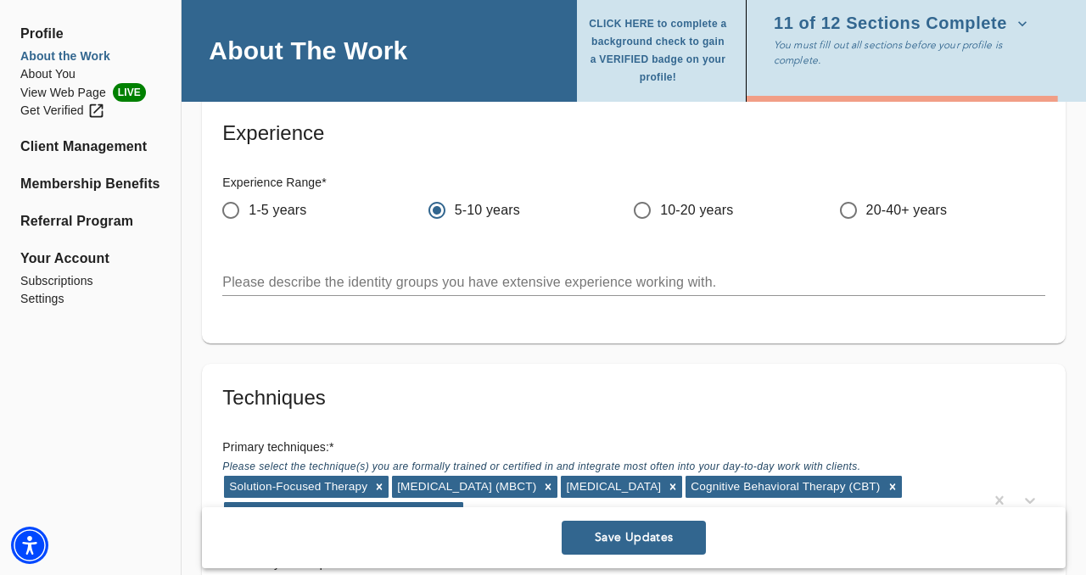
scroll to position [3093, 0]
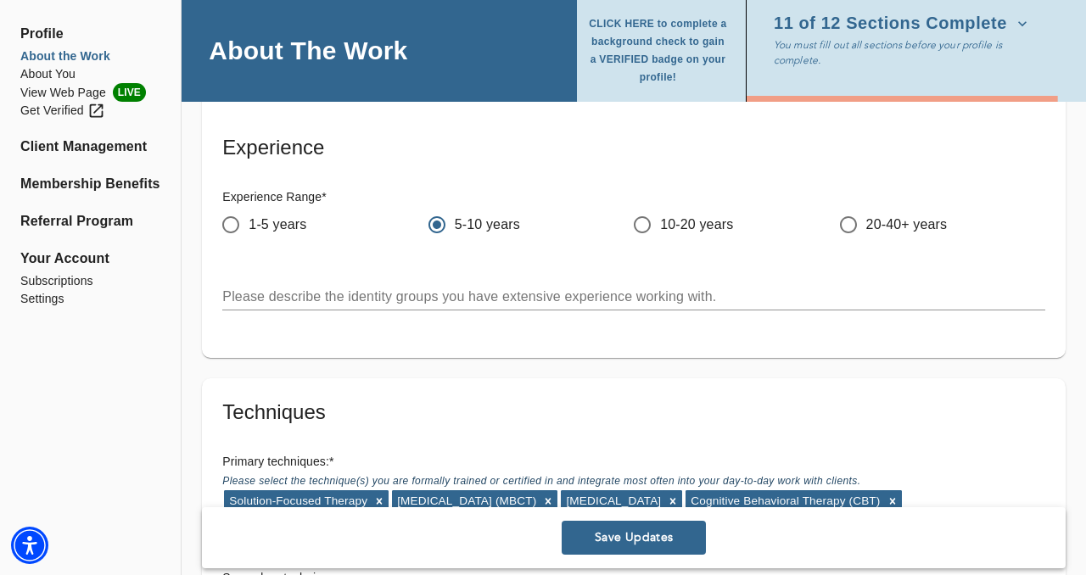
click at [303, 293] on textarea at bounding box center [633, 296] width 823 height 16
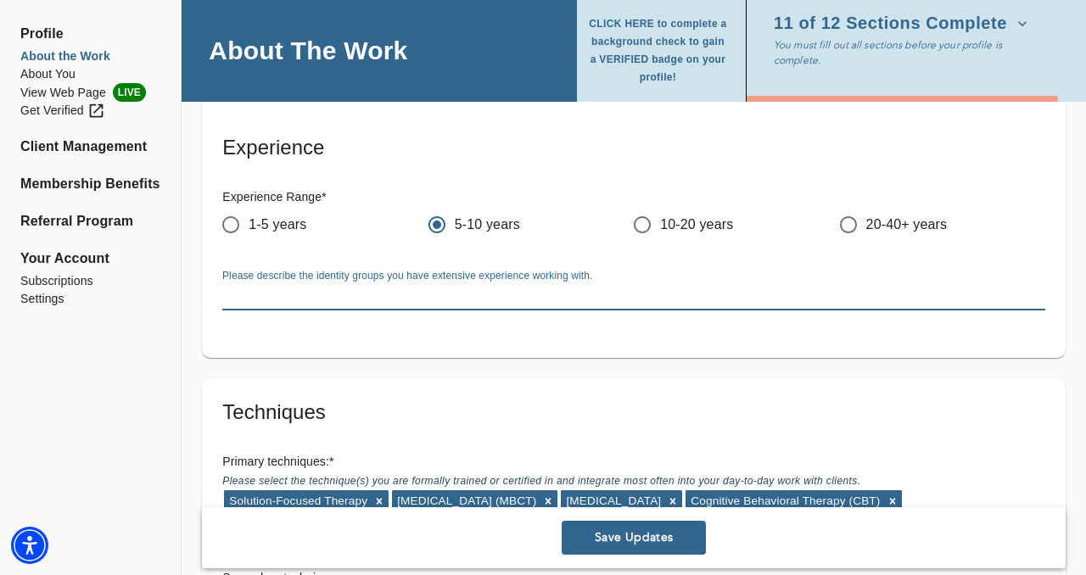
paste textarea "I have experience supporting people from many walks of life, including [DEMOGRA…"
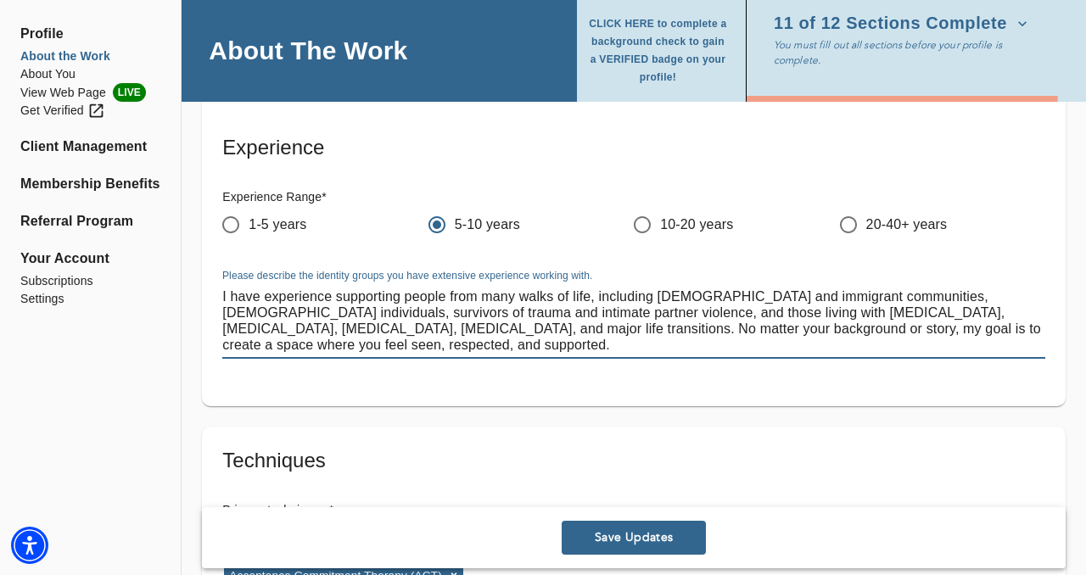
type textarea "I have experience supporting people from many walks of life, including [DEMOGRA…"
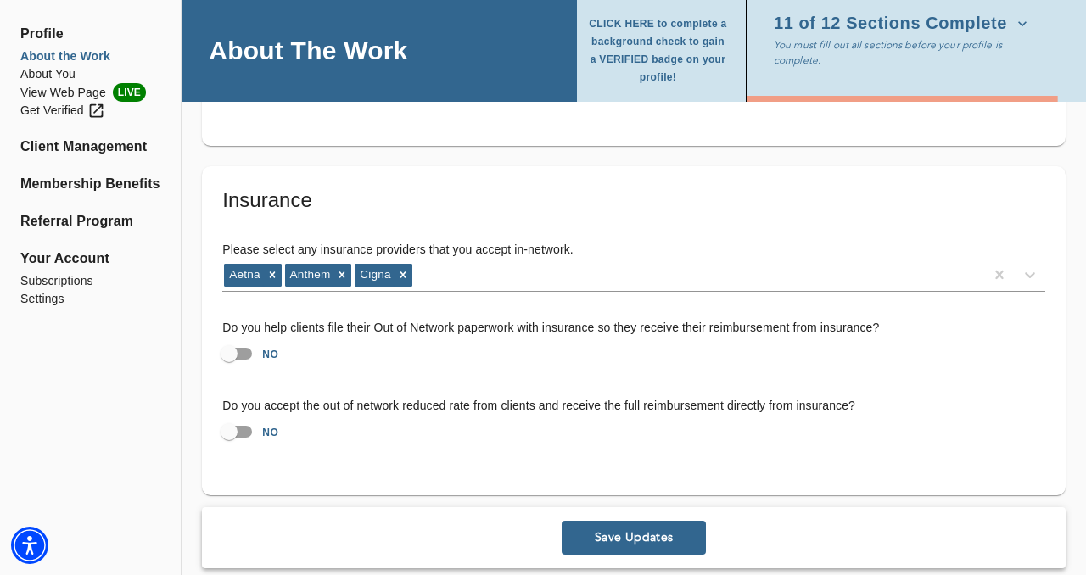
scroll to position [4411, 0]
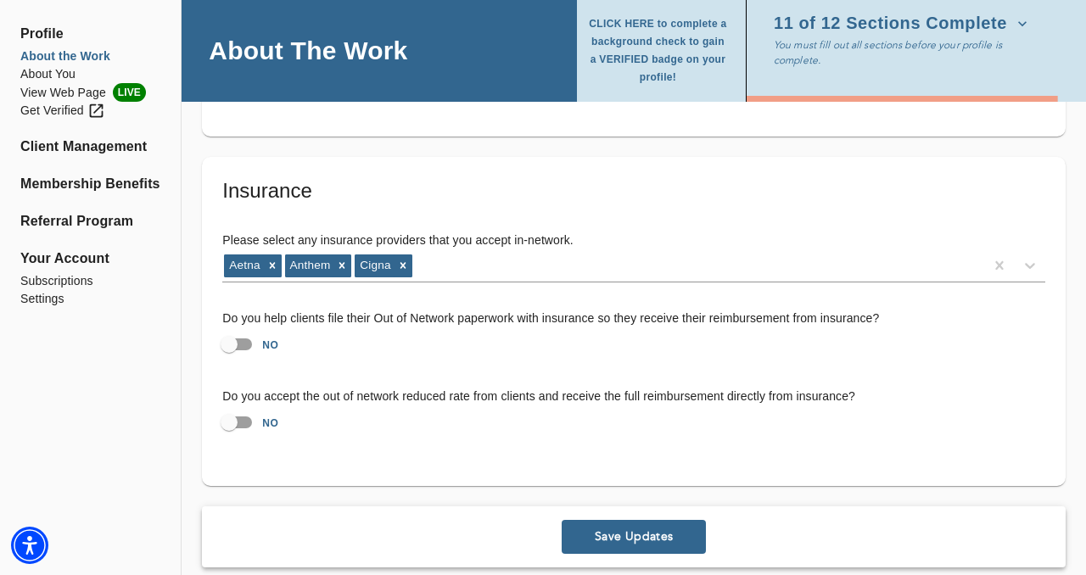
click at [607, 528] on span "Save Updates" at bounding box center [633, 536] width 131 height 16
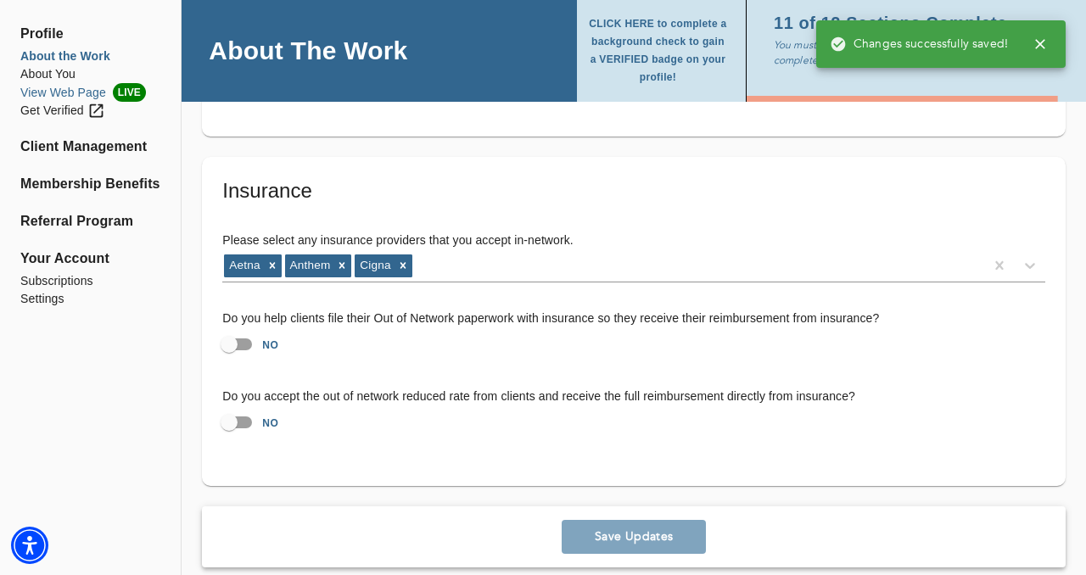
click at [84, 95] on li "View Web Page LIVE" at bounding box center [90, 92] width 140 height 19
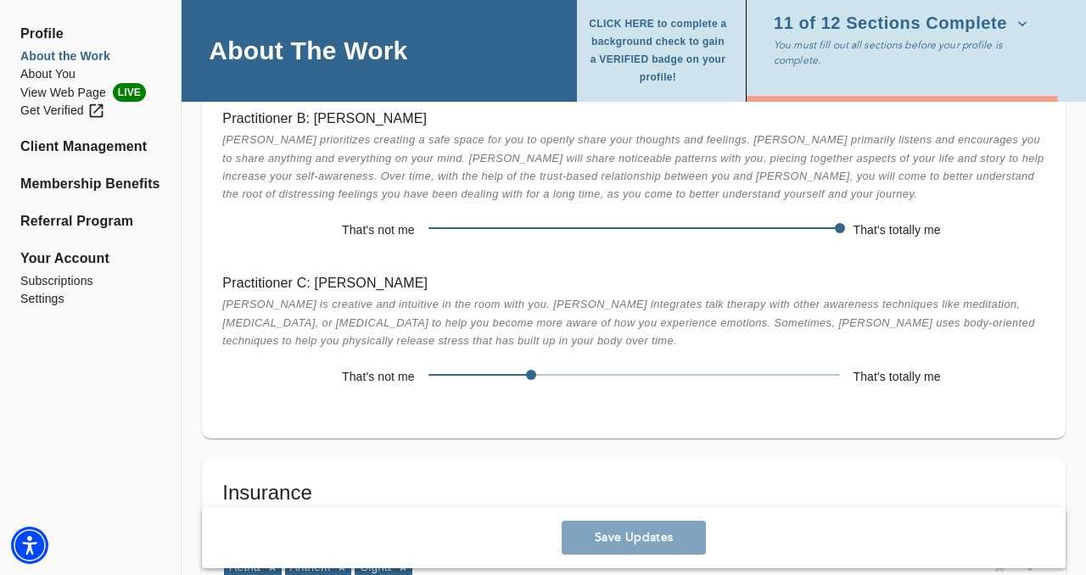
scroll to position [4106, 0]
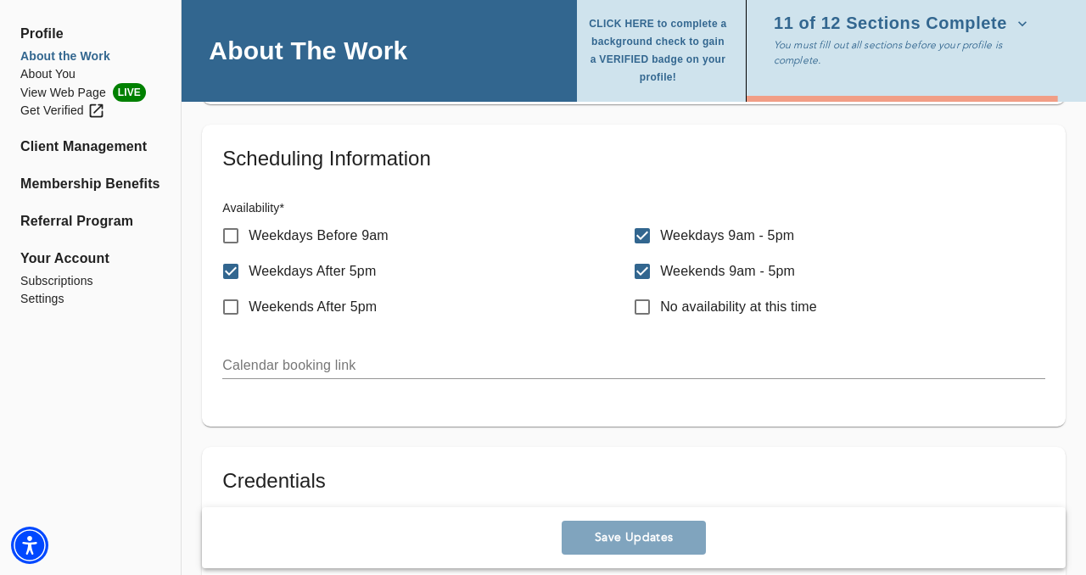
scroll to position [848, 0]
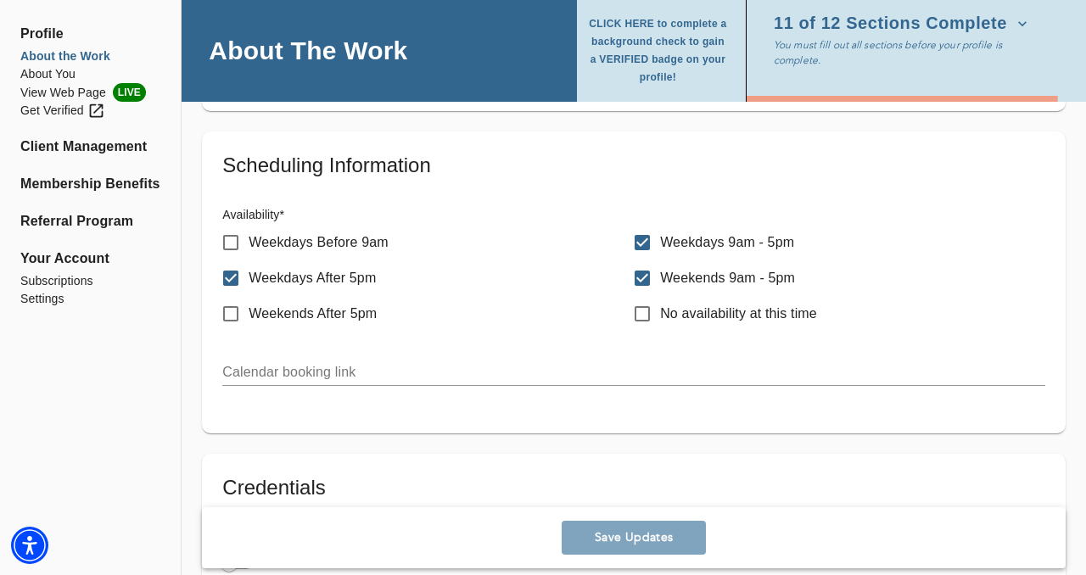
click at [310, 370] on input "text" at bounding box center [633, 372] width 823 height 27
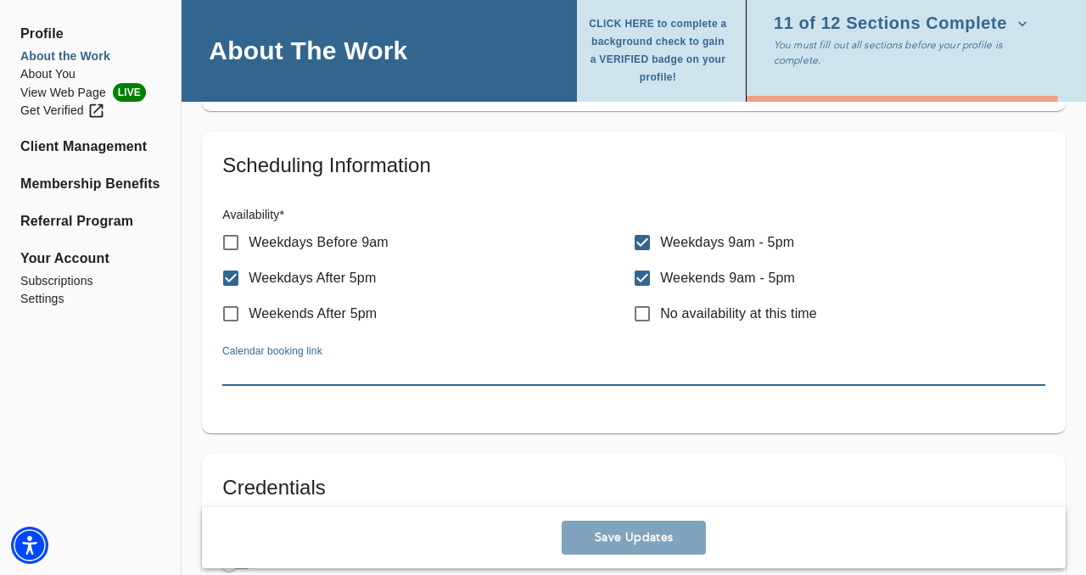
paste input "[URL][DOMAIN_NAME][PERSON_NAME]"
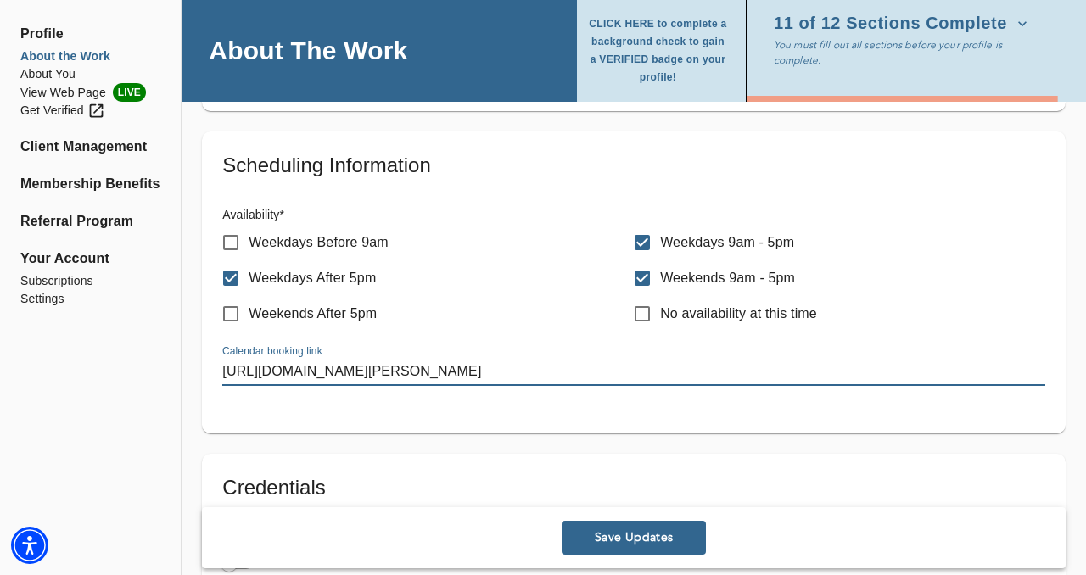
type input "[URL][DOMAIN_NAME][PERSON_NAME]"
click at [678, 535] on span "Save Updates" at bounding box center [633, 538] width 131 height 16
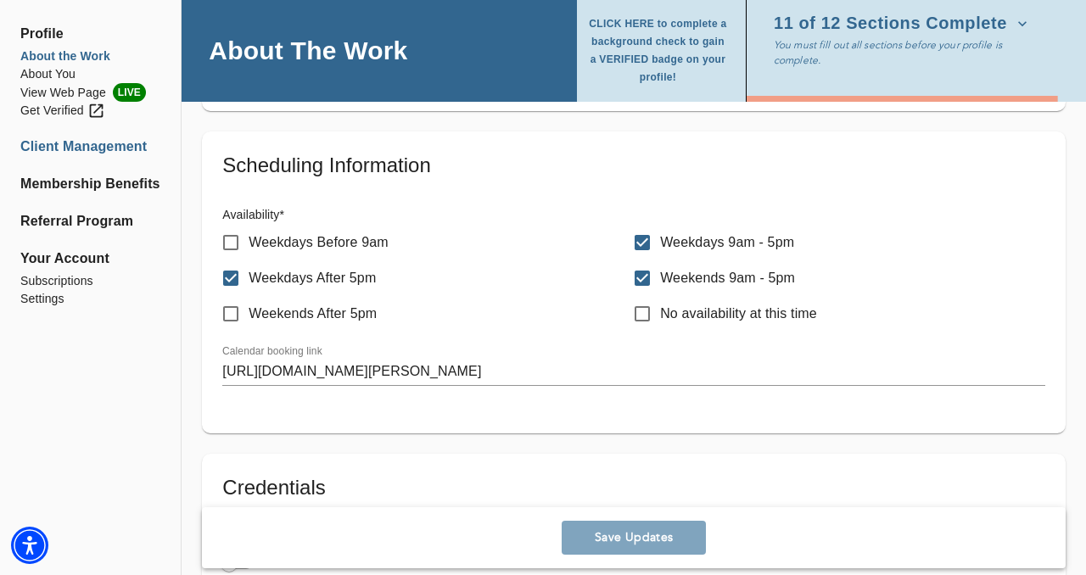
click at [55, 150] on li "Client Management" at bounding box center [90, 147] width 140 height 20
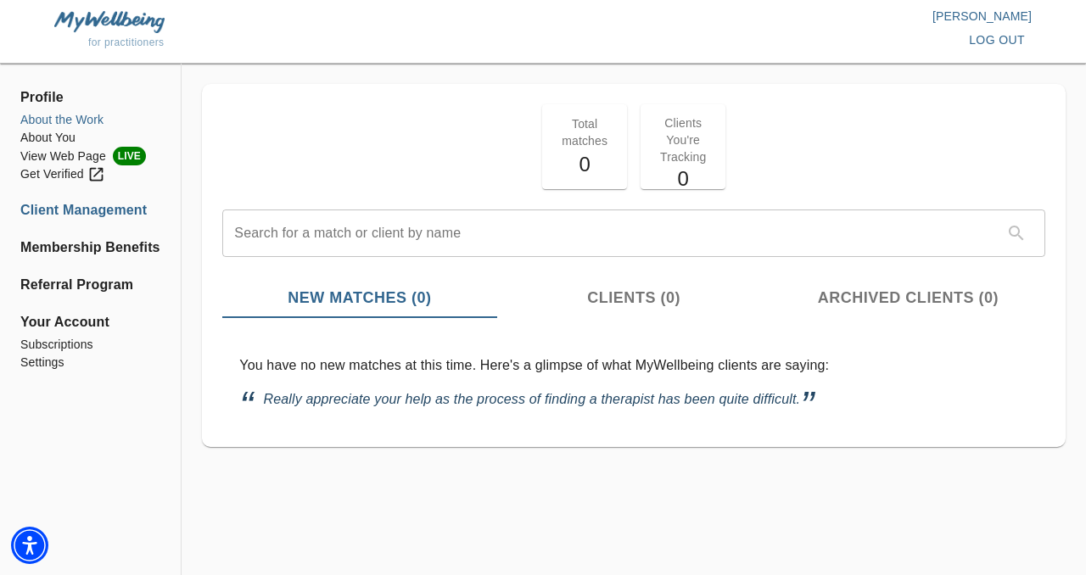
click at [51, 120] on li "About the Work" at bounding box center [90, 120] width 140 height 18
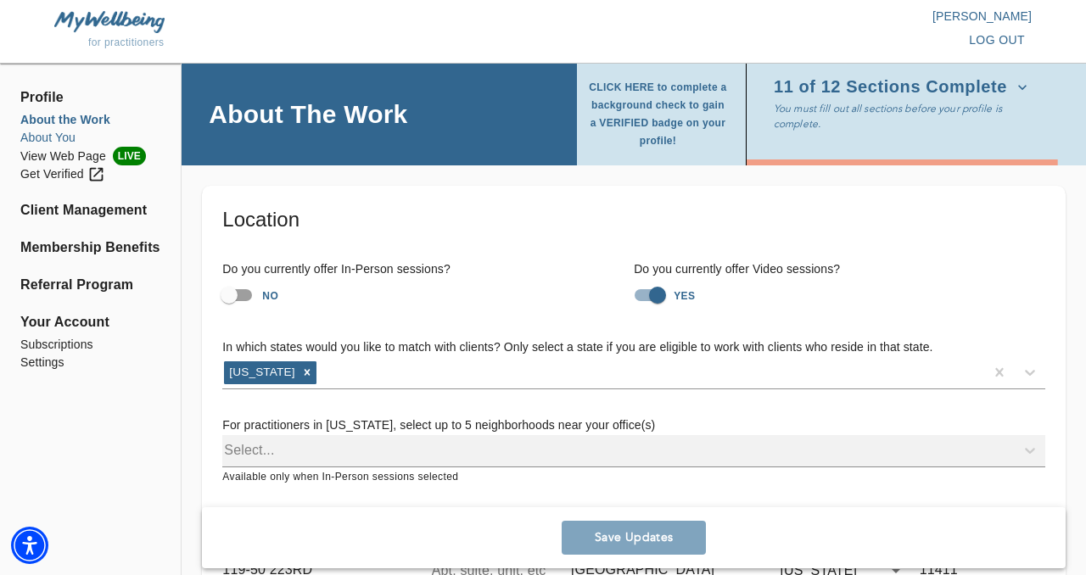
click at [52, 140] on li "About You" at bounding box center [90, 138] width 140 height 18
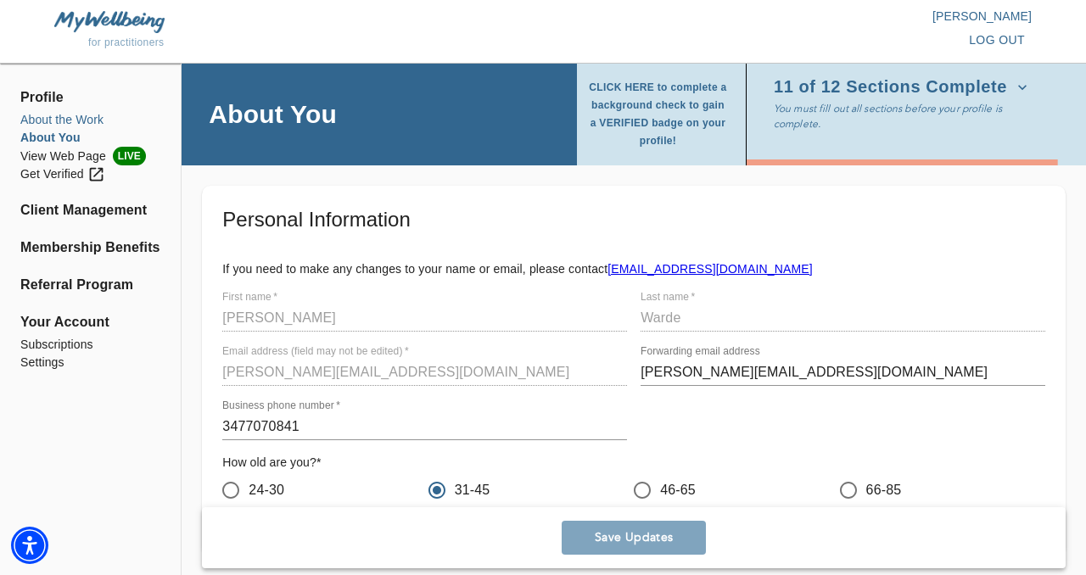
click at [74, 127] on li "About the Work" at bounding box center [90, 120] width 140 height 18
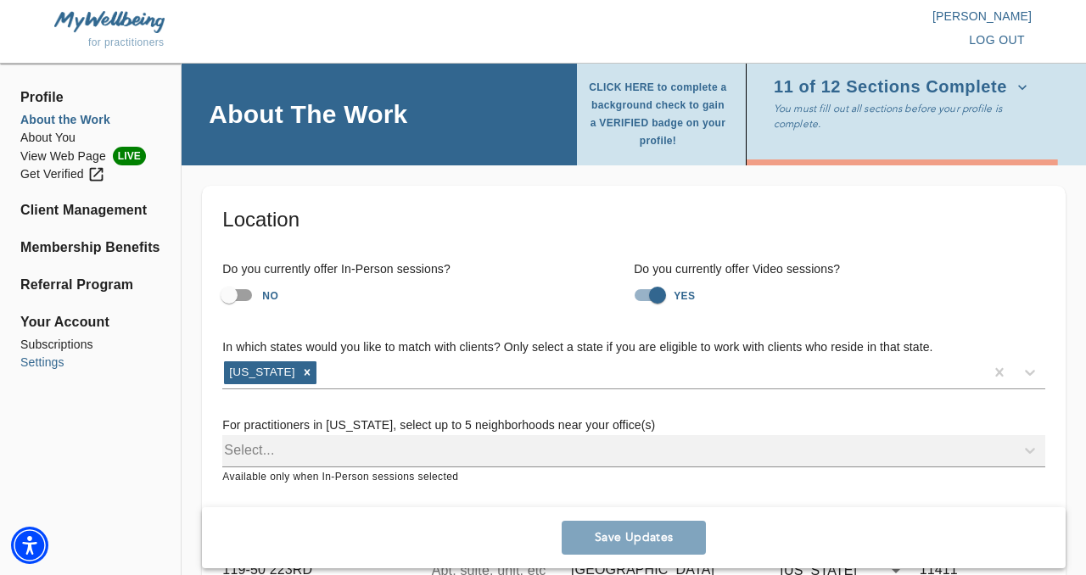
click at [40, 365] on li "Settings" at bounding box center [90, 363] width 140 height 18
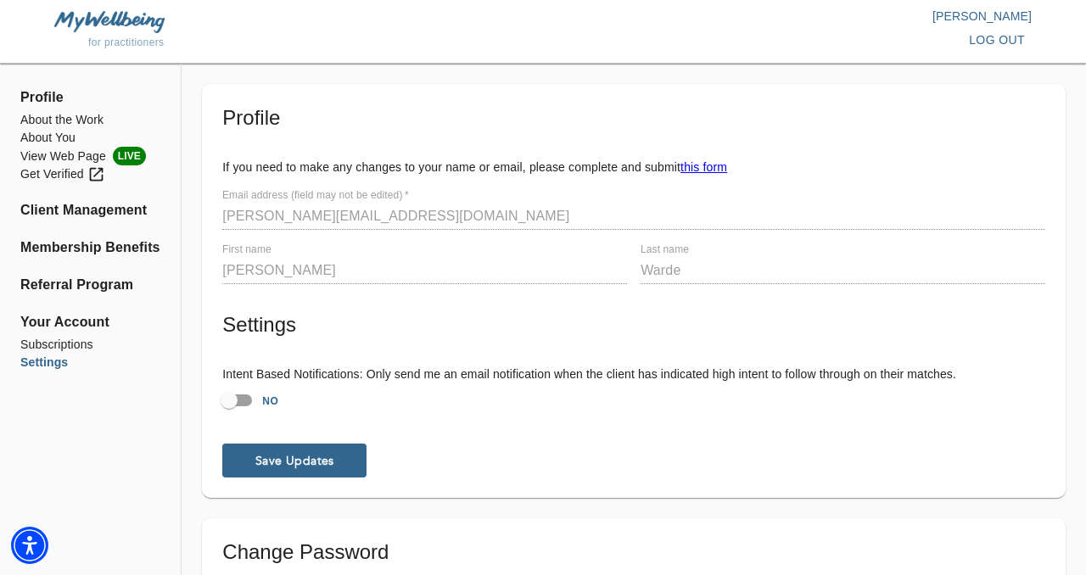
click at [203, 366] on div "Profile If you need to make any changes to your name or email, please complete …" at bounding box center [634, 291] width 864 height 414
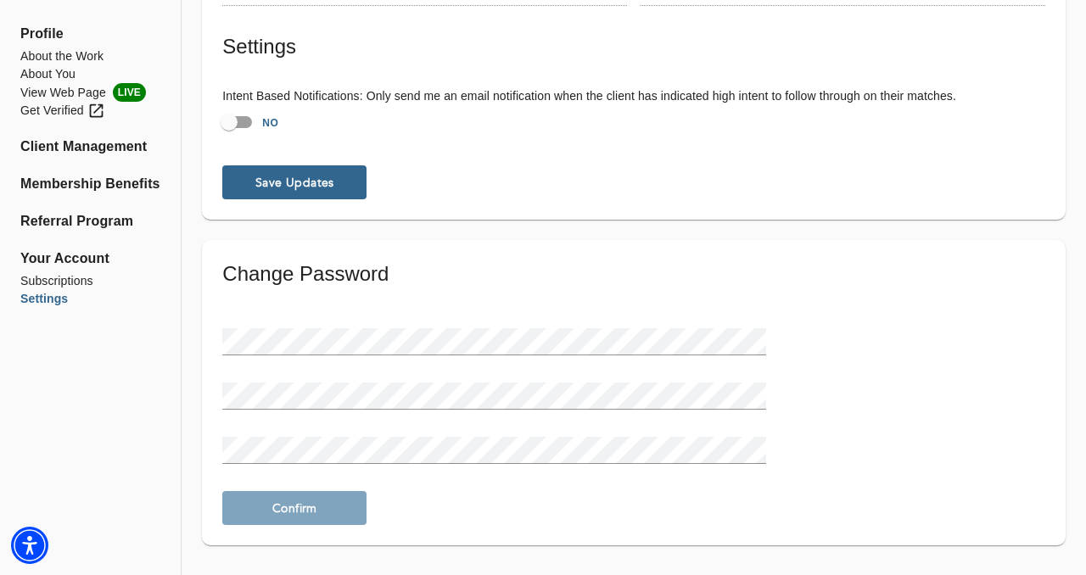
scroll to position [296, 0]
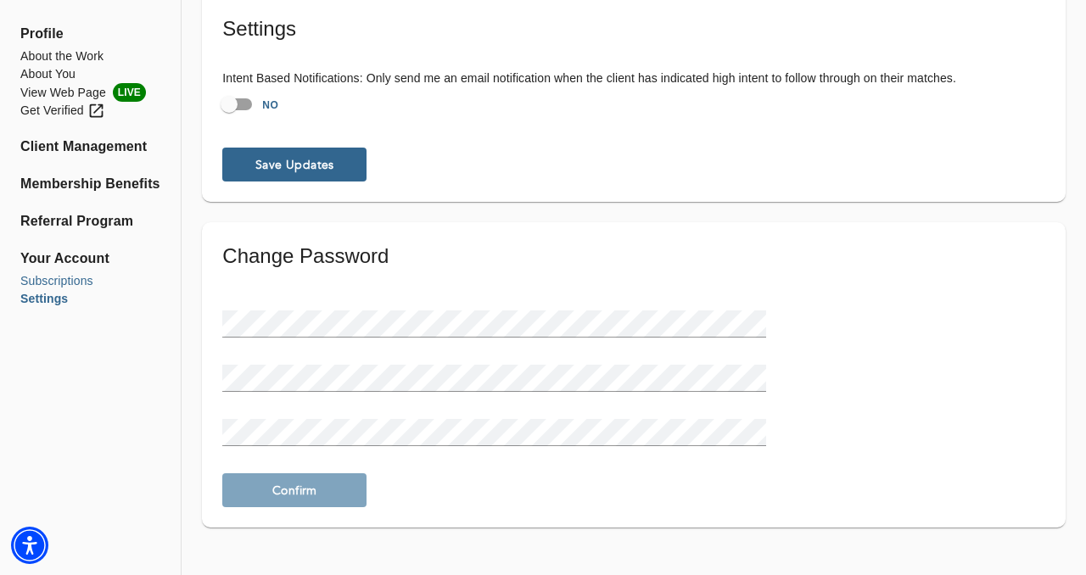
click at [84, 285] on li "Subscriptions" at bounding box center [90, 281] width 140 height 18
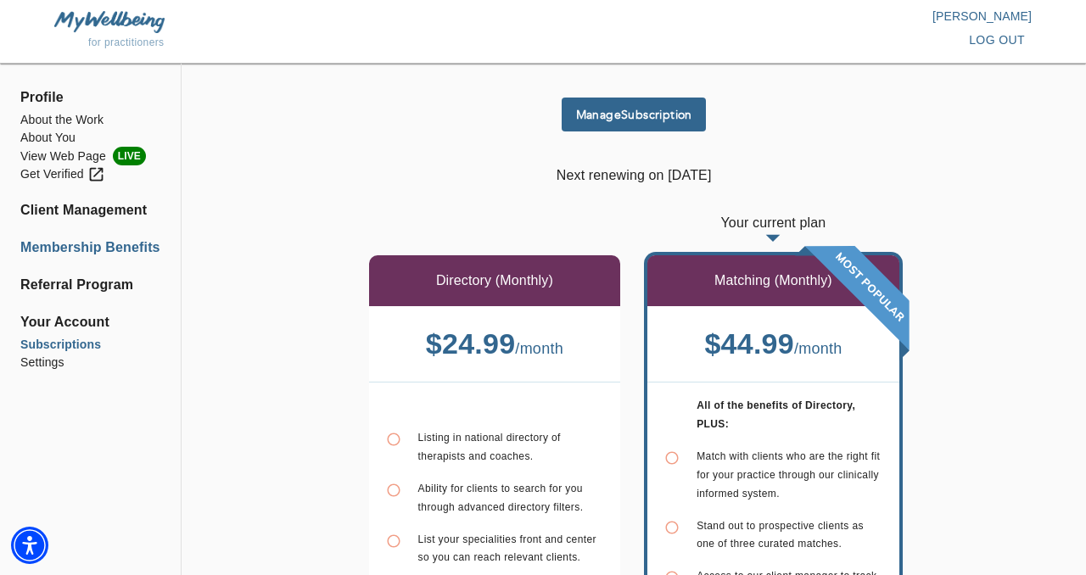
click at [101, 247] on li "Membership Benefits" at bounding box center [90, 248] width 140 height 20
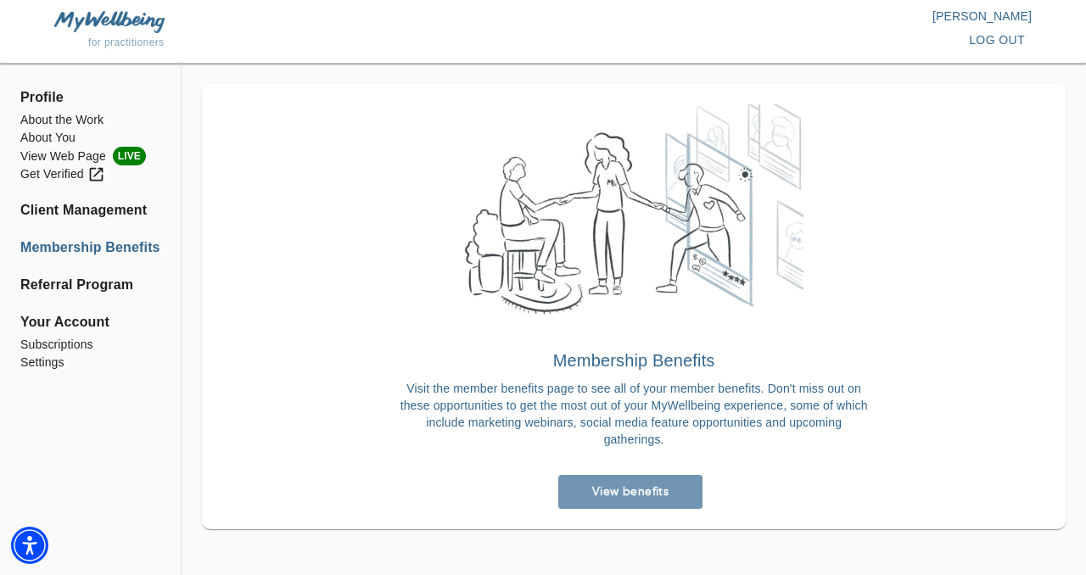
click at [590, 490] on span "View benefits" at bounding box center [630, 492] width 131 height 16
click at [84, 221] on ul "Client Management" at bounding box center [90, 217] width 140 height 34
click at [88, 211] on li "Client Management" at bounding box center [90, 210] width 140 height 20
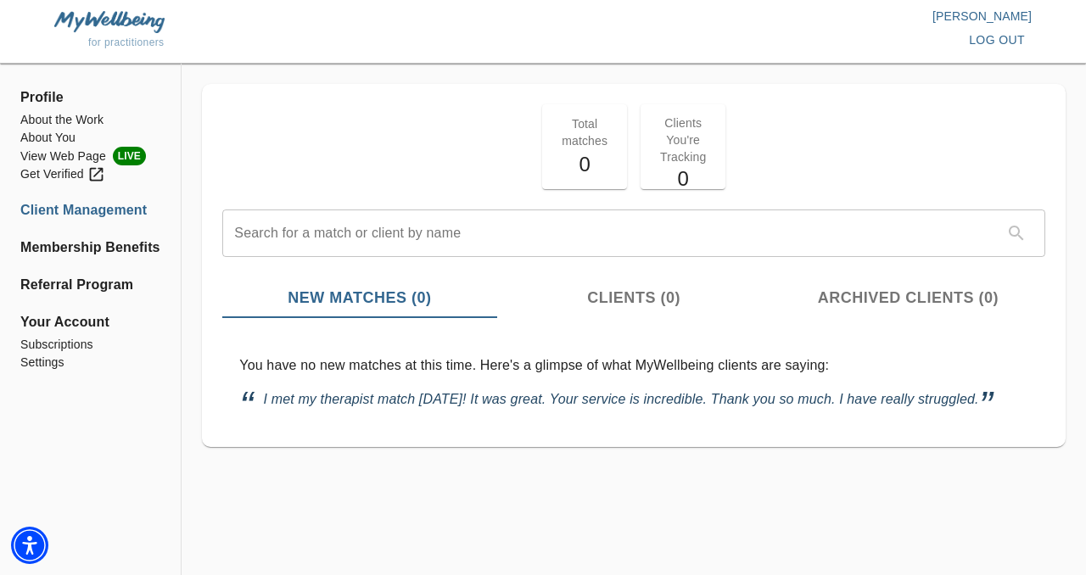
click at [46, 95] on span "Profile" at bounding box center [90, 97] width 140 height 20
click at [49, 123] on li "About the Work" at bounding box center [90, 120] width 140 height 18
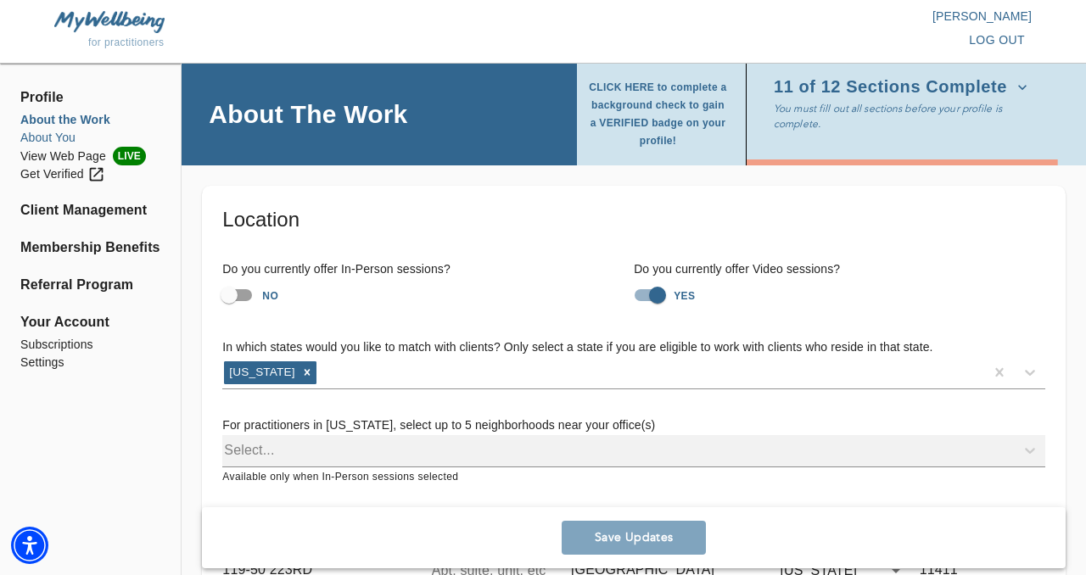
click at [45, 143] on li "About You" at bounding box center [90, 138] width 140 height 18
